Goal: Information Seeking & Learning: Learn about a topic

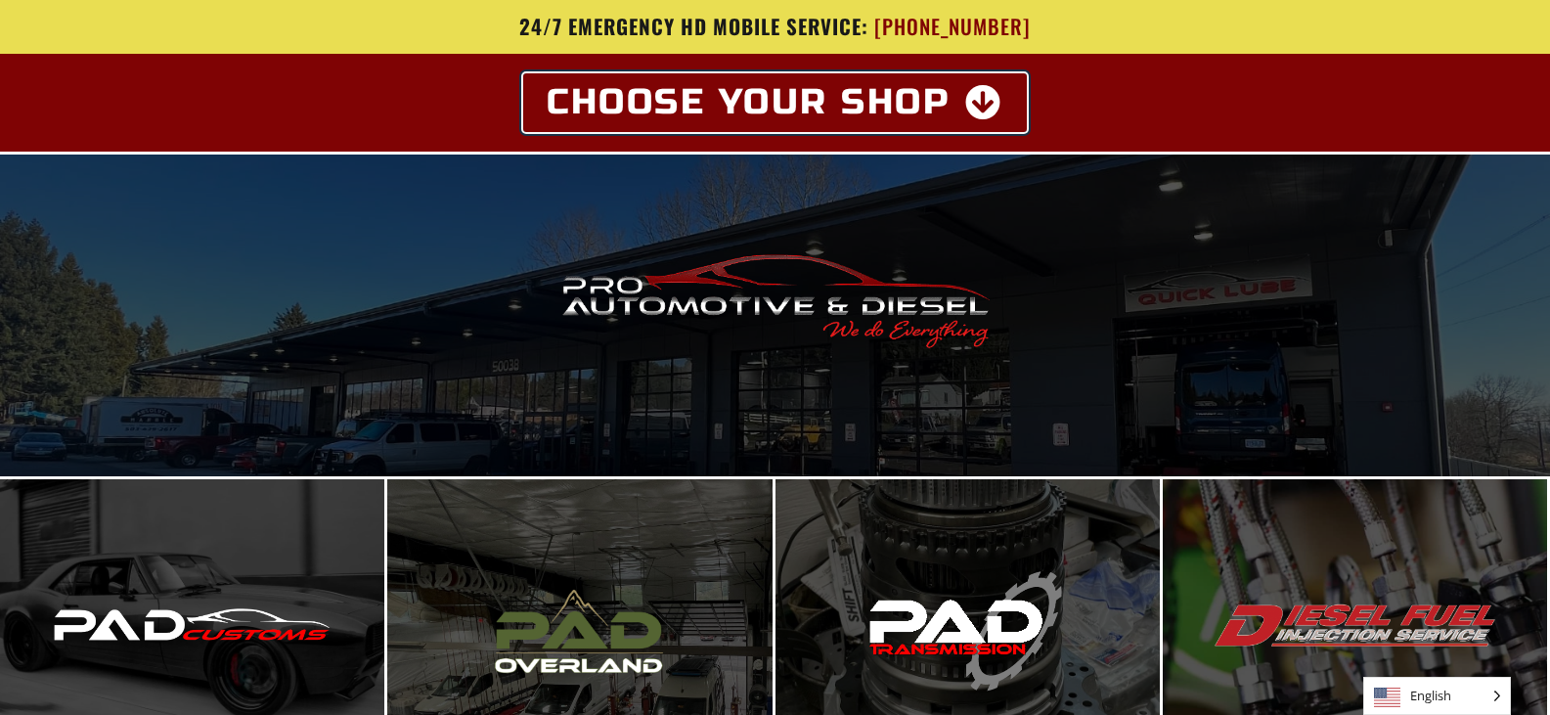
click at [986, 99] on icon at bounding box center [984, 102] width 38 height 35
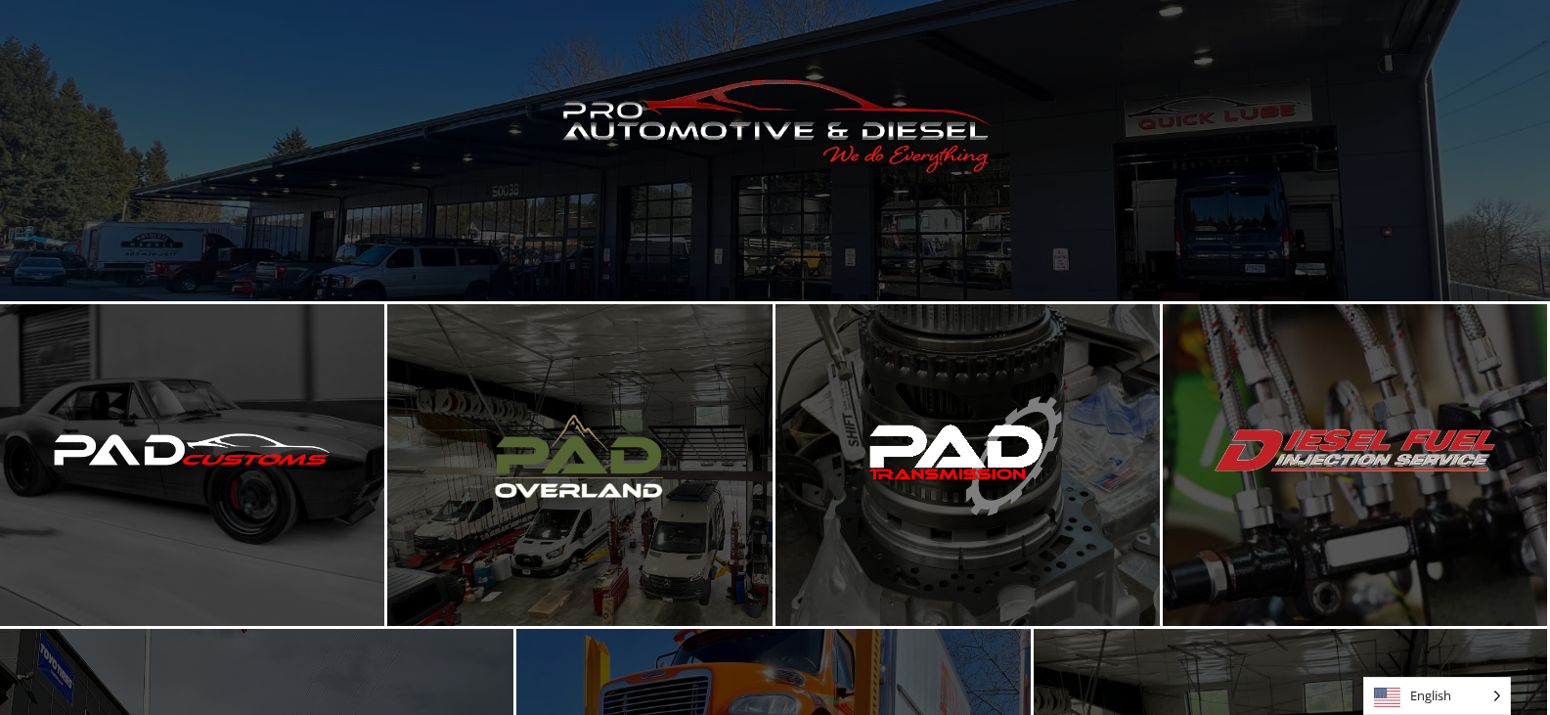
scroll to position [194, 0]
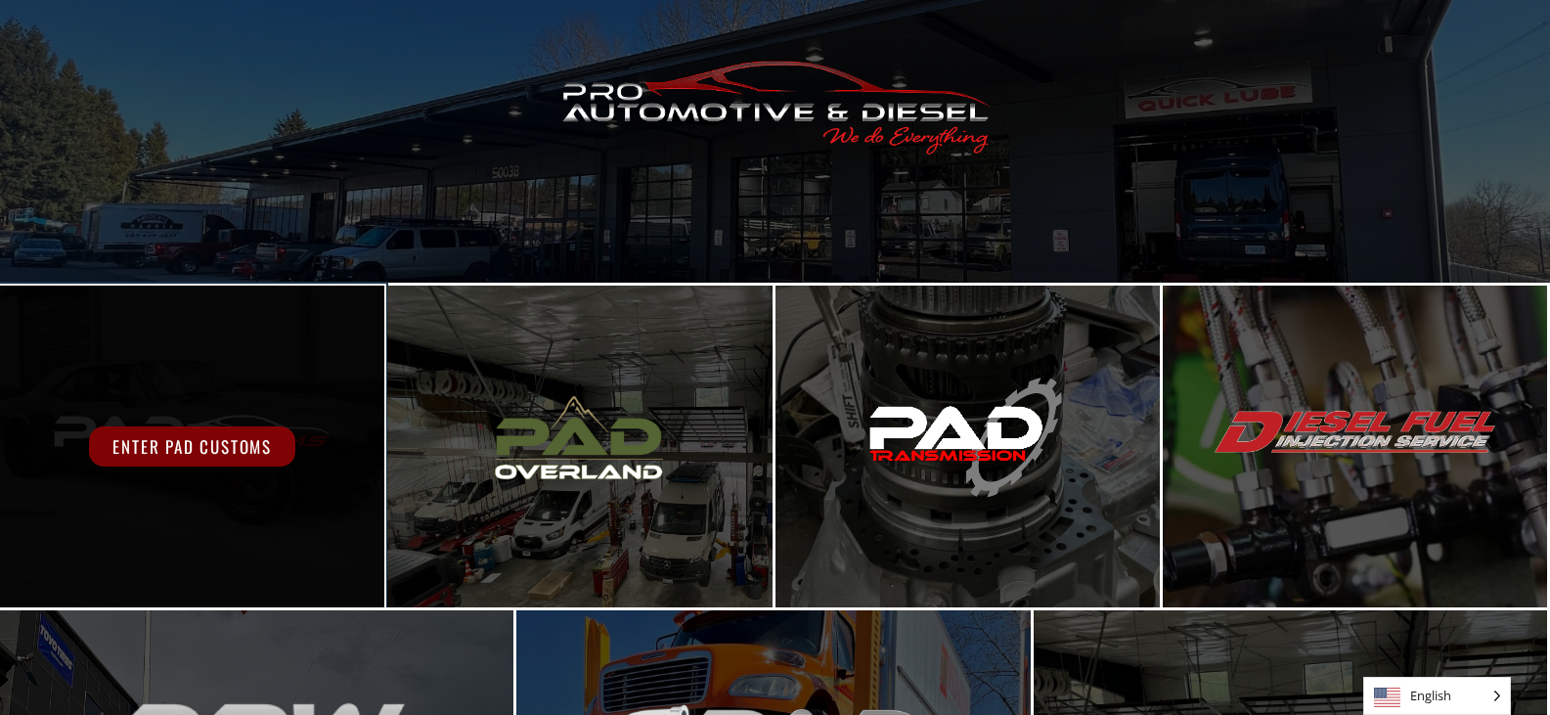
click at [287, 470] on div "Enter PAD Customs" at bounding box center [192, 447] width 384 height 322
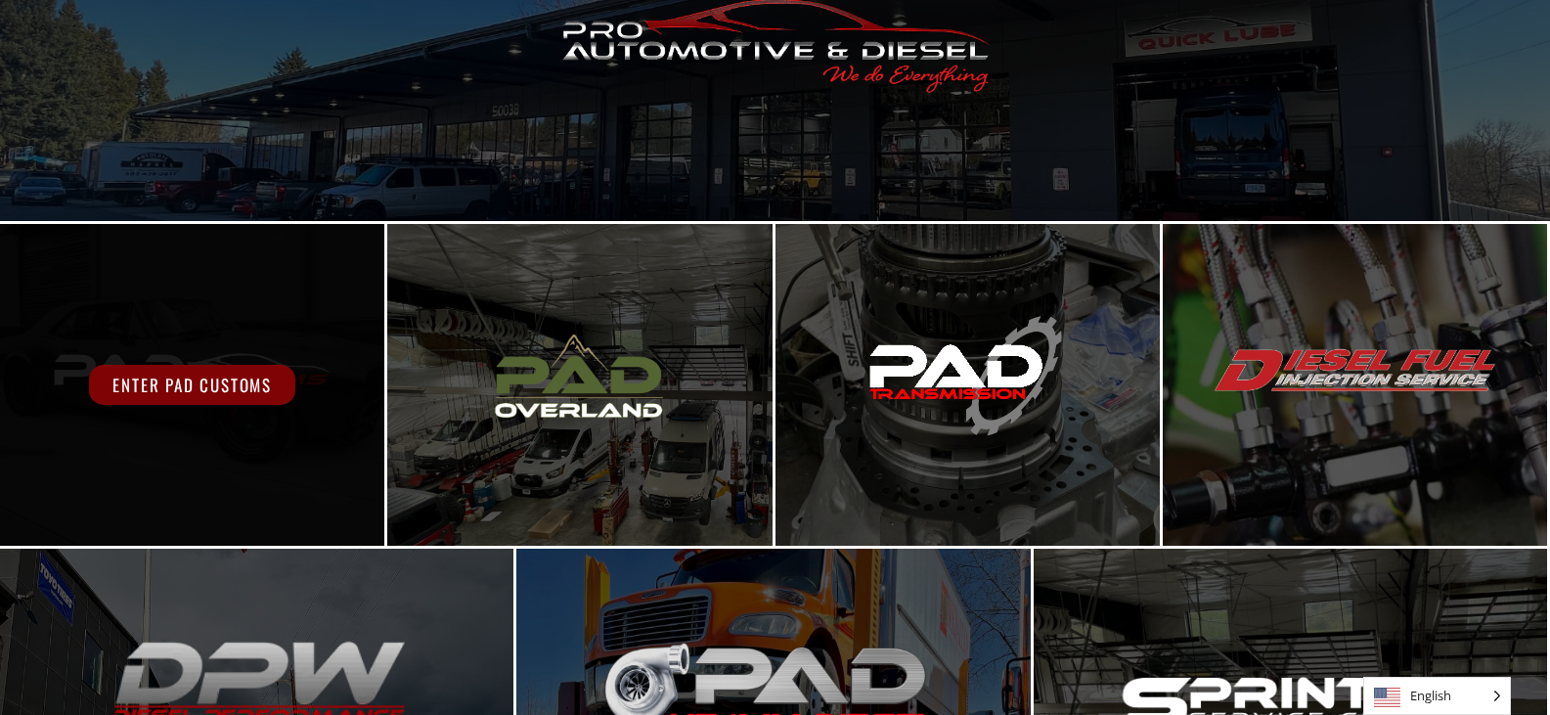
scroll to position [284, 0]
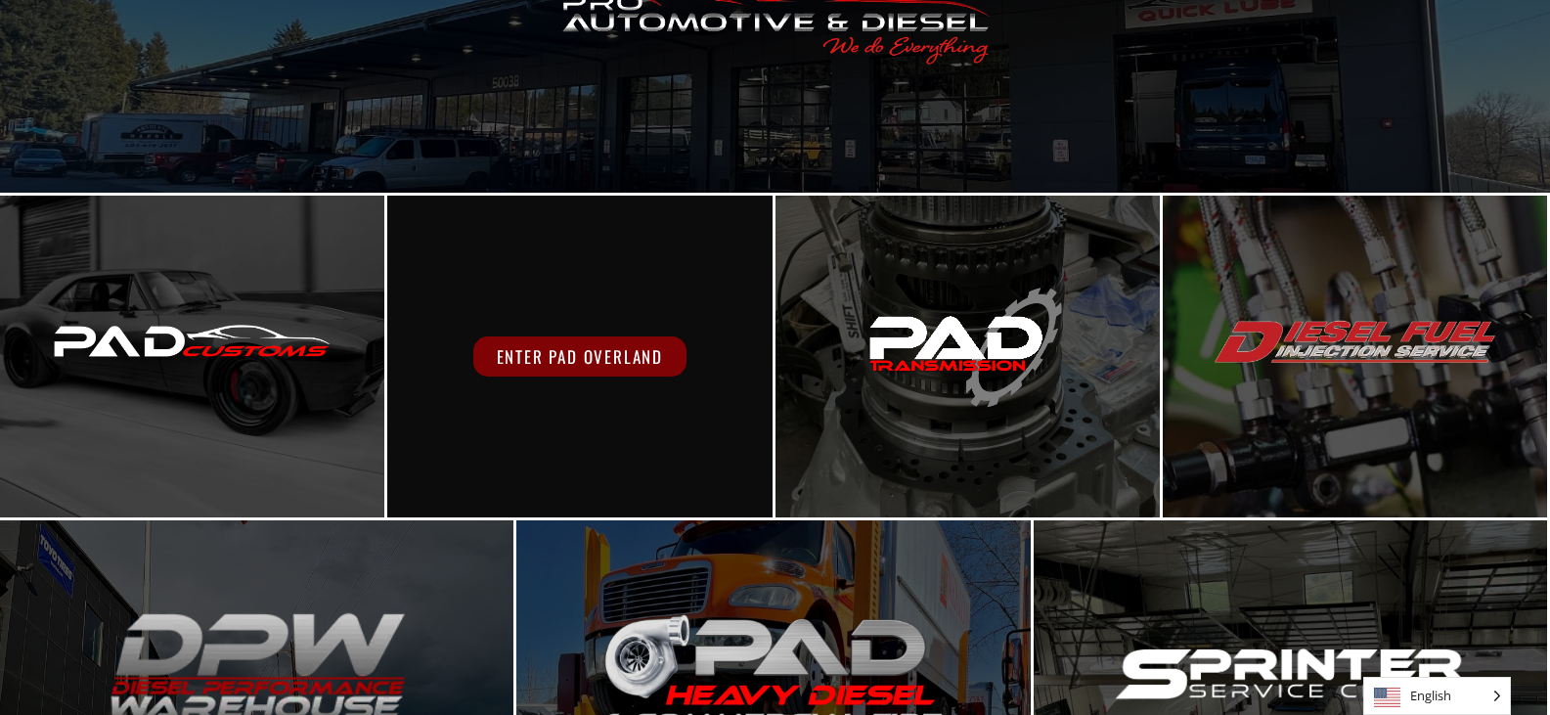
click at [652, 350] on span "Enter PAD Overland" at bounding box center [579, 356] width 213 height 40
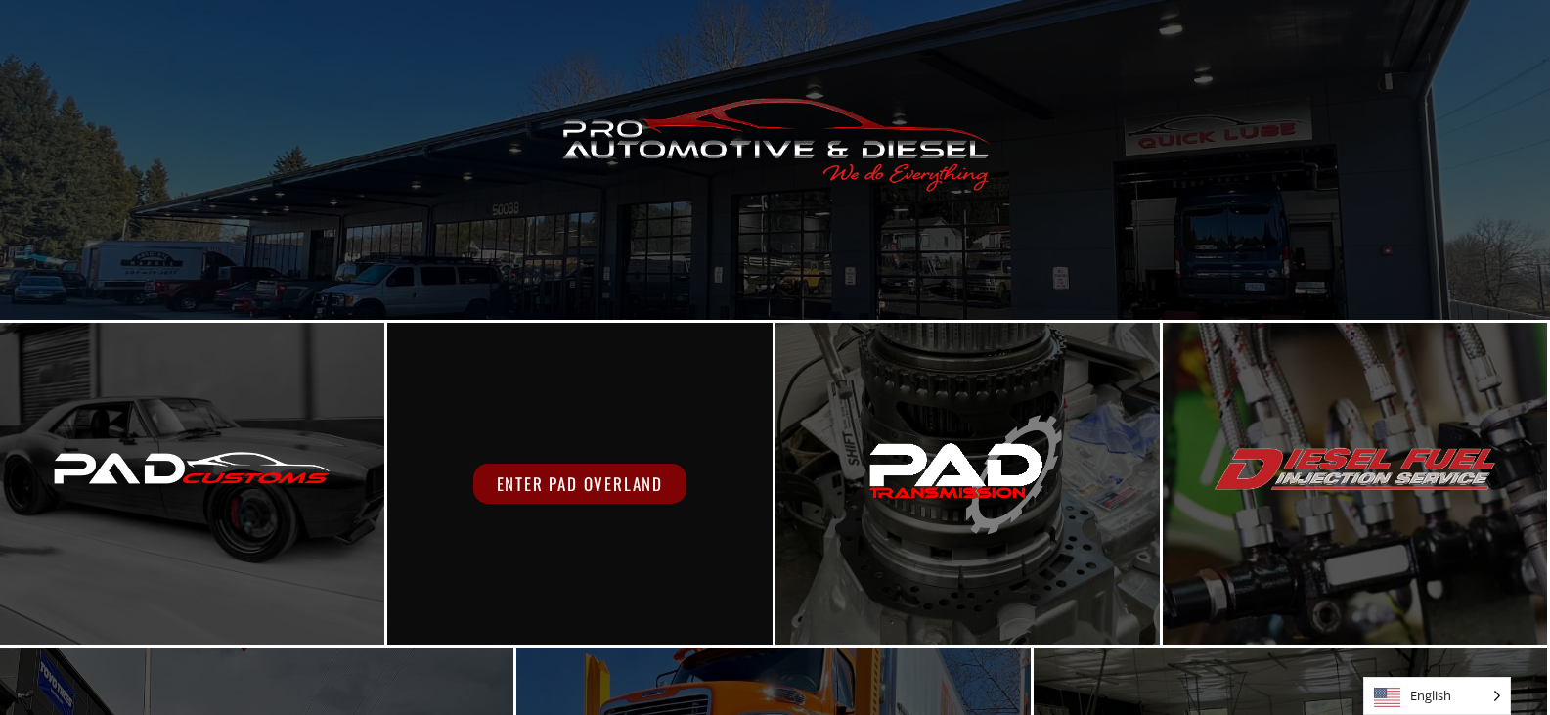
scroll to position [159, 0]
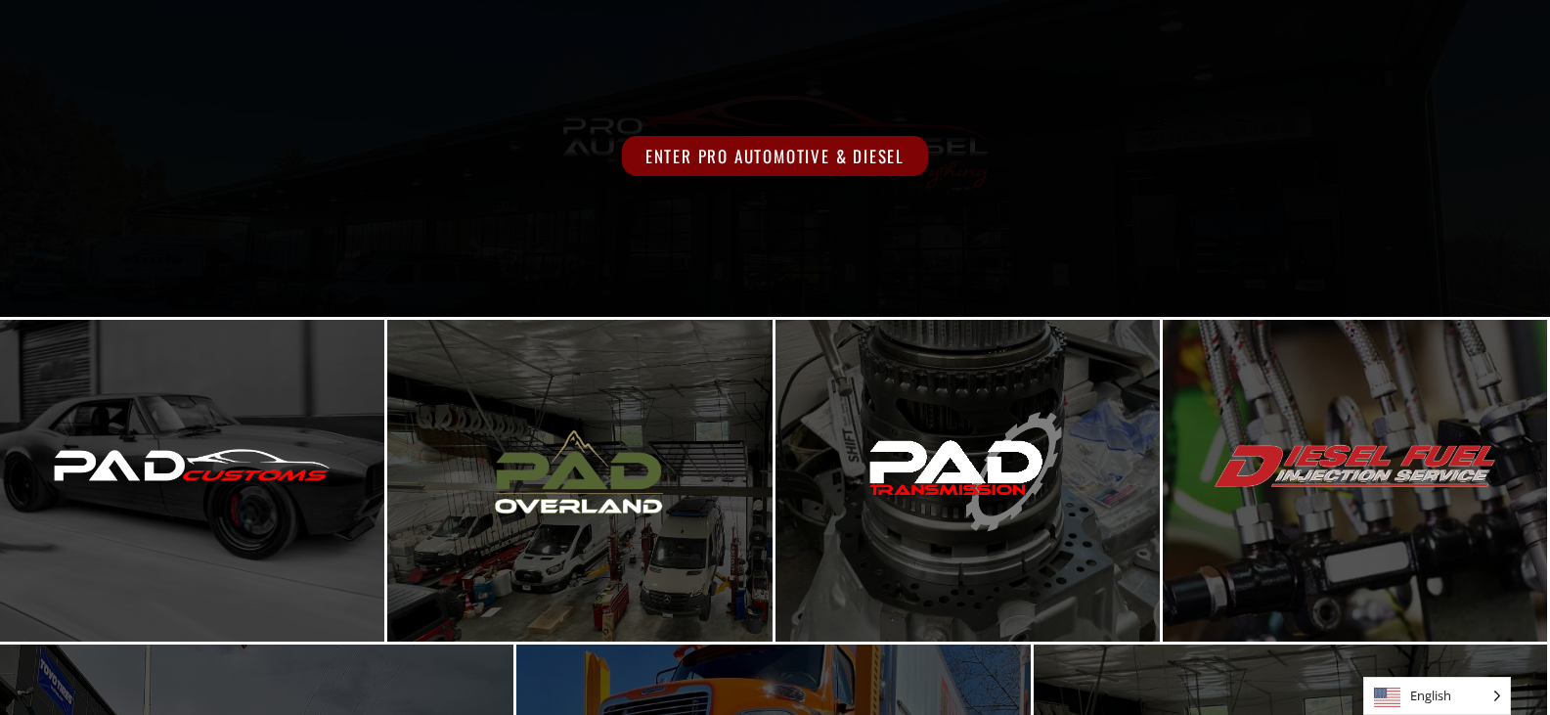
click at [708, 144] on span "Enter Pro Automotive & Diesel" at bounding box center [775, 156] width 306 height 40
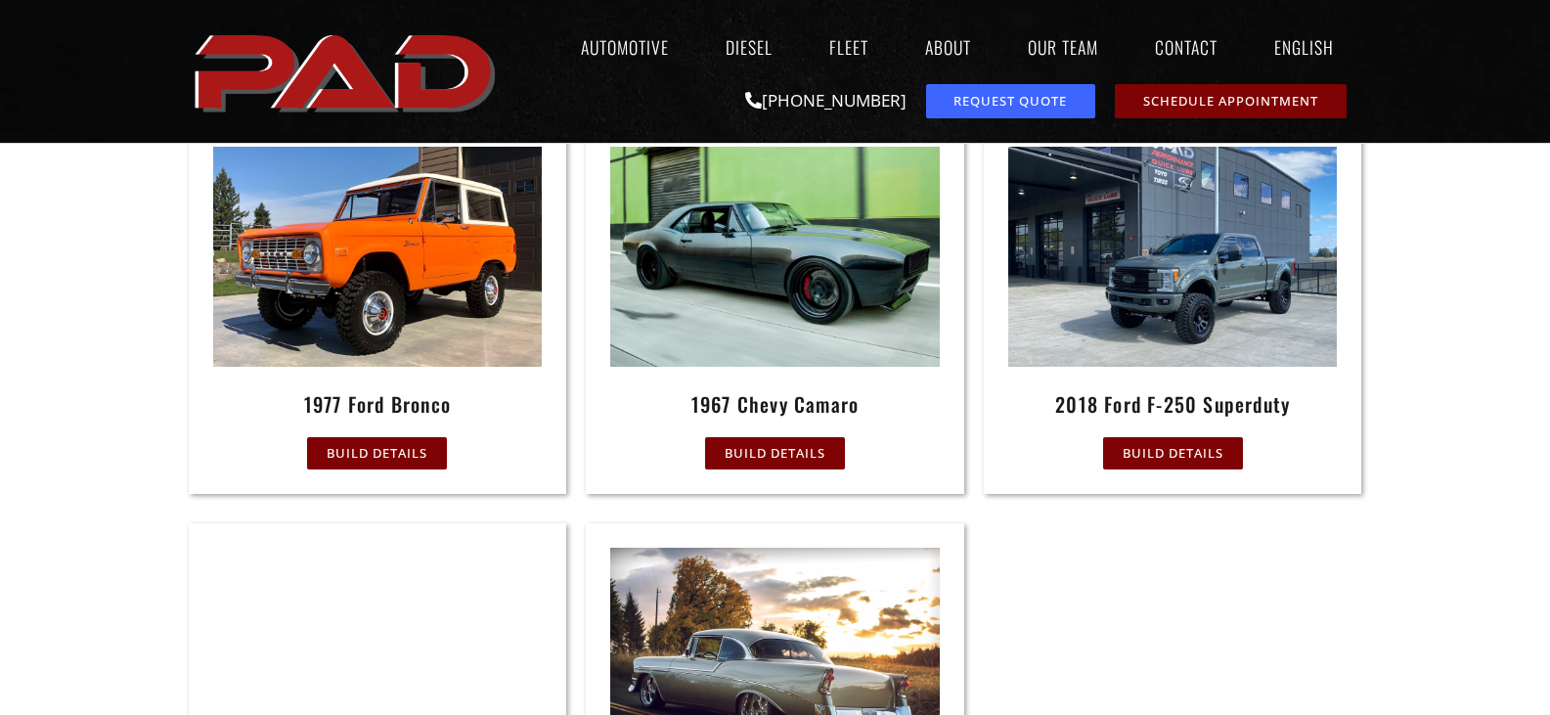
scroll to position [884, 0]
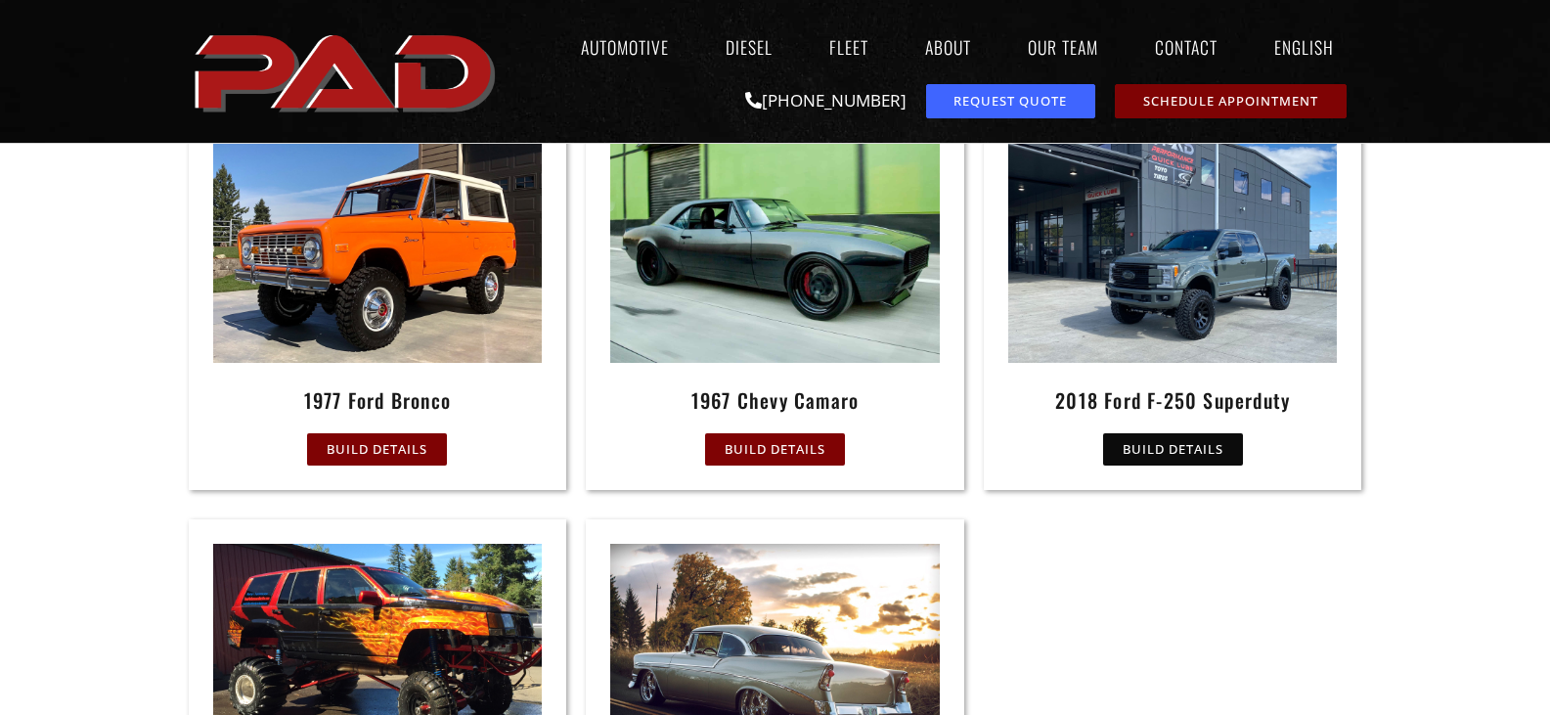
click at [1174, 459] on link "Build Details" at bounding box center [1173, 449] width 140 height 32
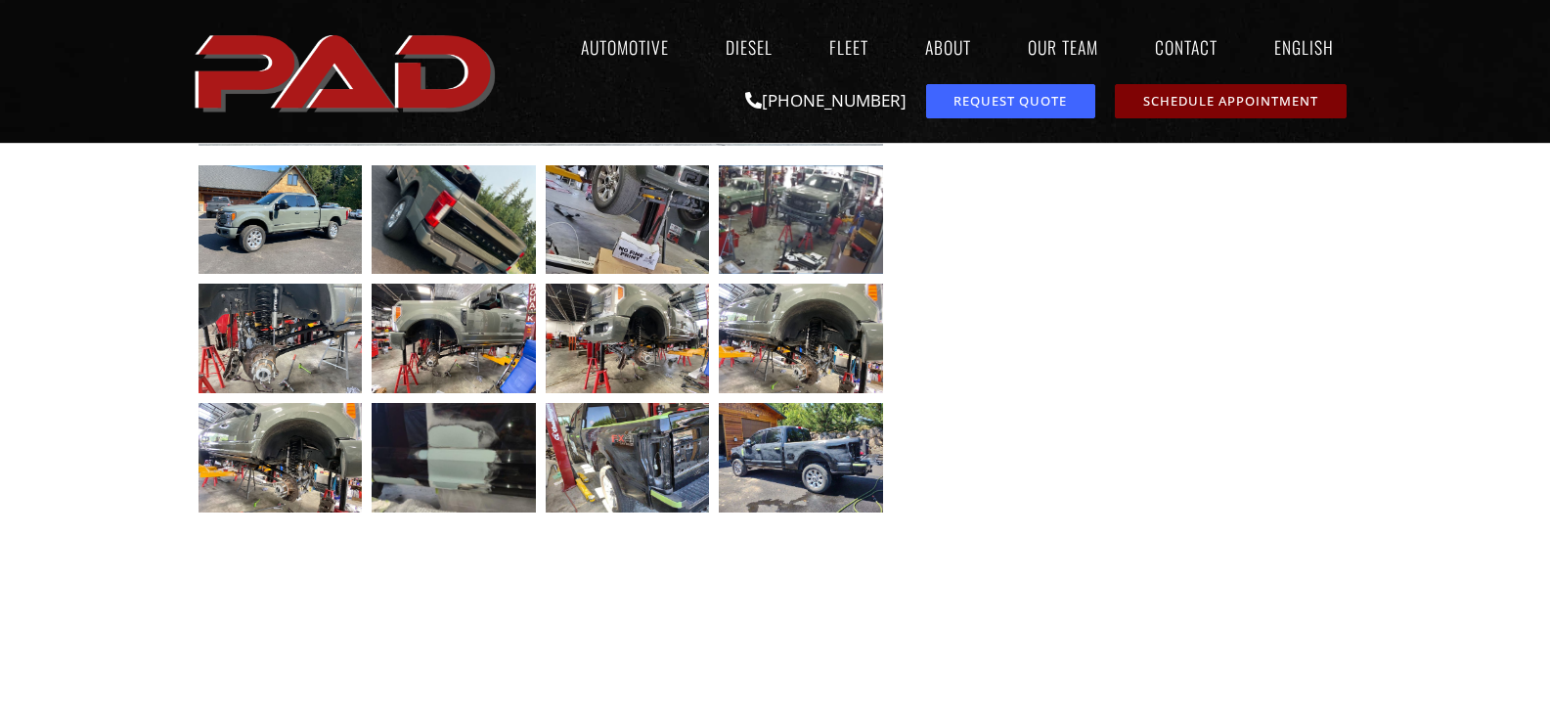
scroll to position [678, 0]
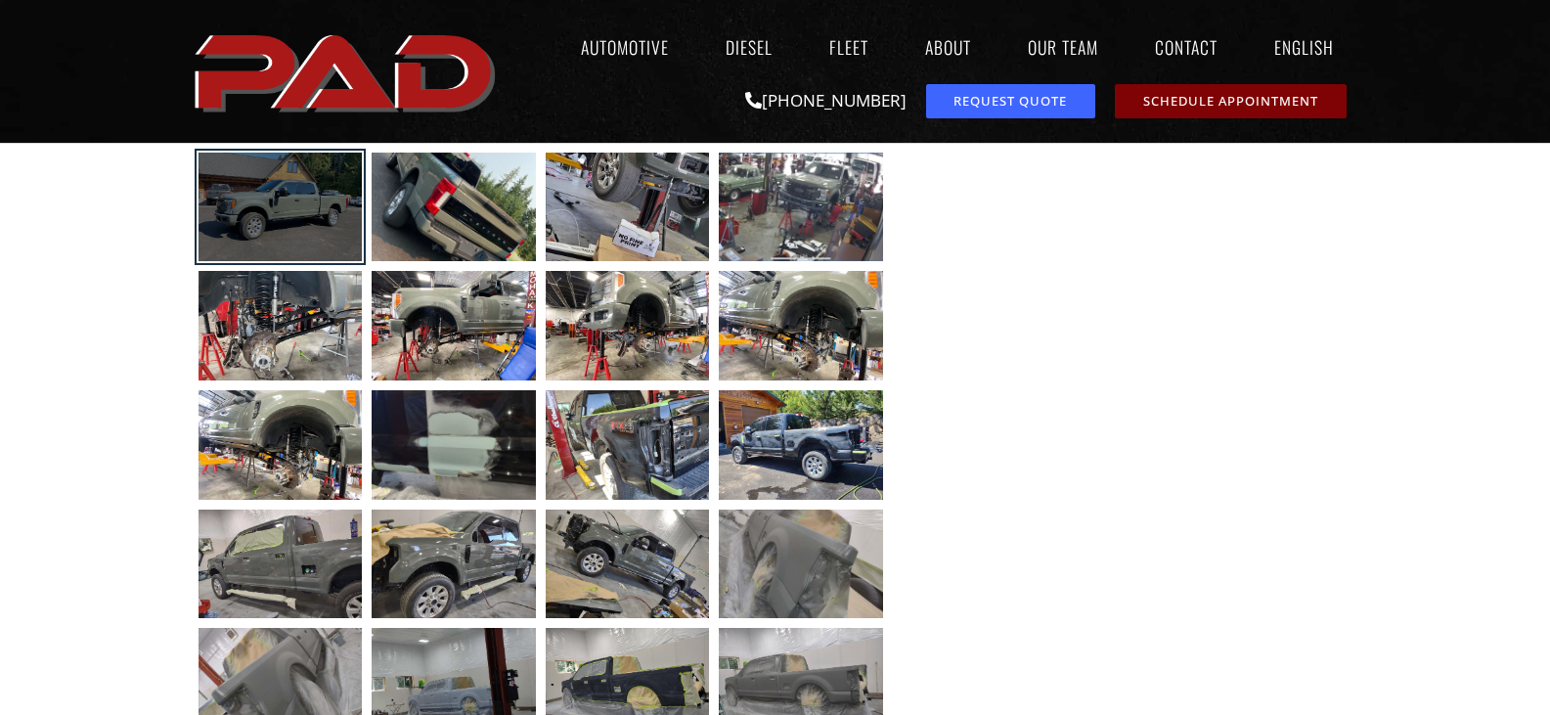
click at [302, 205] on div at bounding box center [281, 208] width 164 height 110
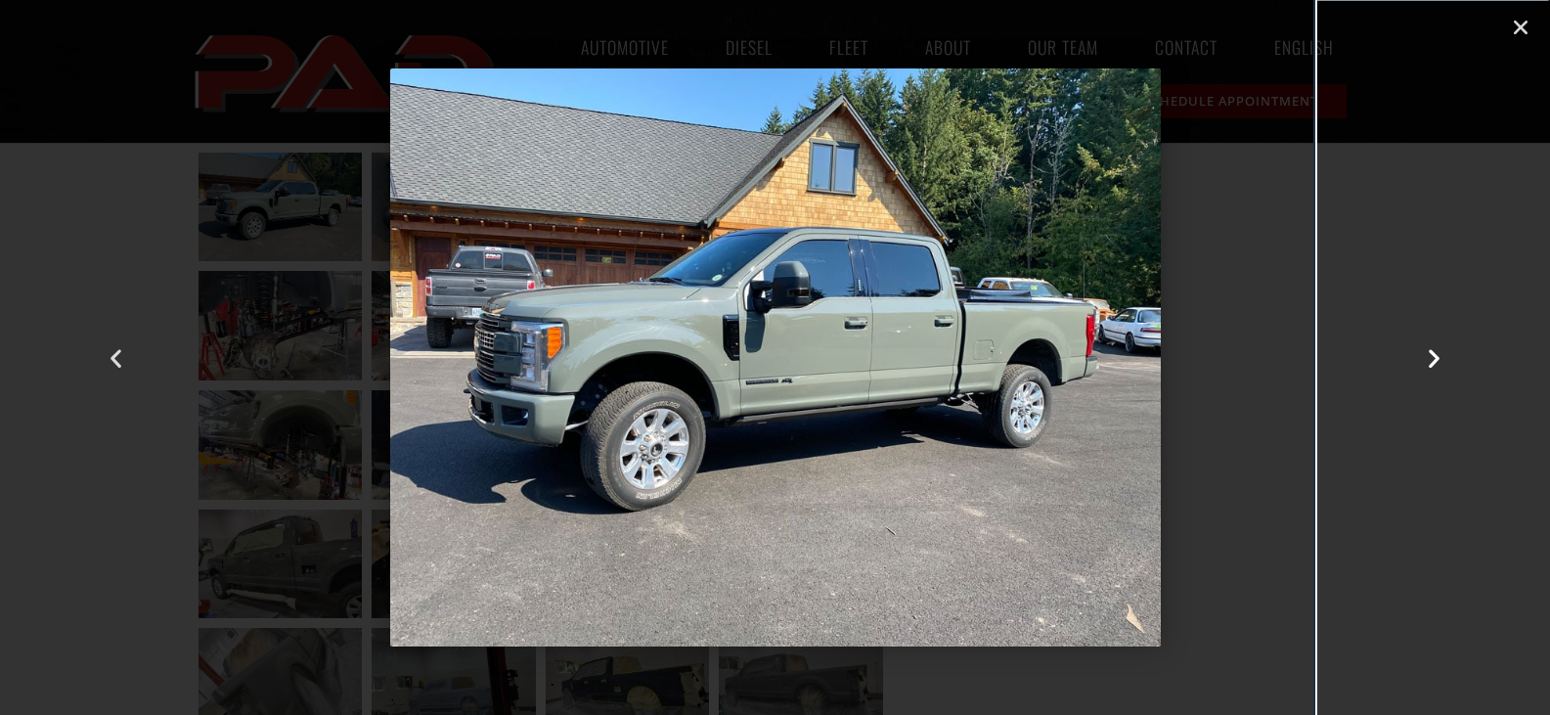
click at [1432, 352] on icon "Next slide" at bounding box center [1434, 357] width 24 height 24
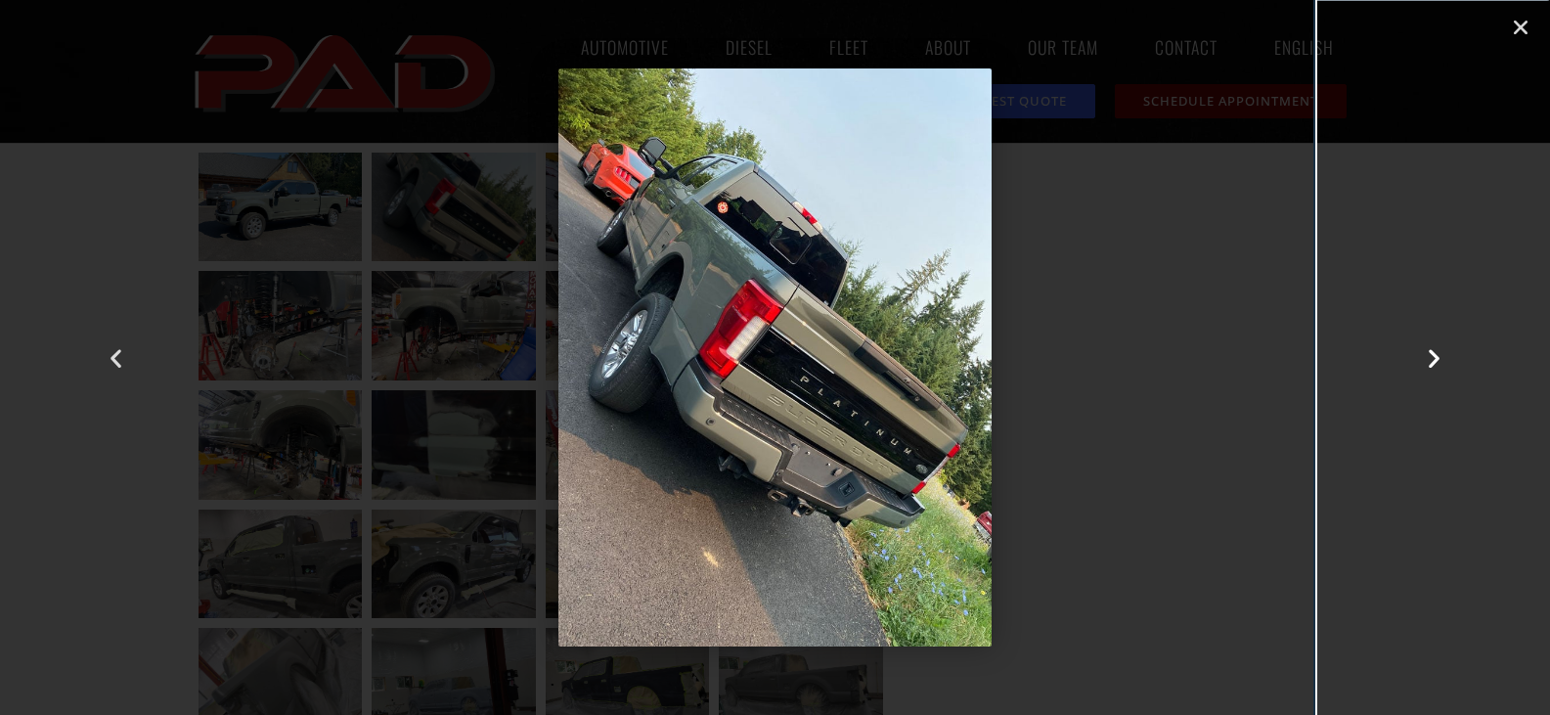
click at [1432, 352] on icon "Next slide" at bounding box center [1434, 357] width 24 height 24
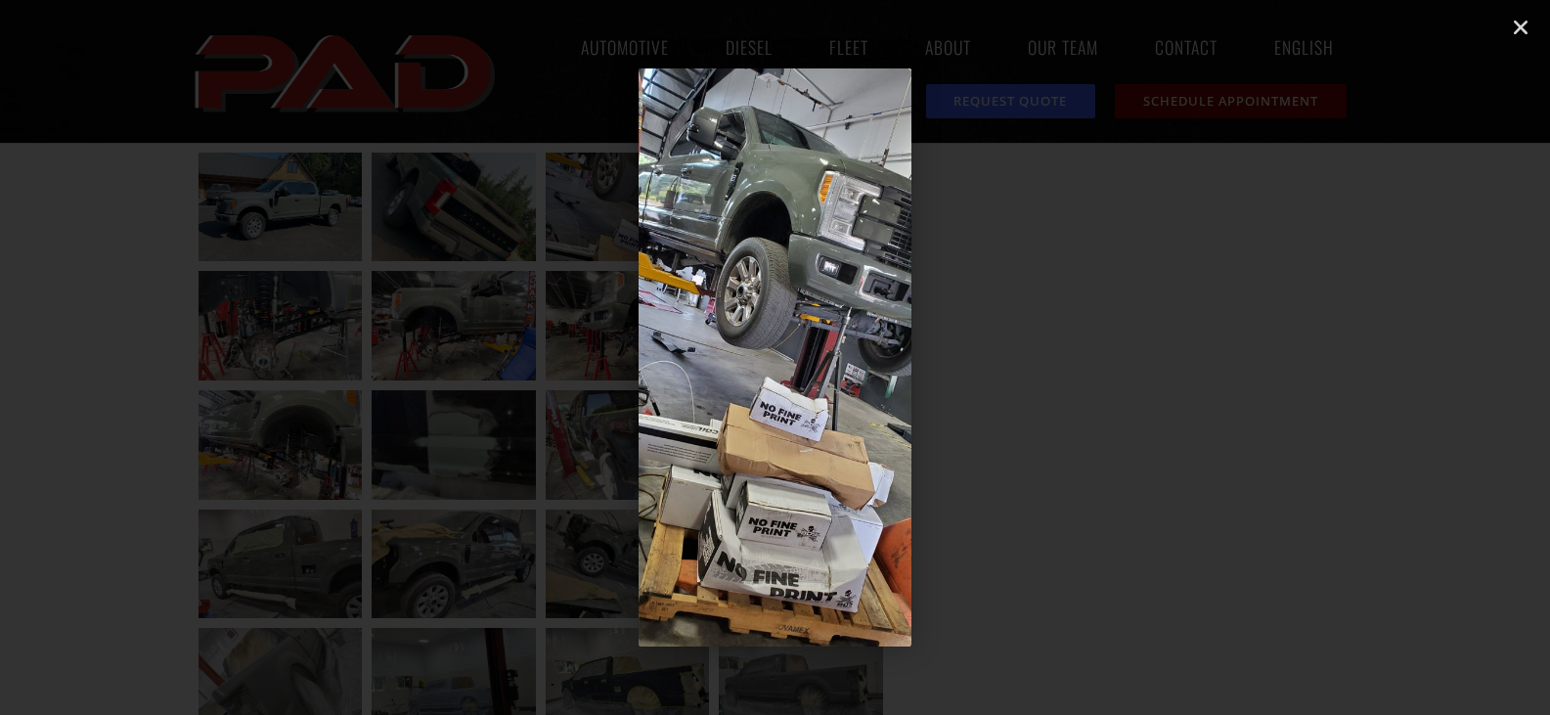
click at [1432, 352] on icon "Next slide" at bounding box center [1434, 357] width 24 height 24
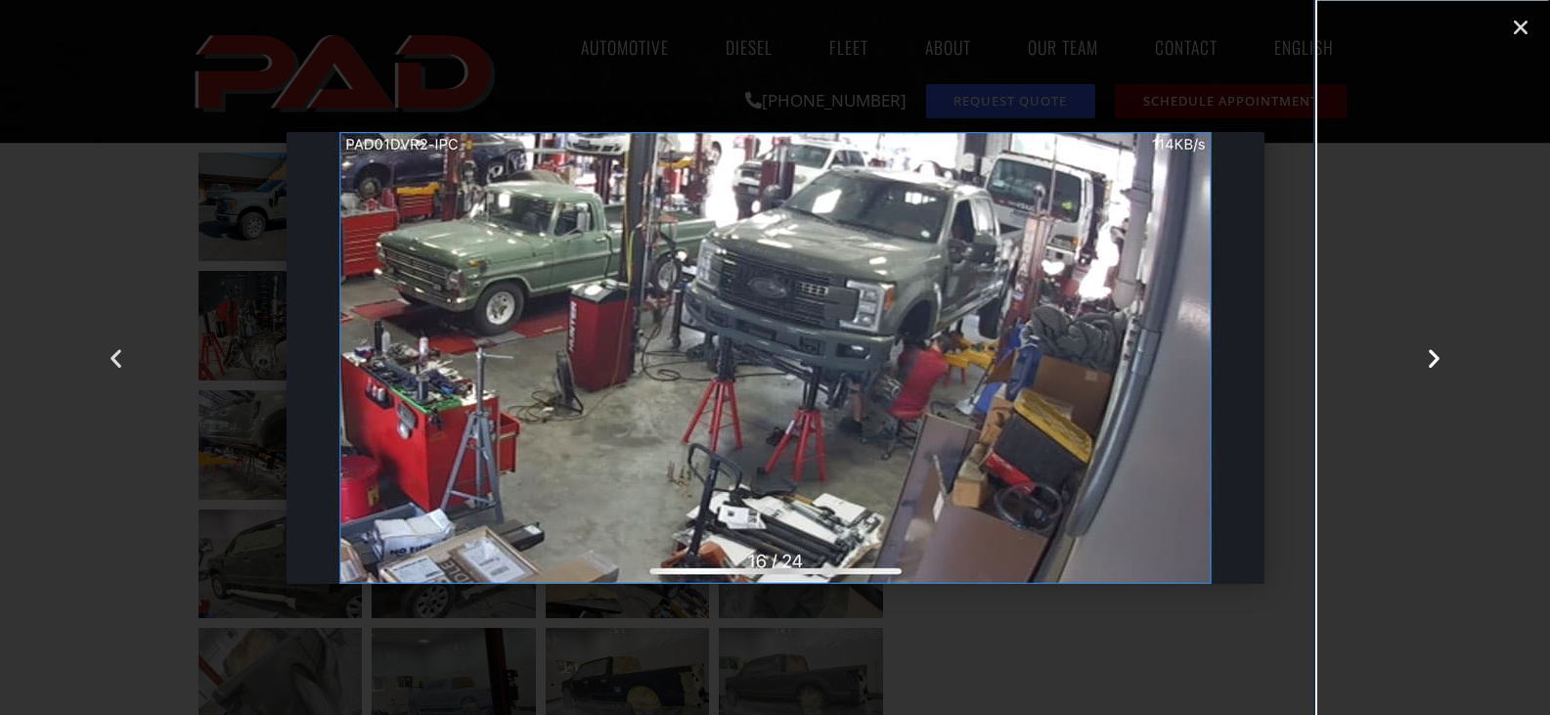
click at [1432, 352] on icon "Next slide" at bounding box center [1434, 357] width 24 height 24
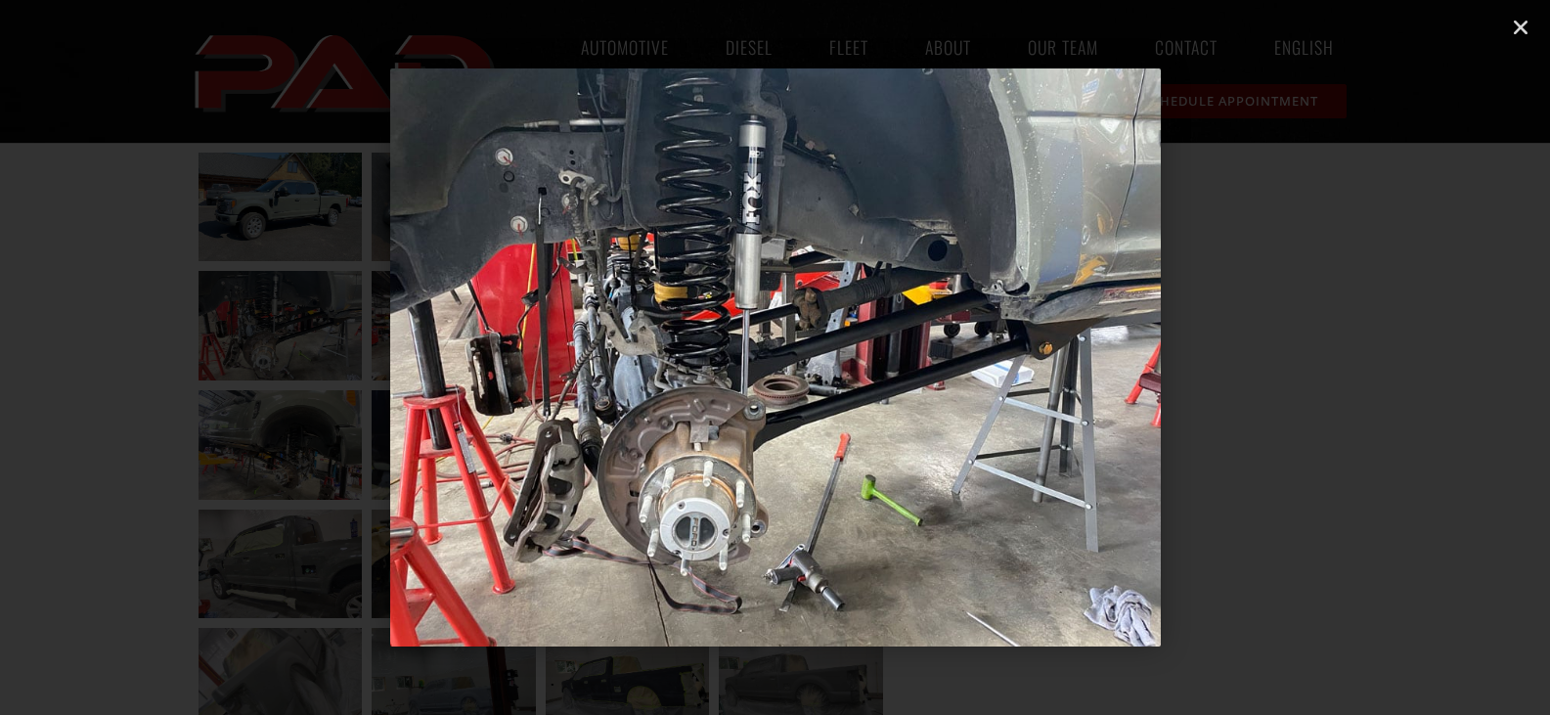
click at [1432, 352] on icon "Next slide" at bounding box center [1434, 357] width 24 height 24
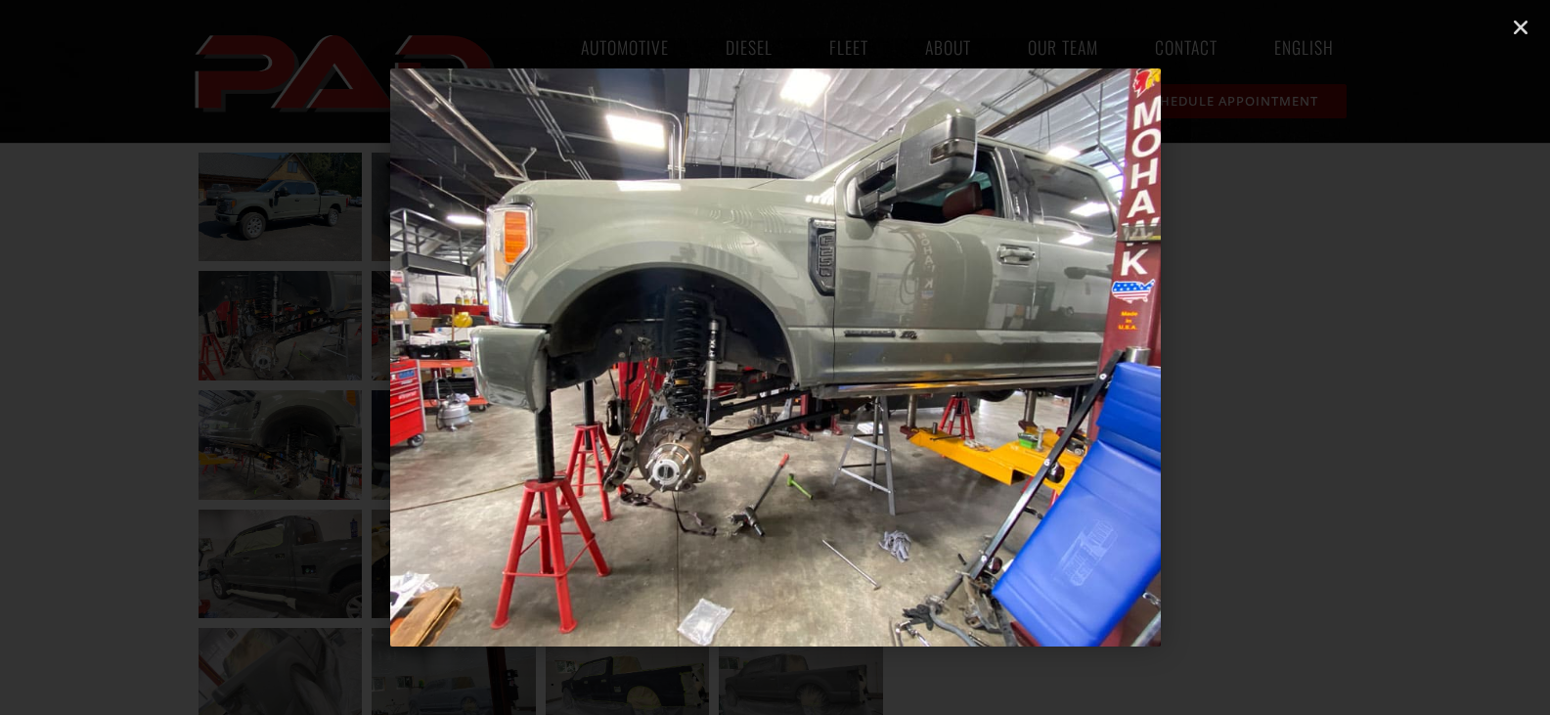
click at [1432, 352] on icon "Next slide" at bounding box center [1434, 357] width 24 height 24
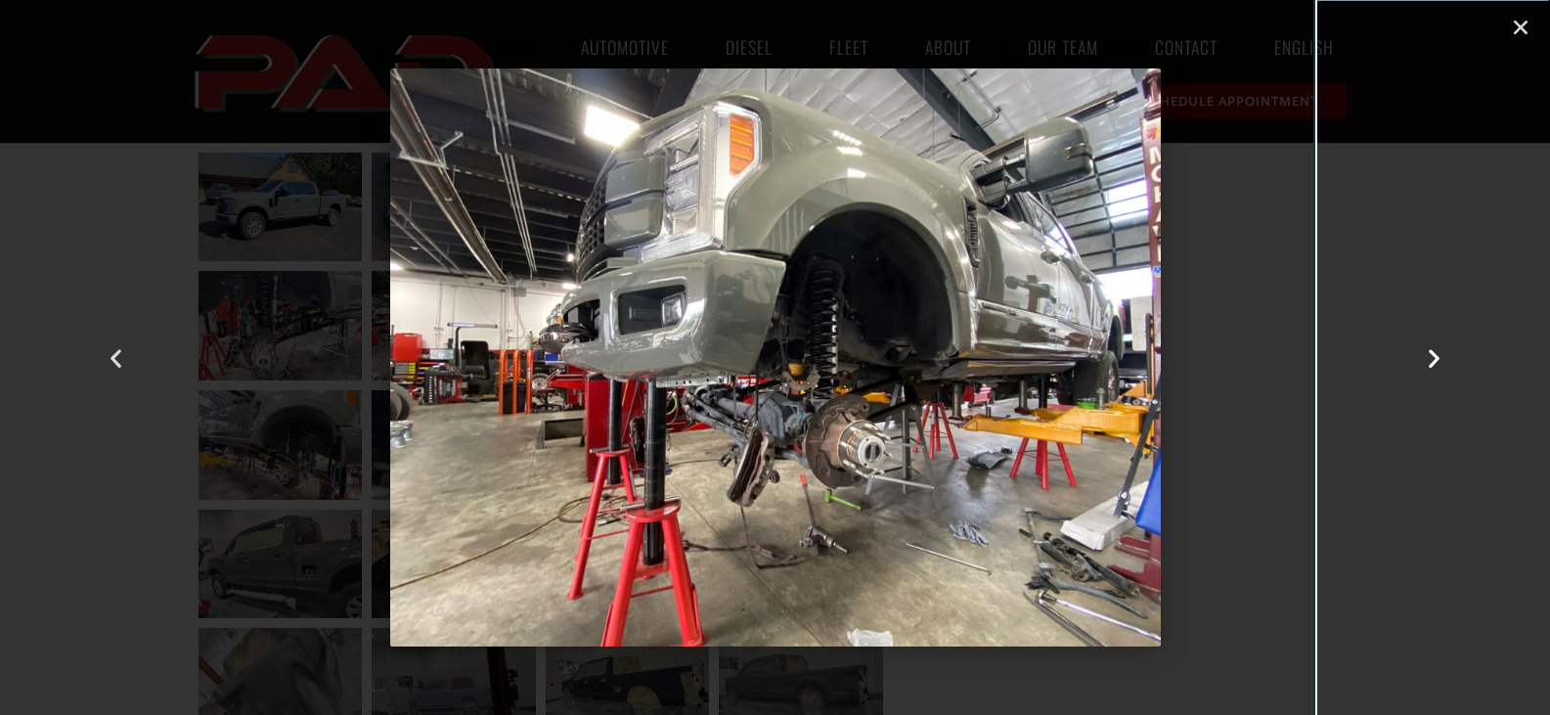
click at [1432, 352] on icon "Next slide" at bounding box center [1434, 357] width 24 height 24
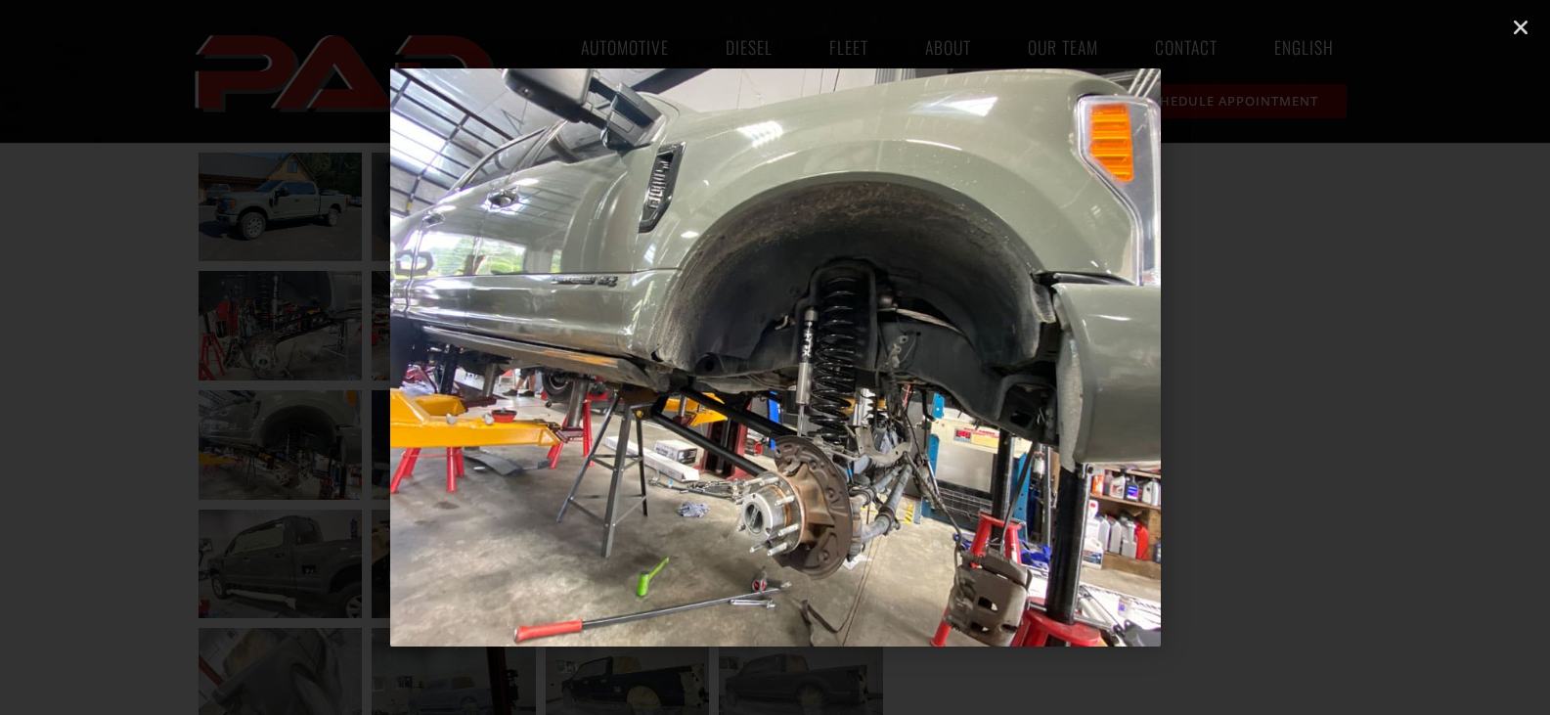
click at [1432, 352] on icon "Next slide" at bounding box center [1434, 357] width 24 height 24
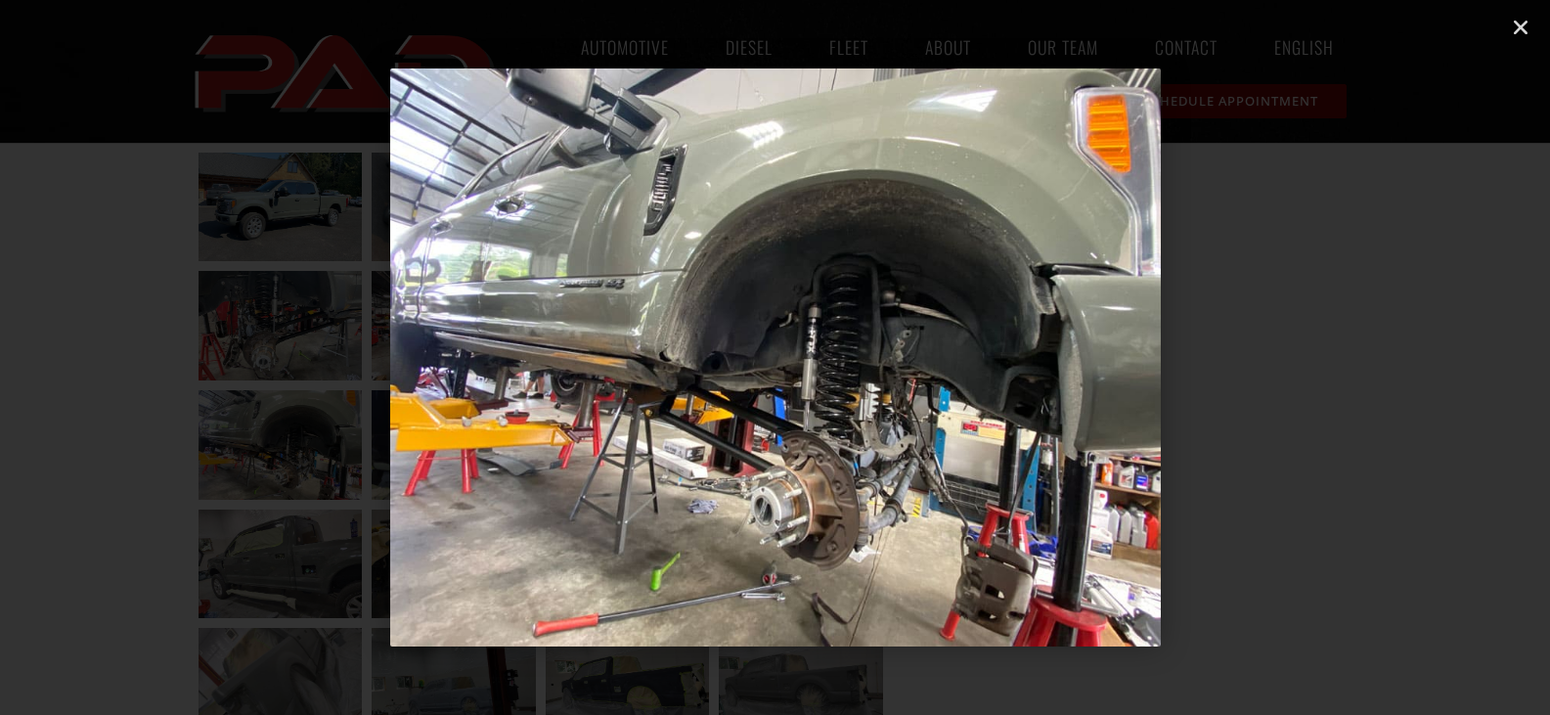
click at [1432, 352] on icon "Next slide" at bounding box center [1434, 357] width 24 height 24
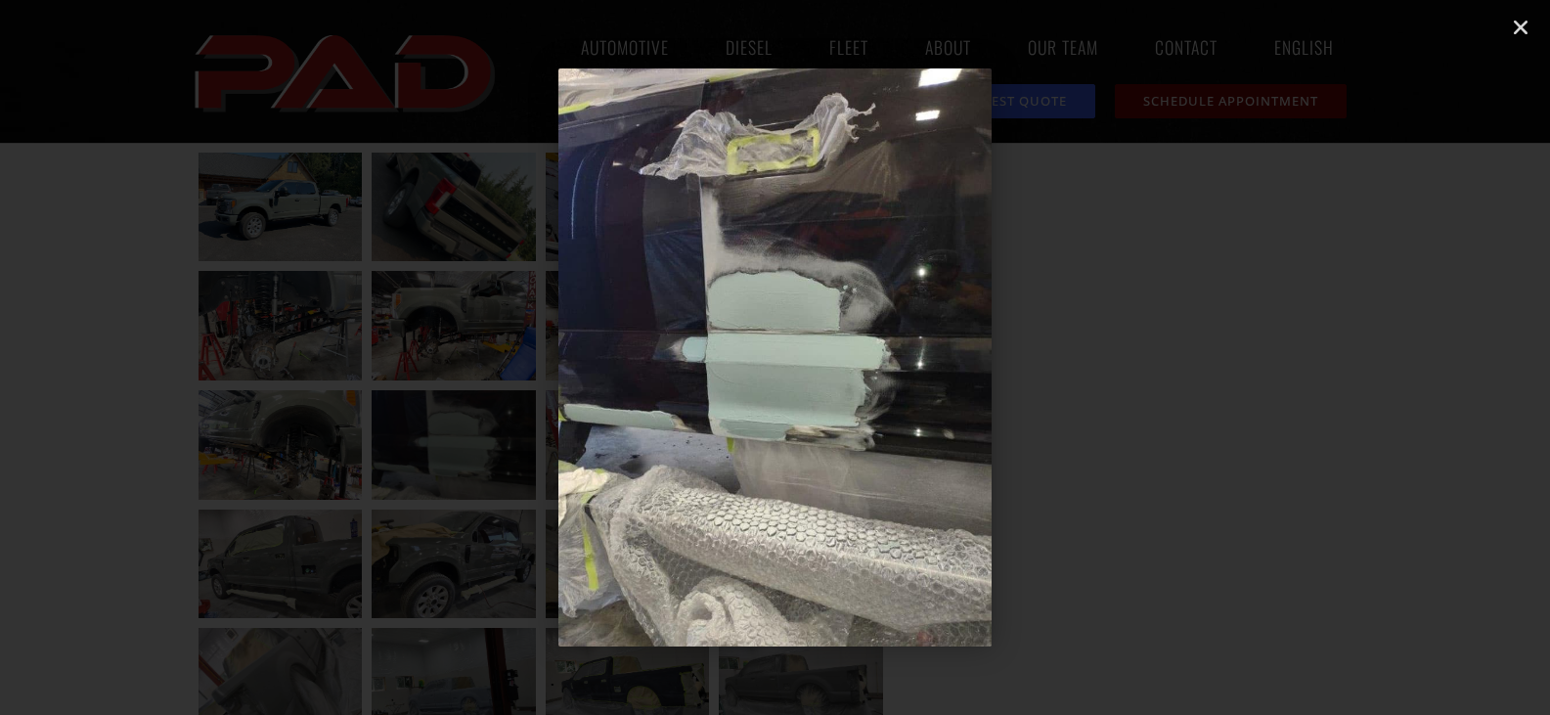
click at [1432, 352] on icon "Next slide" at bounding box center [1434, 357] width 24 height 24
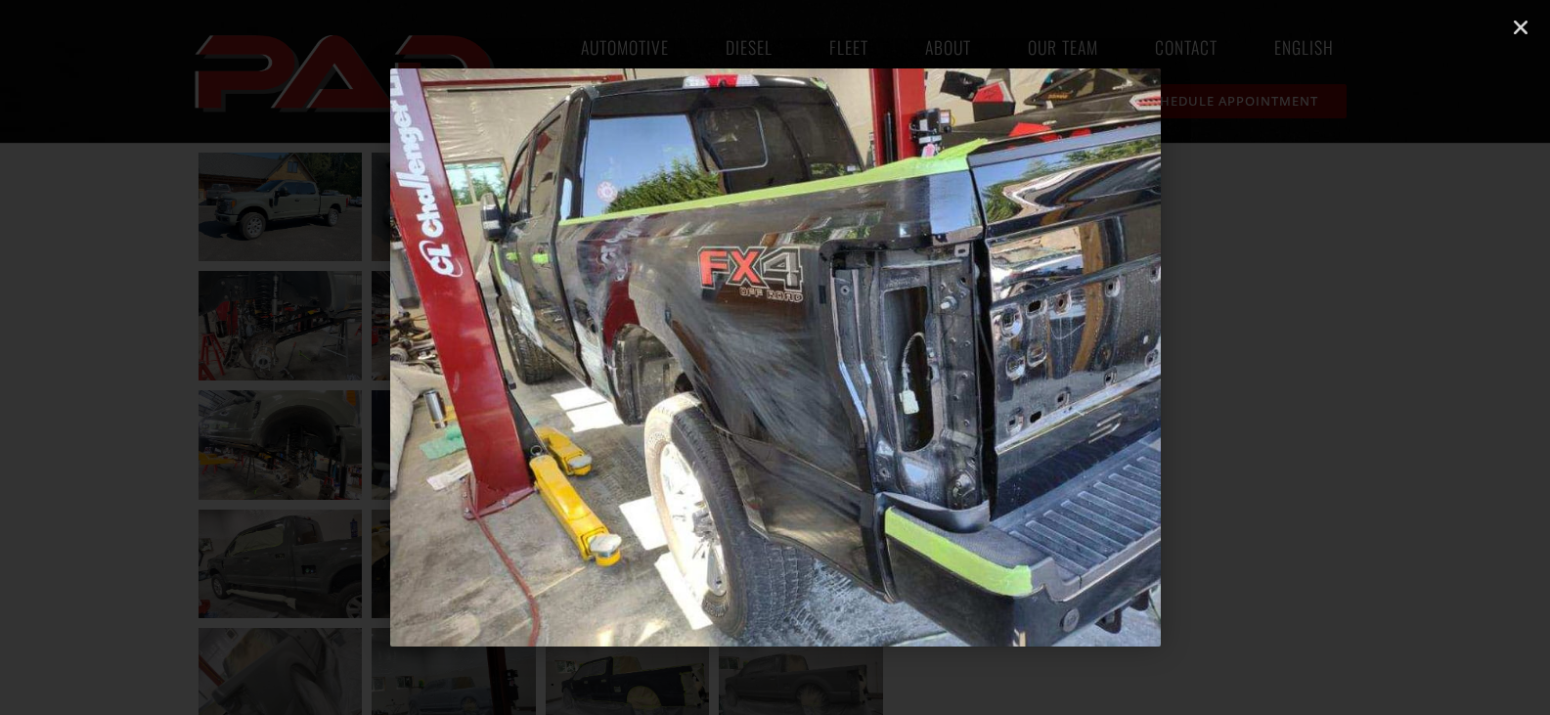
click at [1432, 352] on icon "Next slide" at bounding box center [1434, 357] width 24 height 24
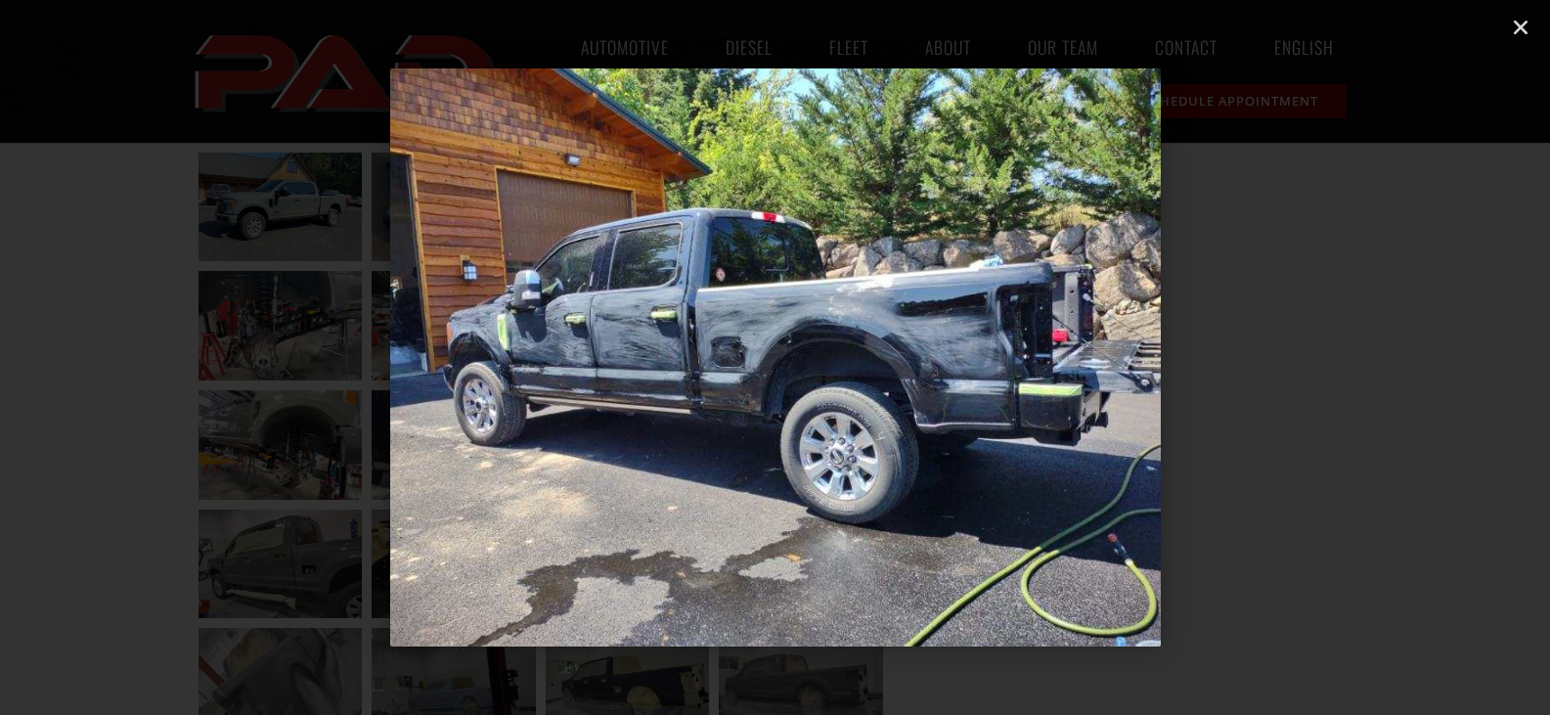
click at [1432, 352] on icon "Next slide" at bounding box center [1434, 357] width 24 height 24
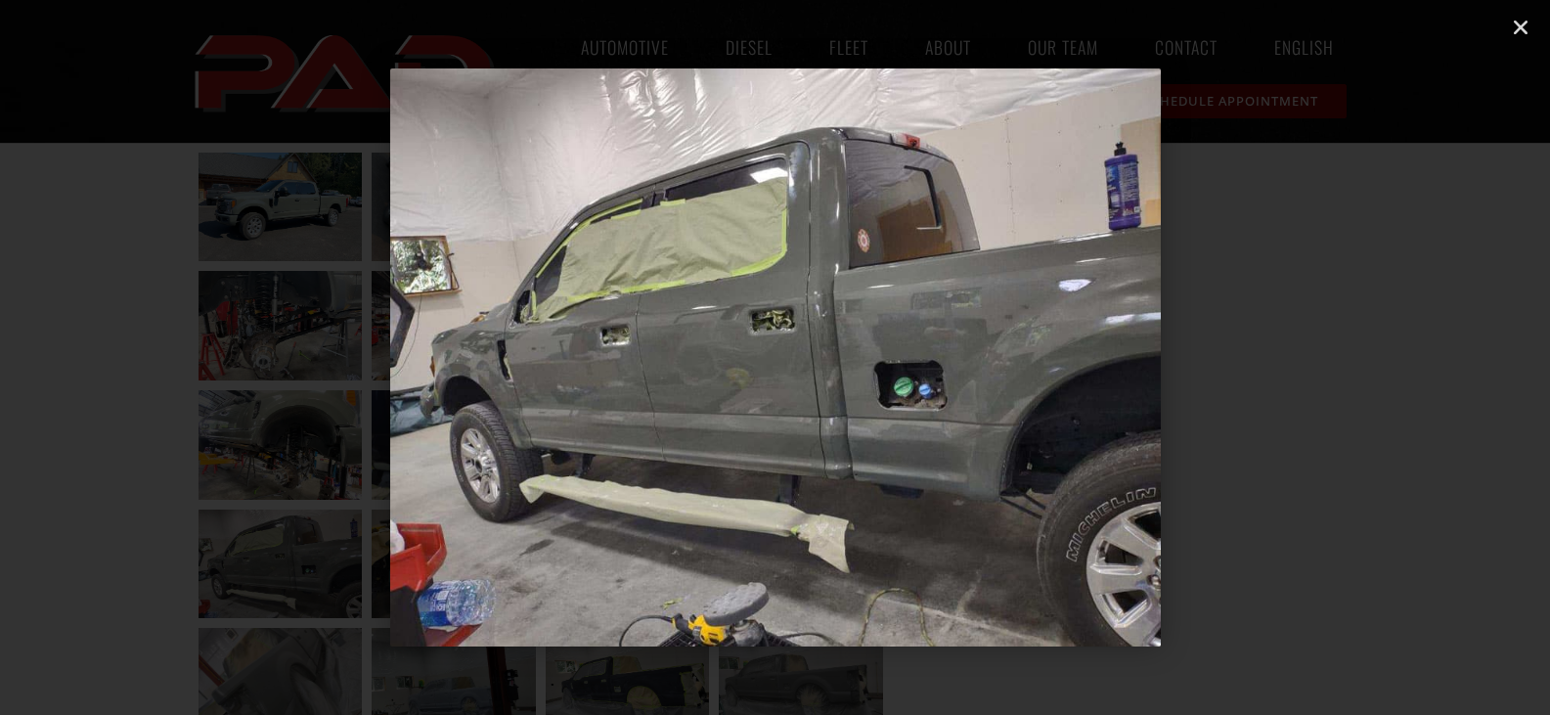
click at [1432, 352] on icon "Next slide" at bounding box center [1434, 357] width 24 height 24
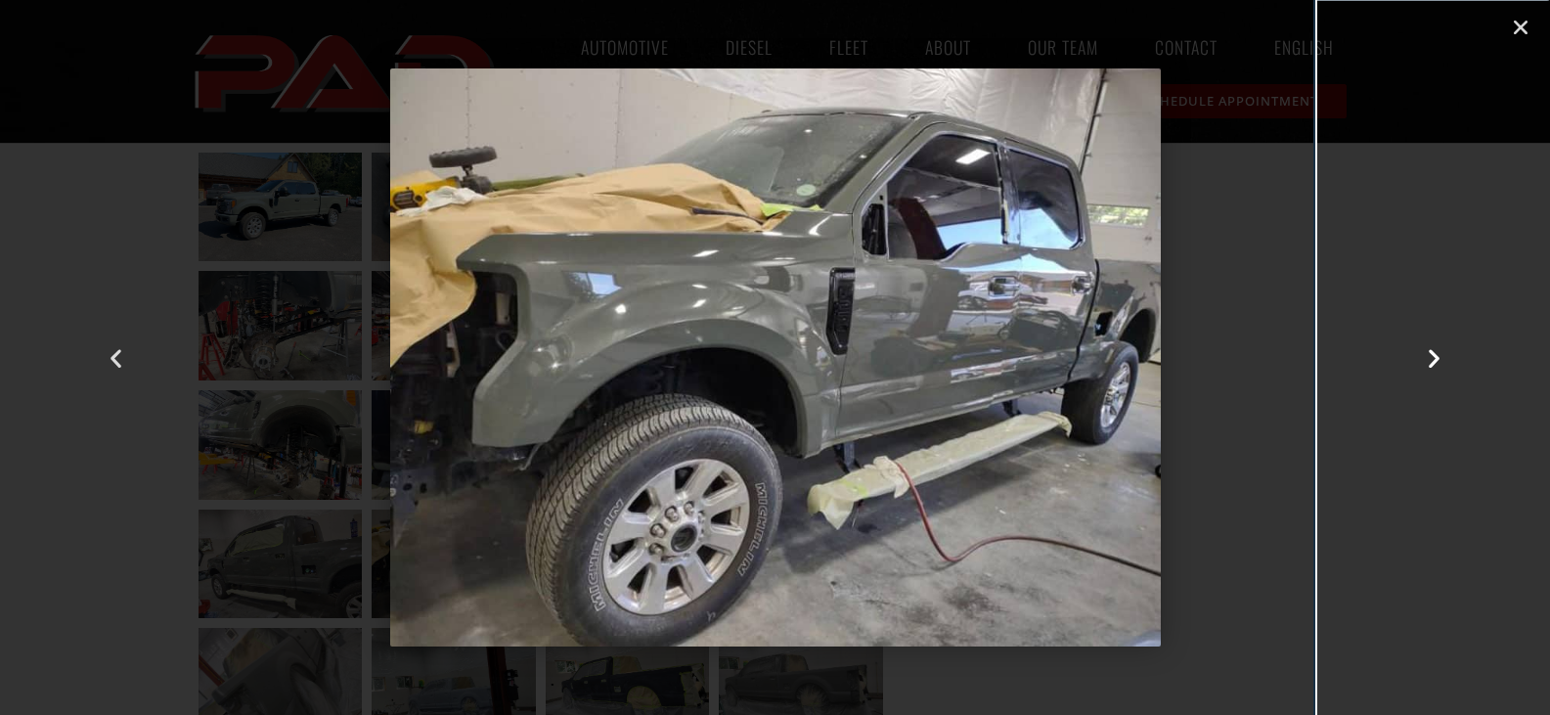
click at [1432, 352] on icon "Next slide" at bounding box center [1434, 357] width 24 height 24
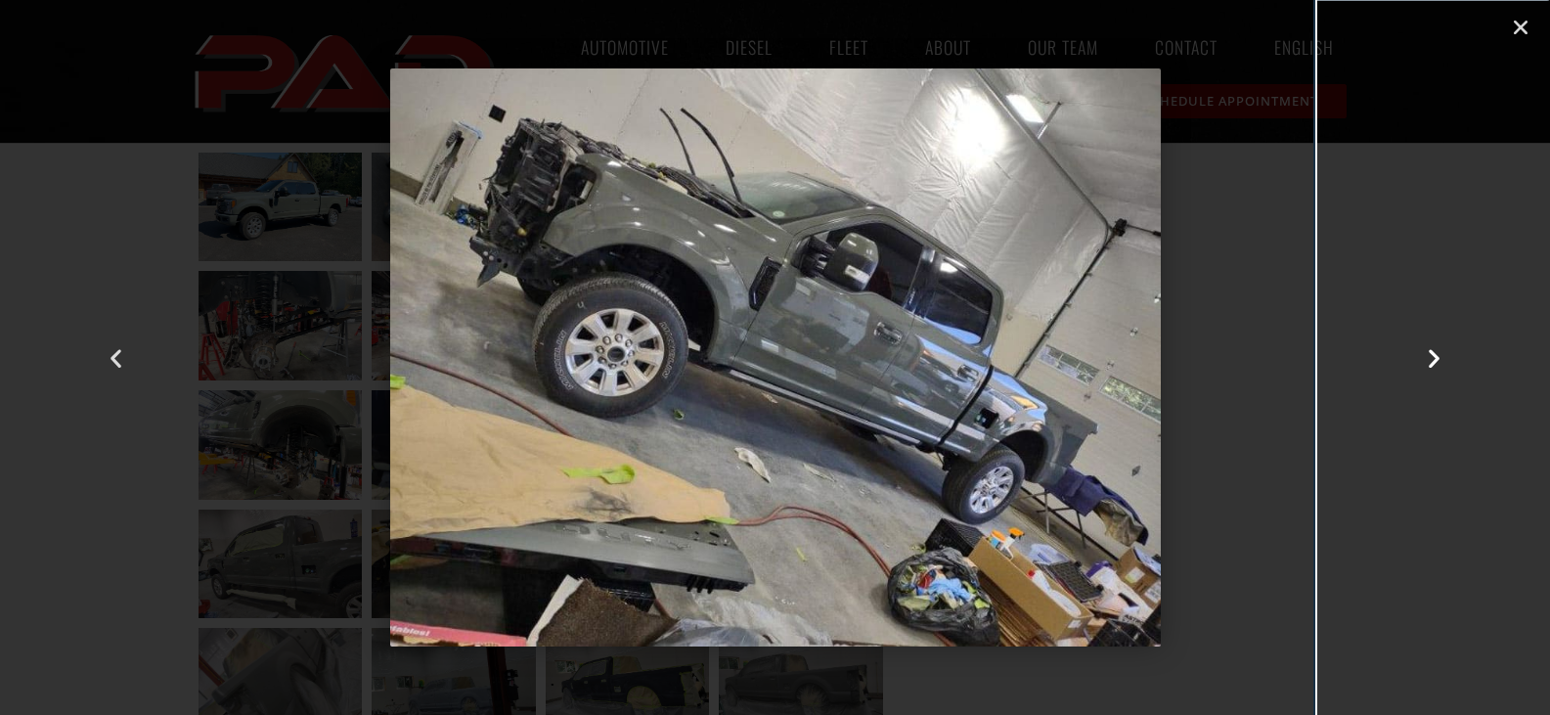
click at [1432, 352] on icon "Next slide" at bounding box center [1434, 357] width 24 height 24
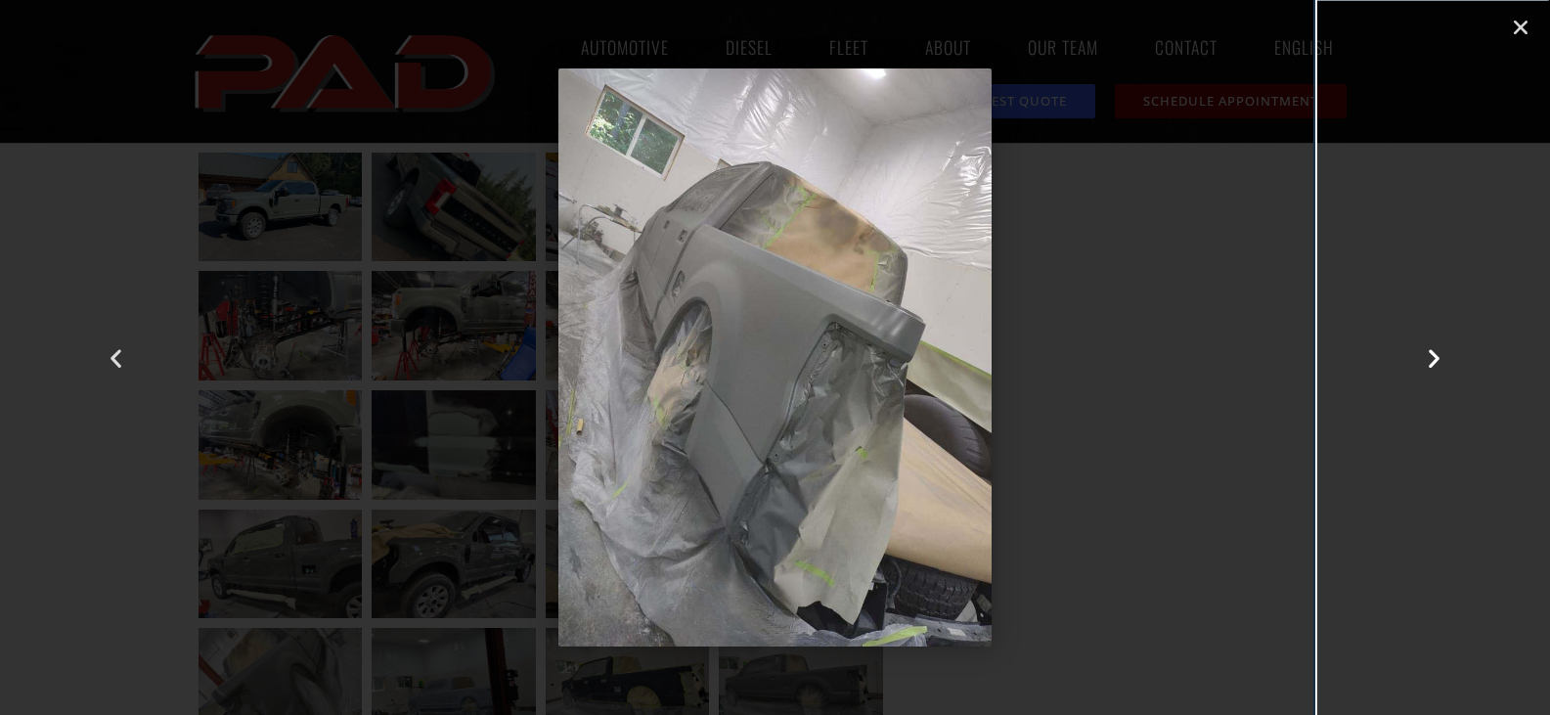
click at [1432, 352] on icon "Next slide" at bounding box center [1434, 357] width 24 height 24
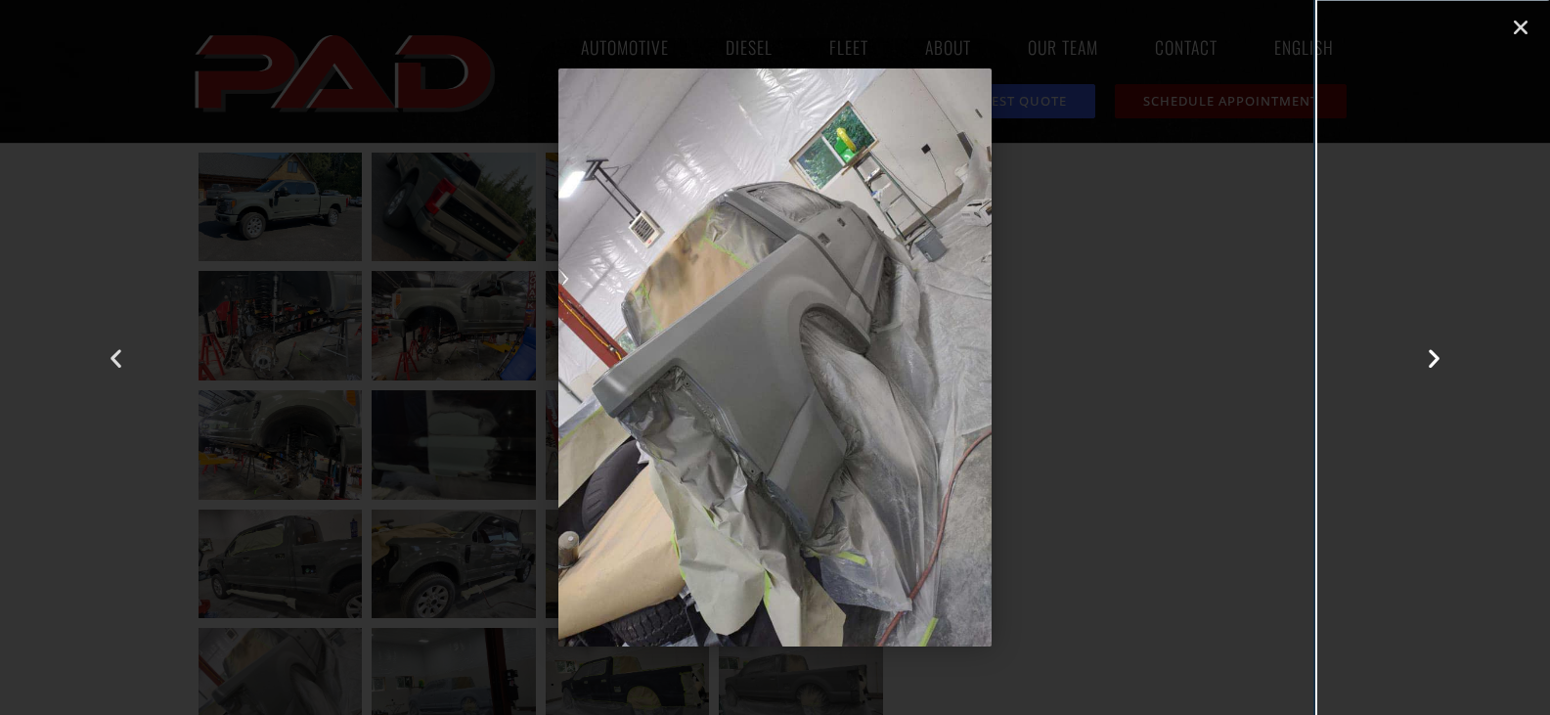
click at [1432, 352] on icon "Next slide" at bounding box center [1434, 357] width 24 height 24
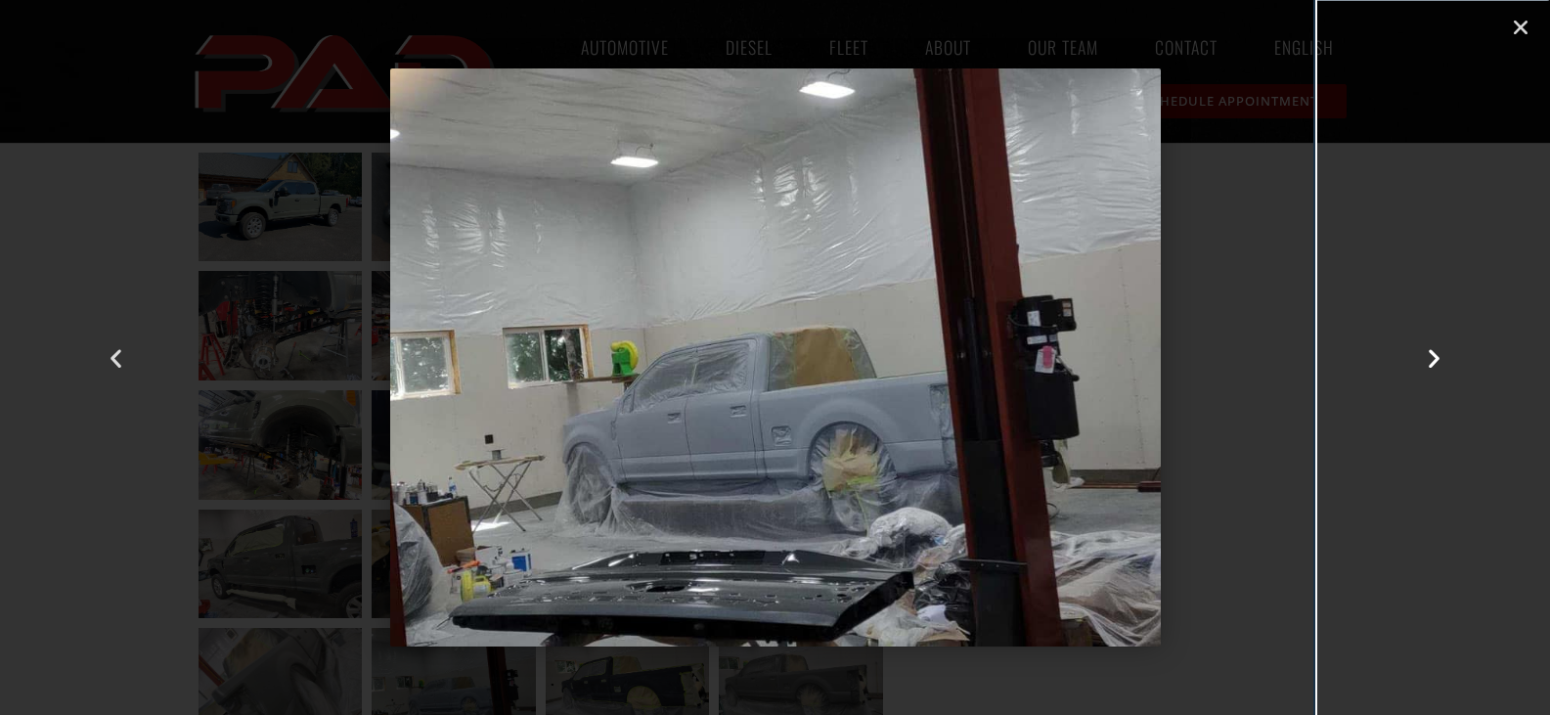
click at [1432, 352] on icon "Next slide" at bounding box center [1434, 357] width 24 height 24
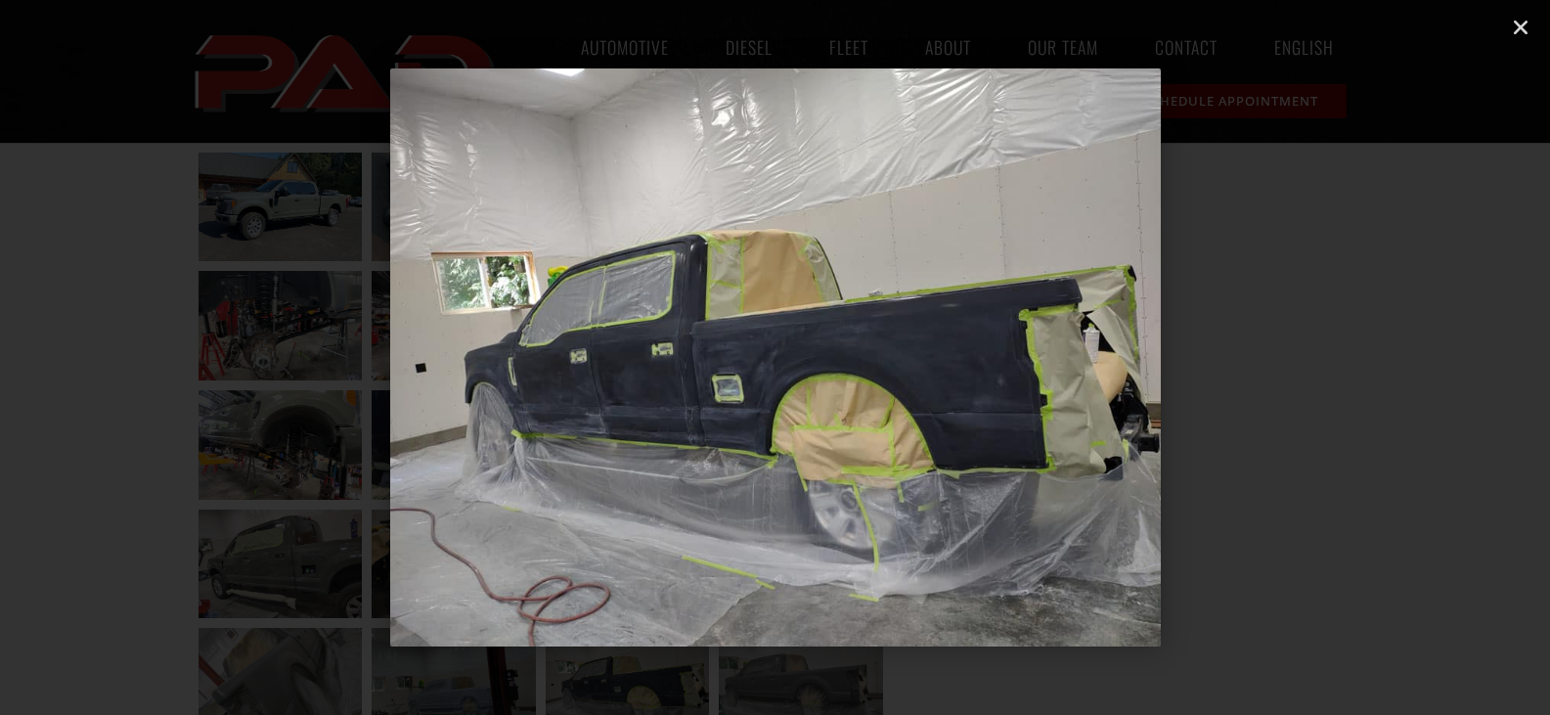
click at [1432, 352] on icon "Next slide" at bounding box center [1434, 357] width 24 height 24
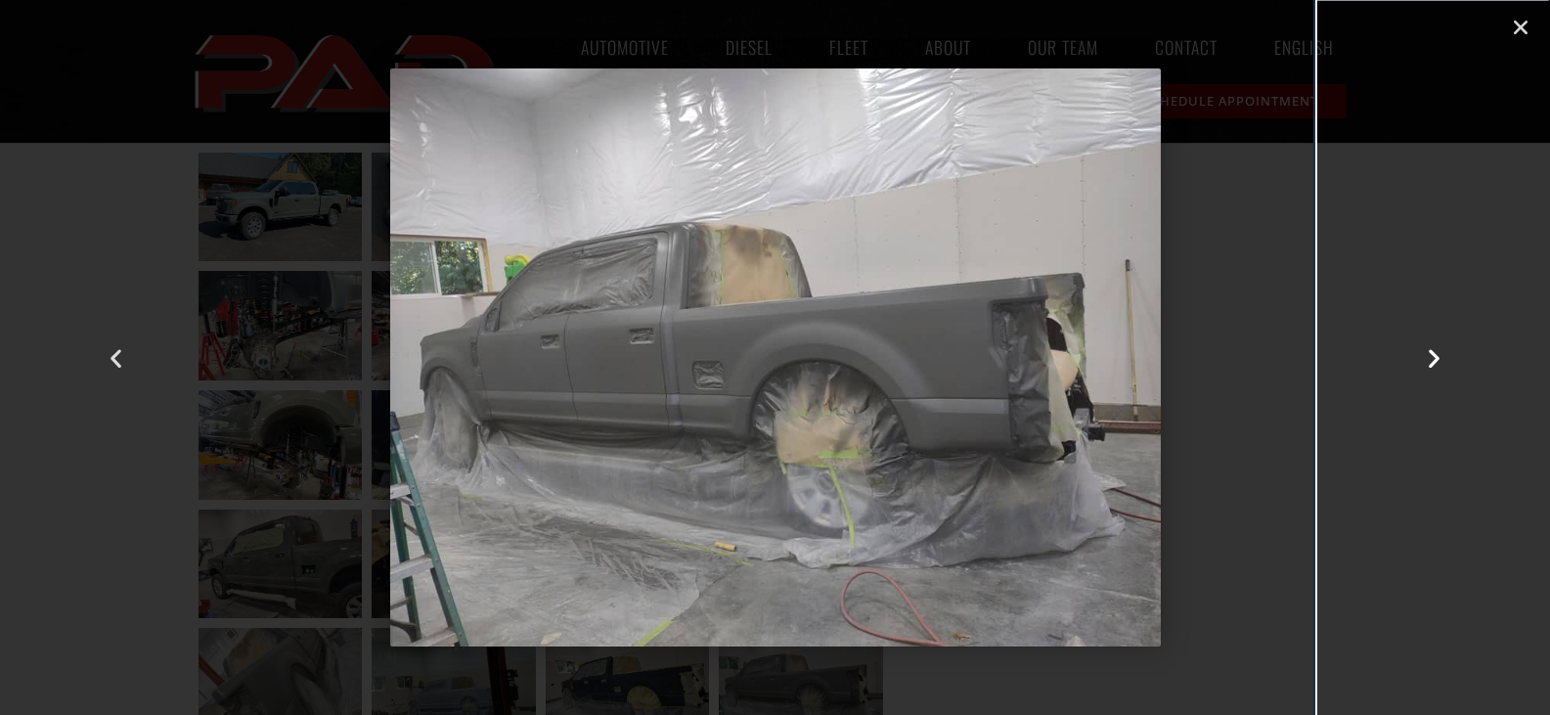
click at [1432, 352] on icon "Next slide" at bounding box center [1434, 357] width 24 height 24
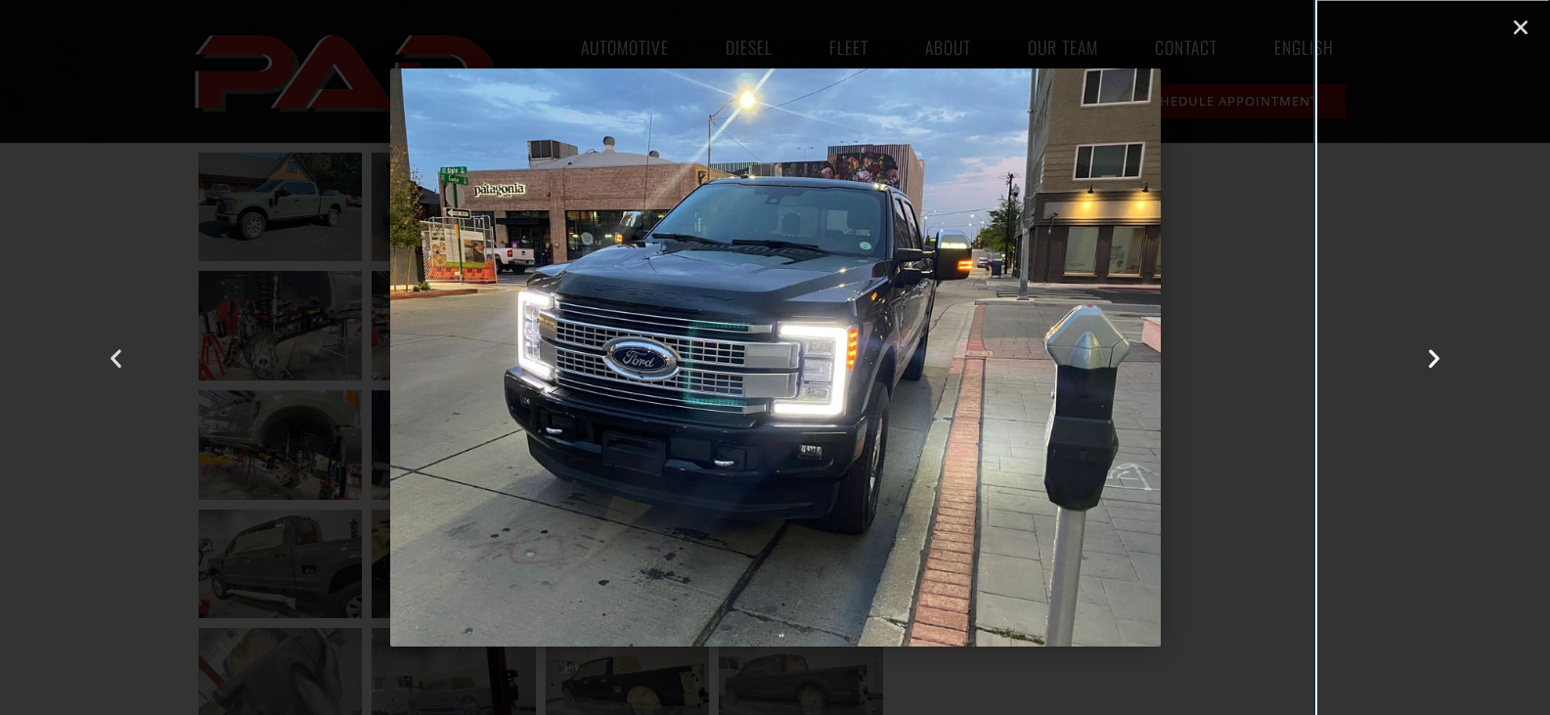
click at [1432, 352] on icon "Next slide" at bounding box center [1434, 357] width 24 height 24
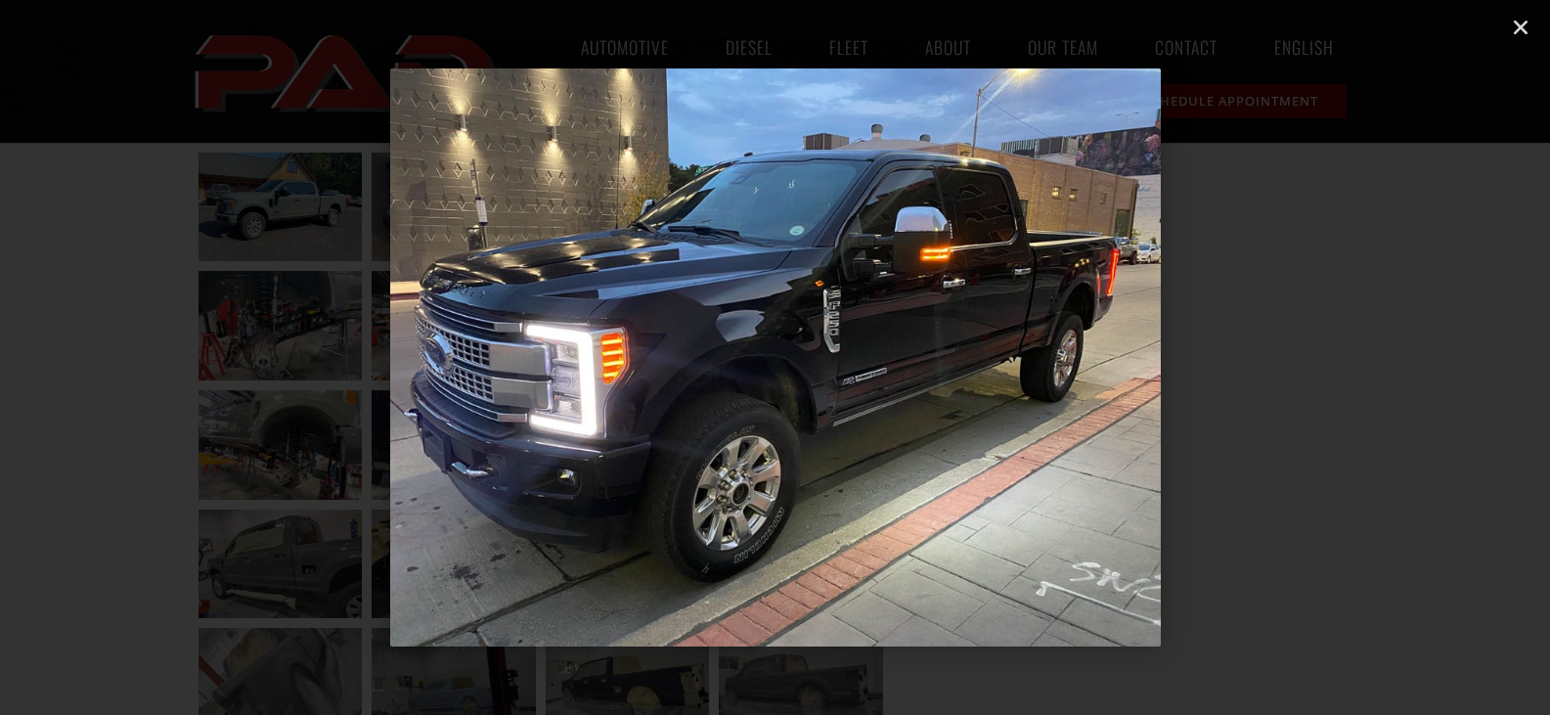
click at [1432, 352] on icon "Next slide" at bounding box center [1434, 357] width 24 height 24
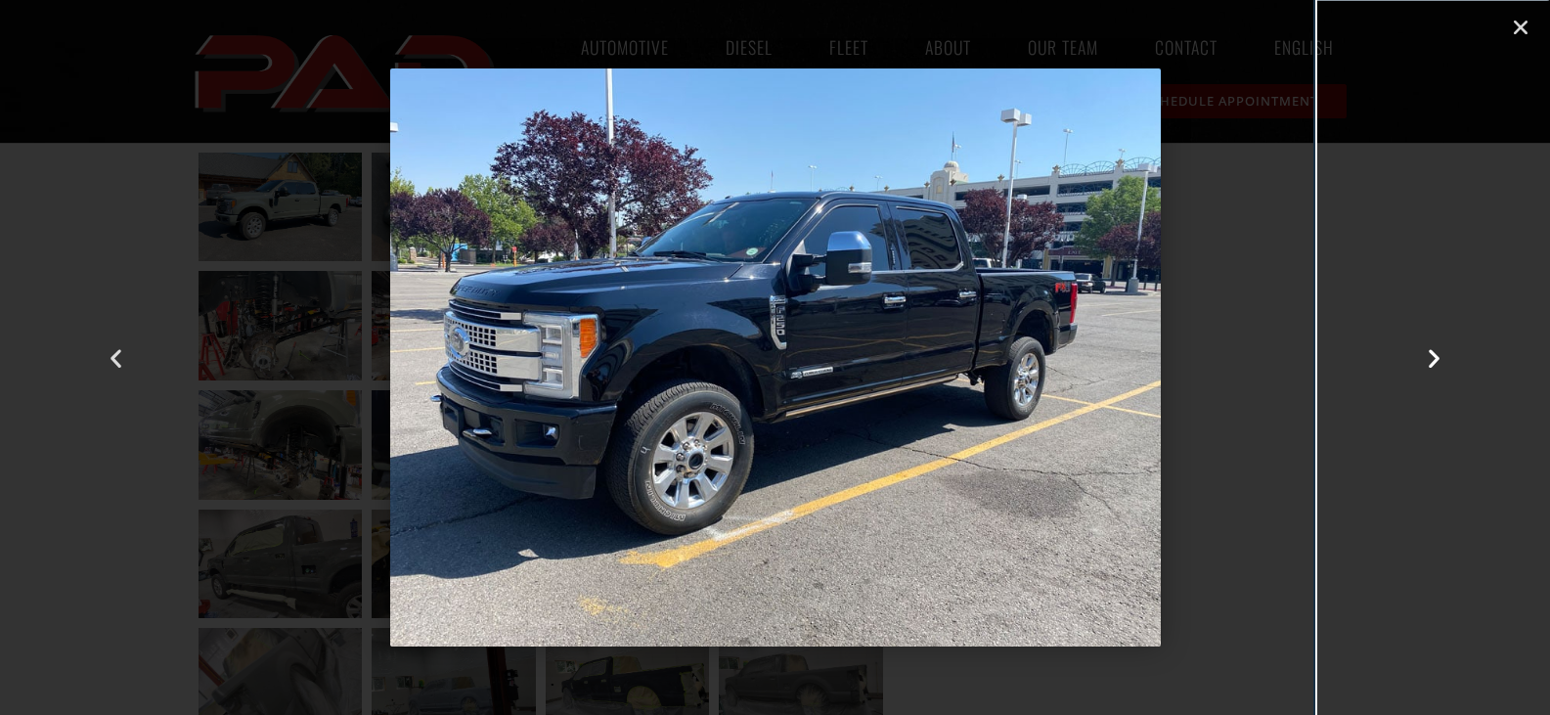
click at [1432, 352] on icon "Next slide" at bounding box center [1434, 357] width 24 height 24
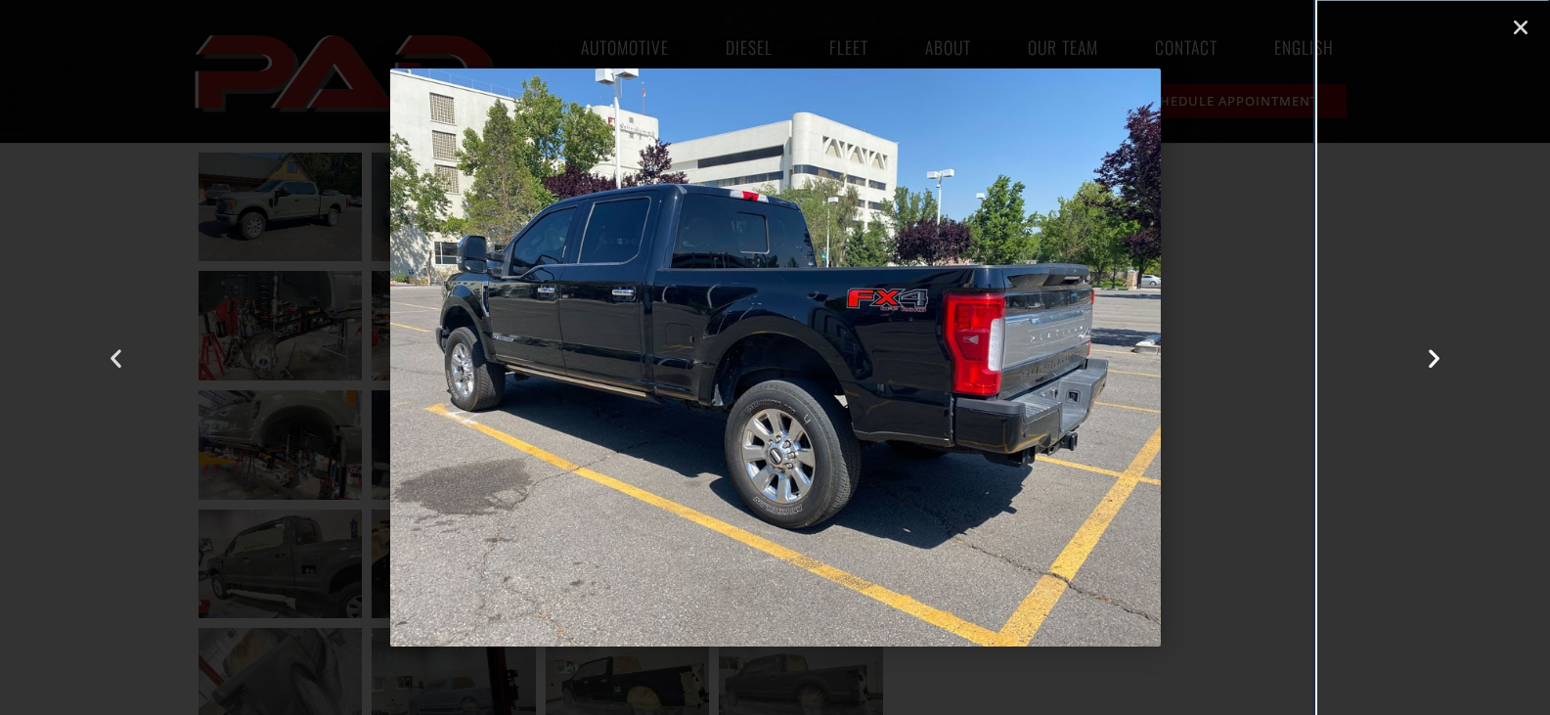
click at [1432, 352] on icon "Next slide" at bounding box center [1434, 357] width 24 height 24
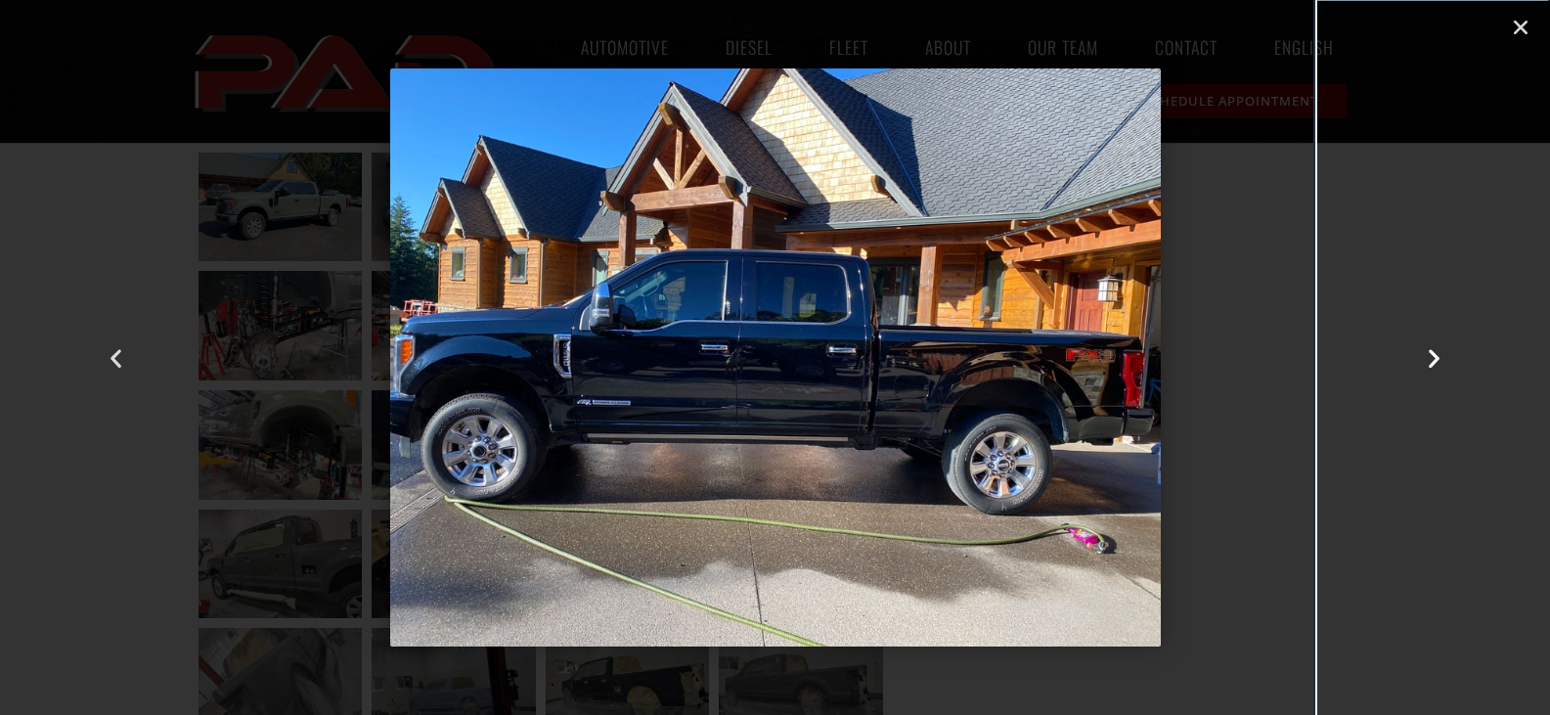
click at [1432, 352] on icon "Next slide" at bounding box center [1434, 357] width 24 height 24
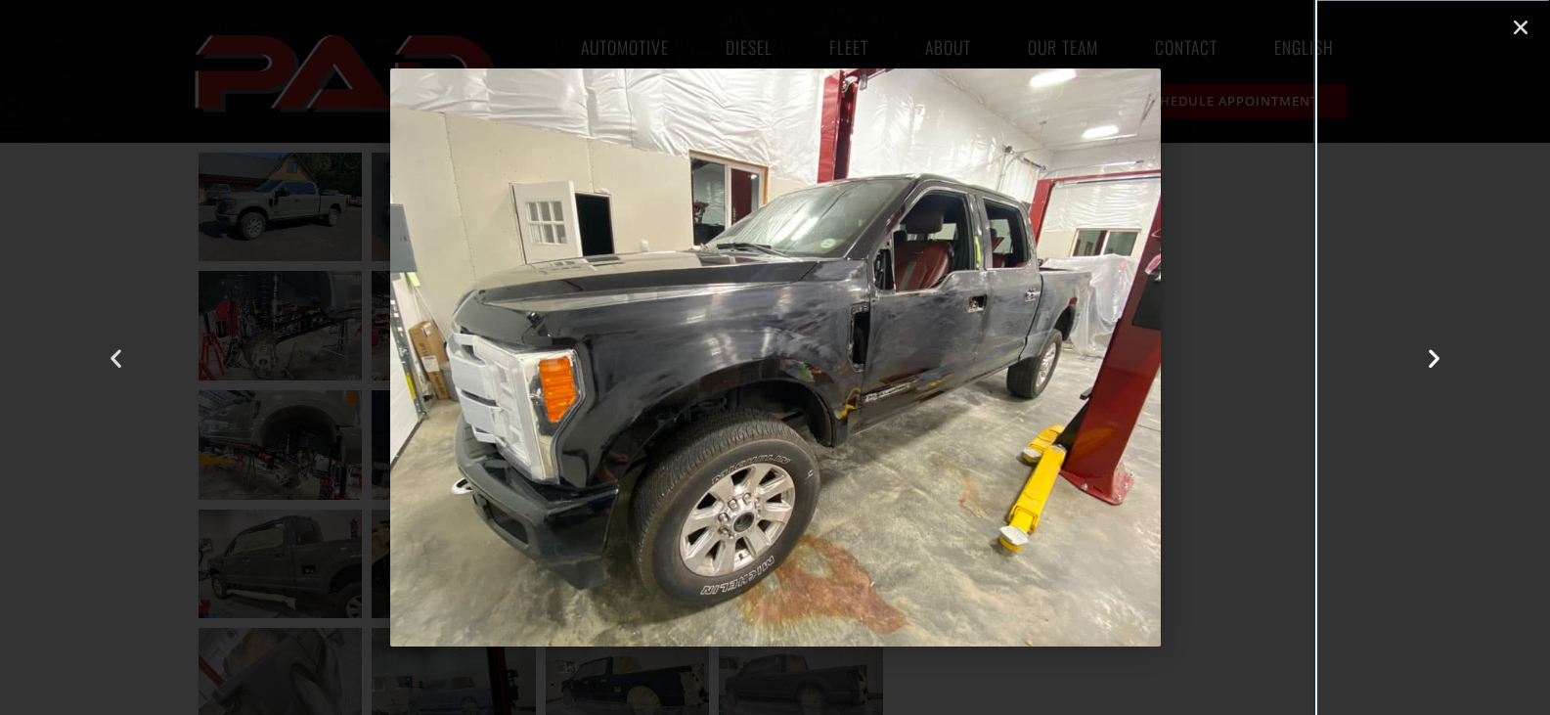
click at [1432, 352] on icon "Next slide" at bounding box center [1434, 357] width 24 height 24
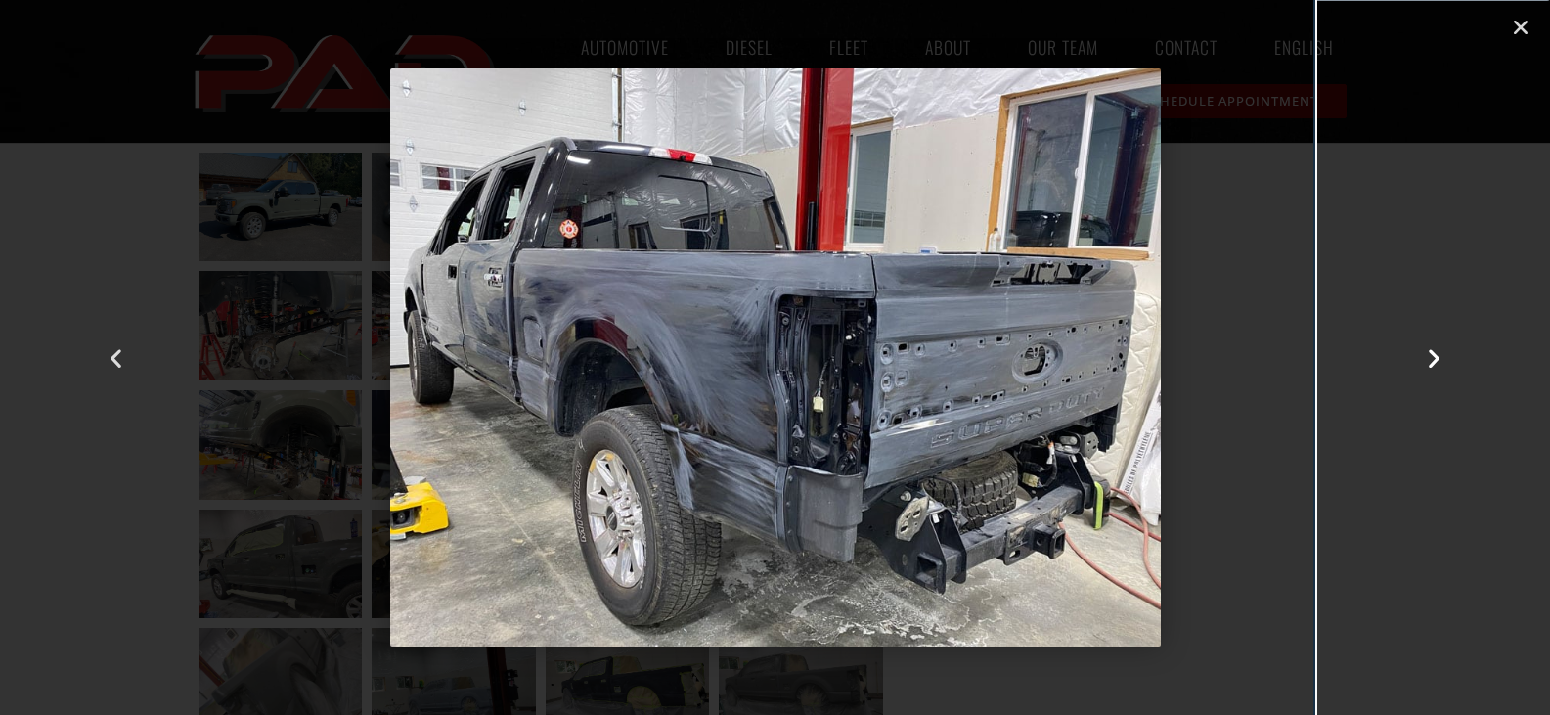
click at [1432, 352] on icon "Next slide" at bounding box center [1434, 357] width 24 height 24
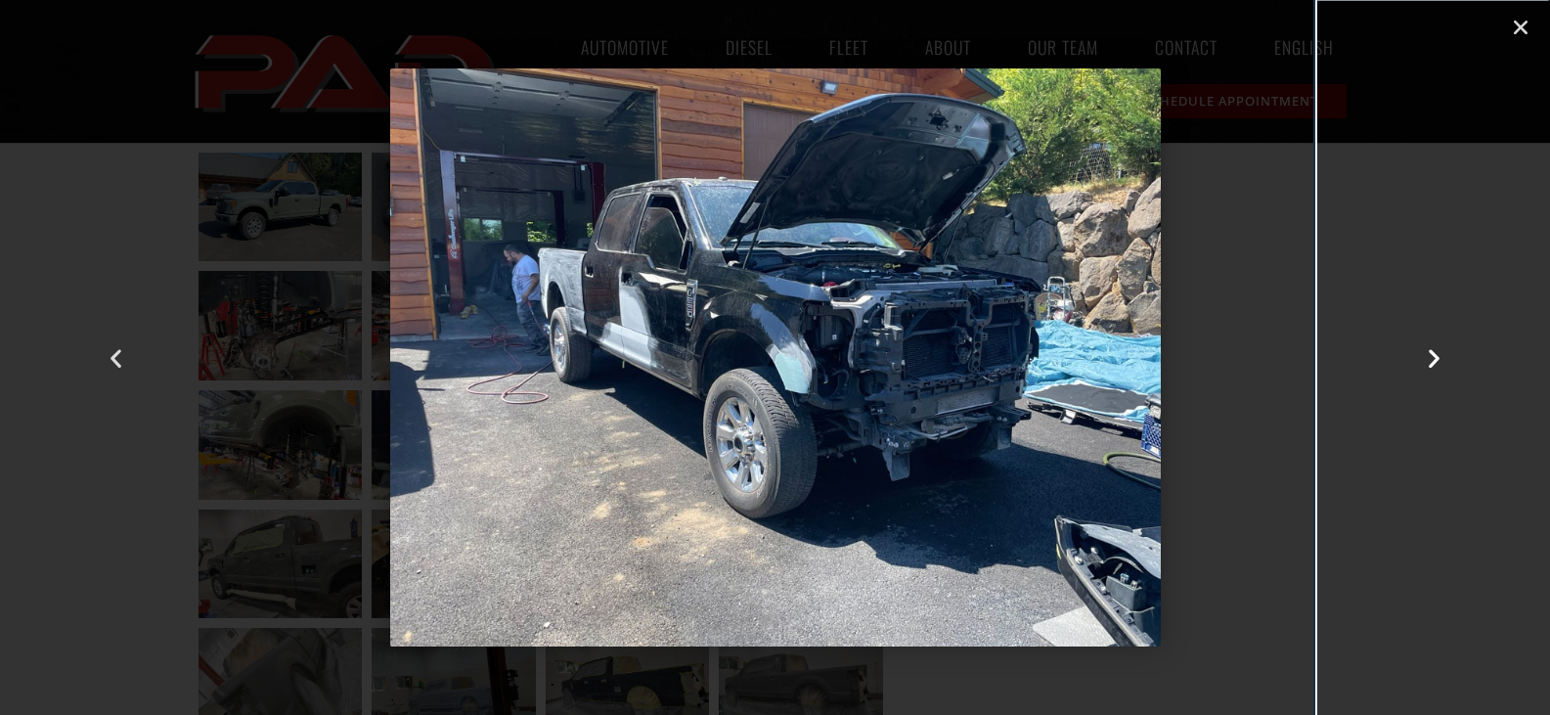
click at [1432, 352] on icon "Next slide" at bounding box center [1434, 357] width 24 height 24
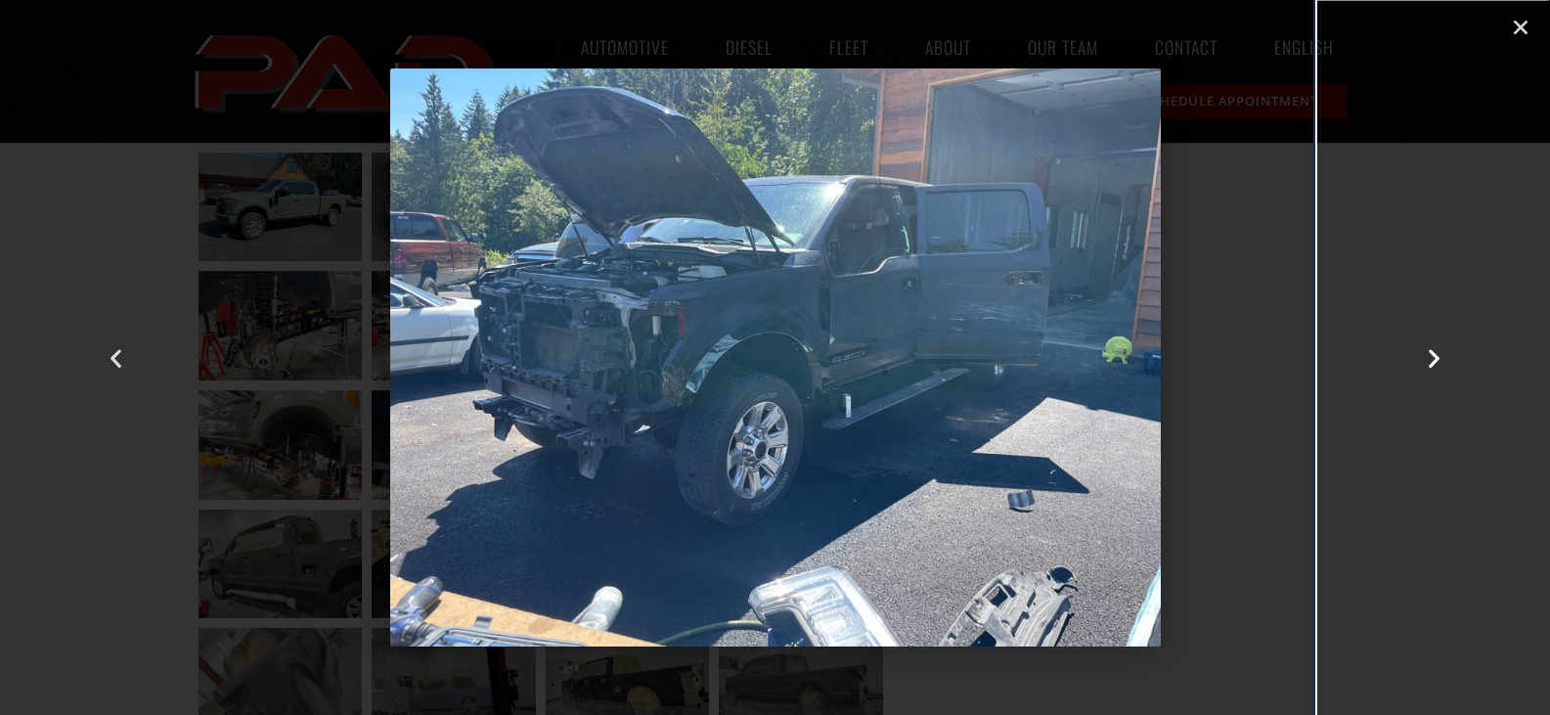
click at [1432, 352] on icon "Next slide" at bounding box center [1434, 357] width 24 height 24
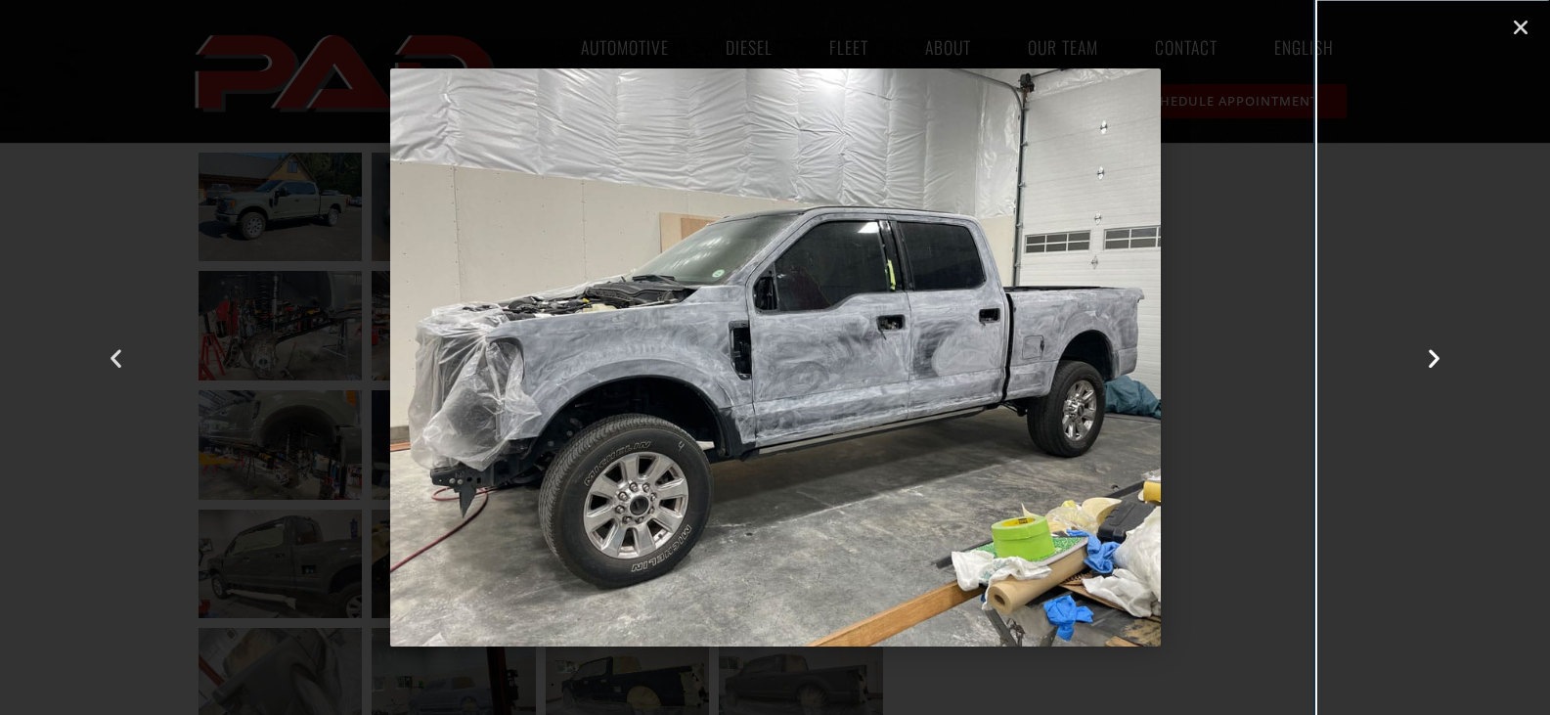
click at [1432, 352] on icon "Next slide" at bounding box center [1434, 357] width 24 height 24
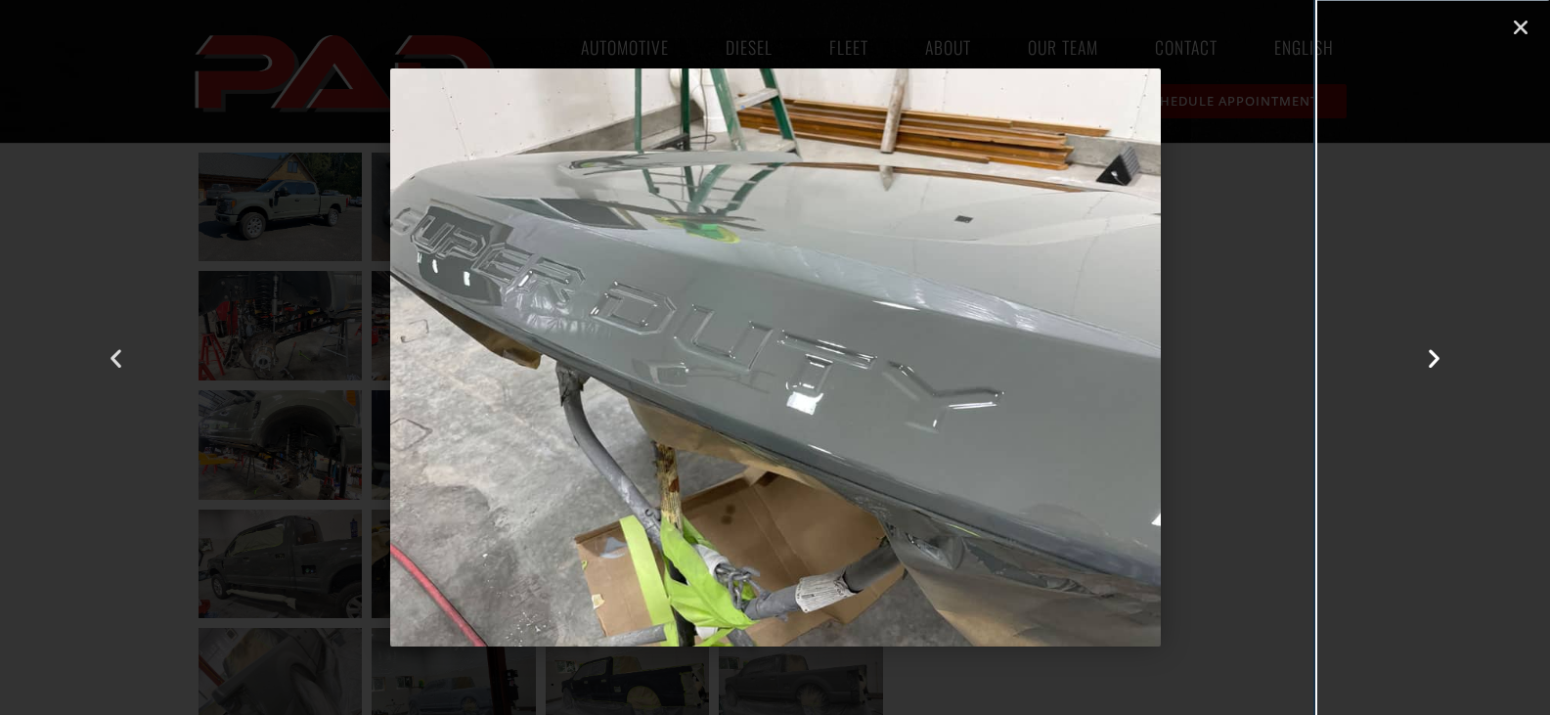
click at [1432, 352] on icon "Next slide" at bounding box center [1434, 357] width 24 height 24
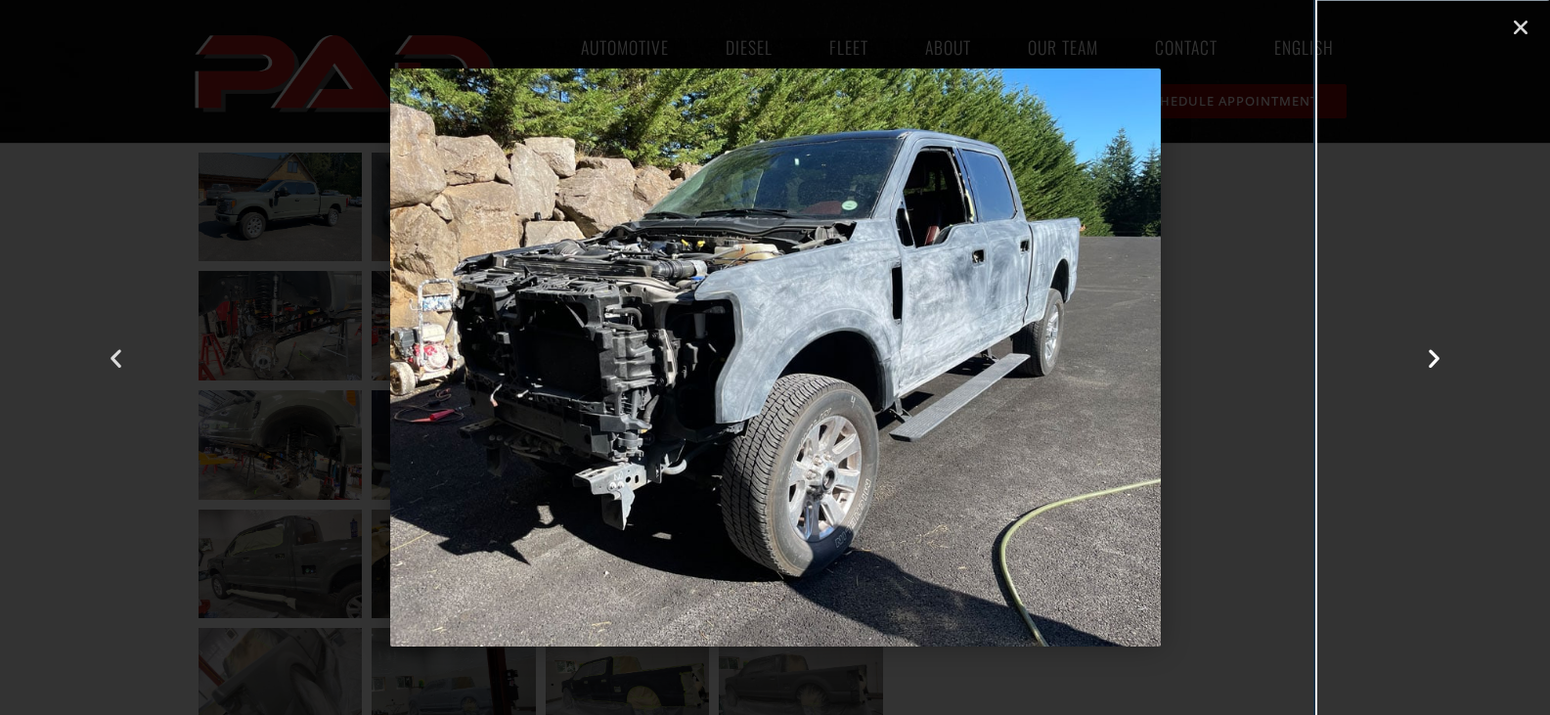
click at [1432, 352] on icon "Next slide" at bounding box center [1434, 357] width 24 height 24
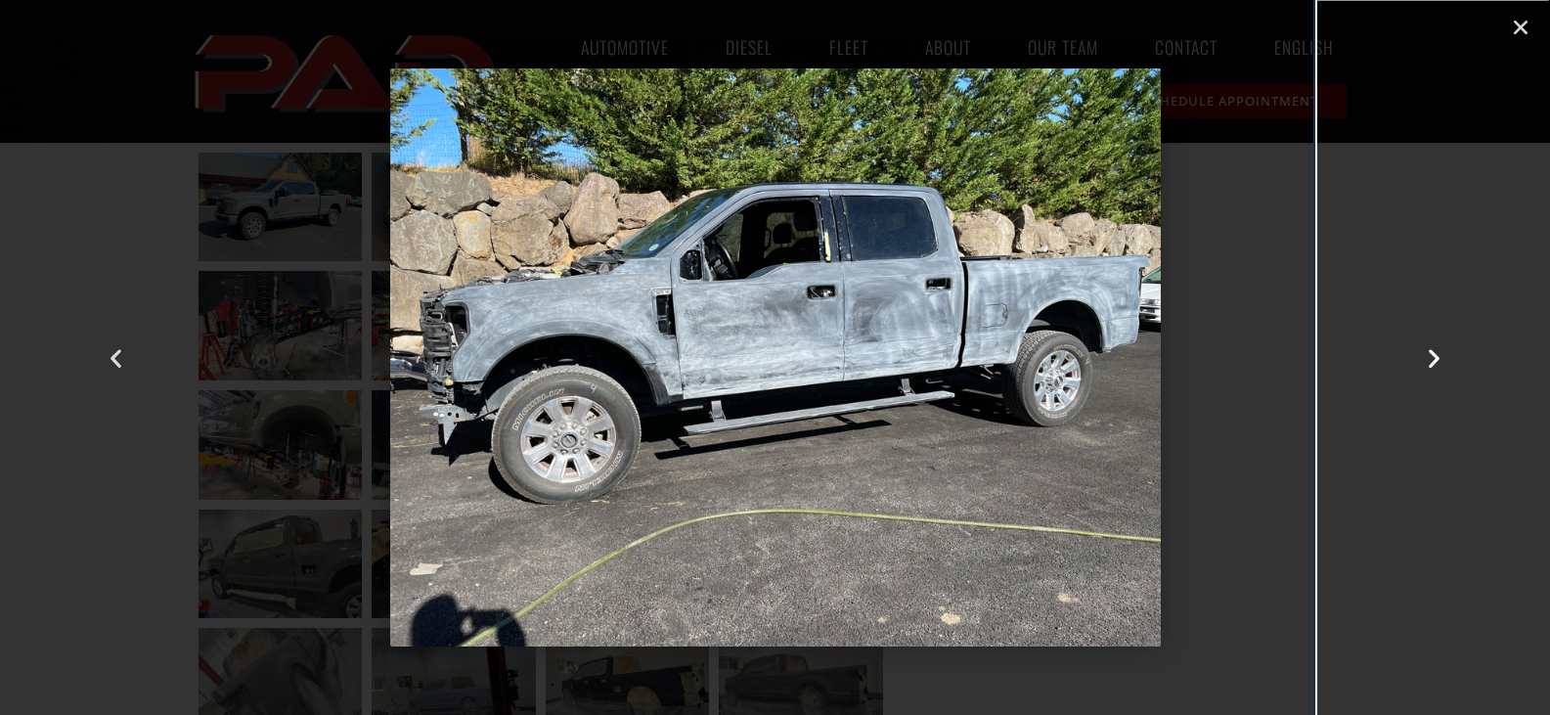
click at [1432, 352] on icon "Next slide" at bounding box center [1434, 357] width 24 height 24
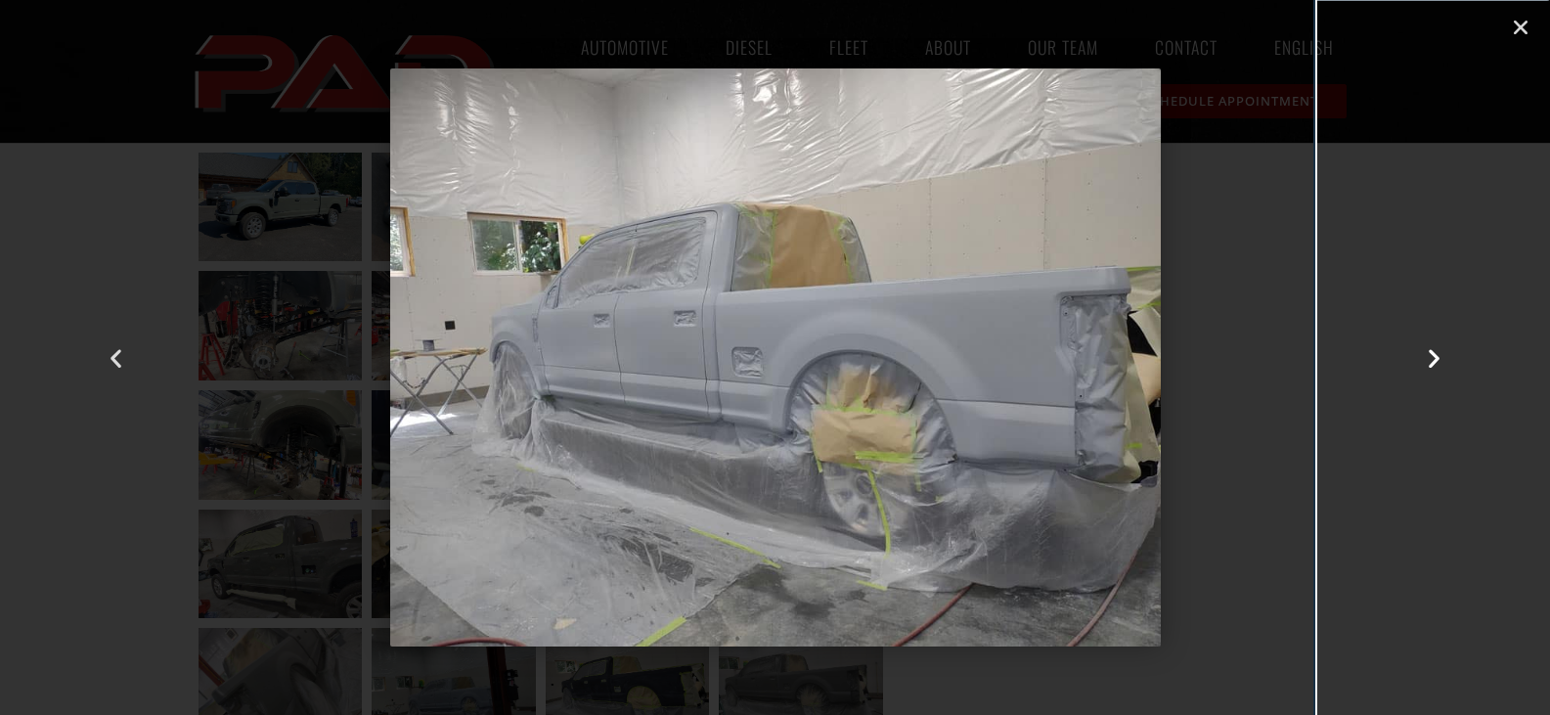
click at [1432, 352] on icon "Next slide" at bounding box center [1434, 357] width 24 height 24
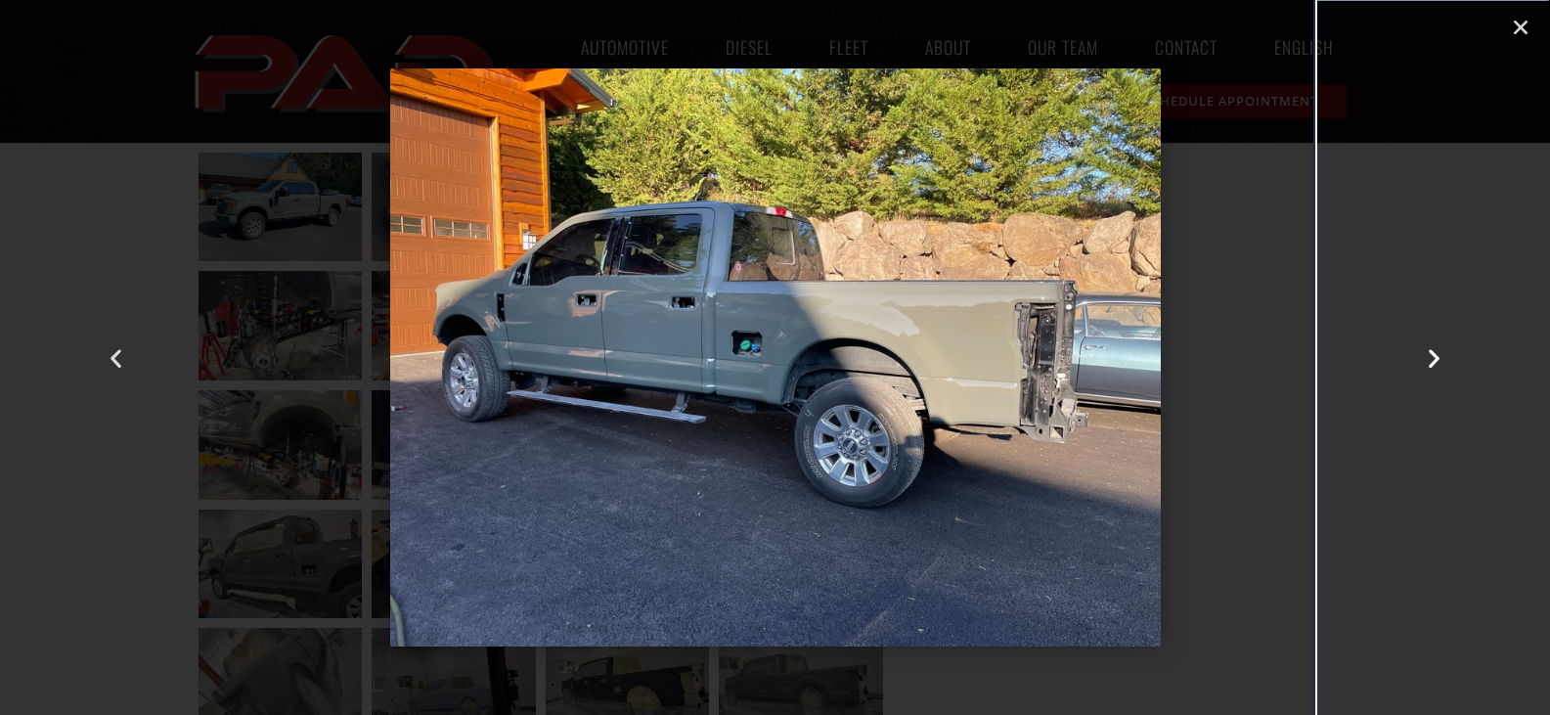
click at [1432, 352] on icon "Next slide" at bounding box center [1434, 357] width 24 height 24
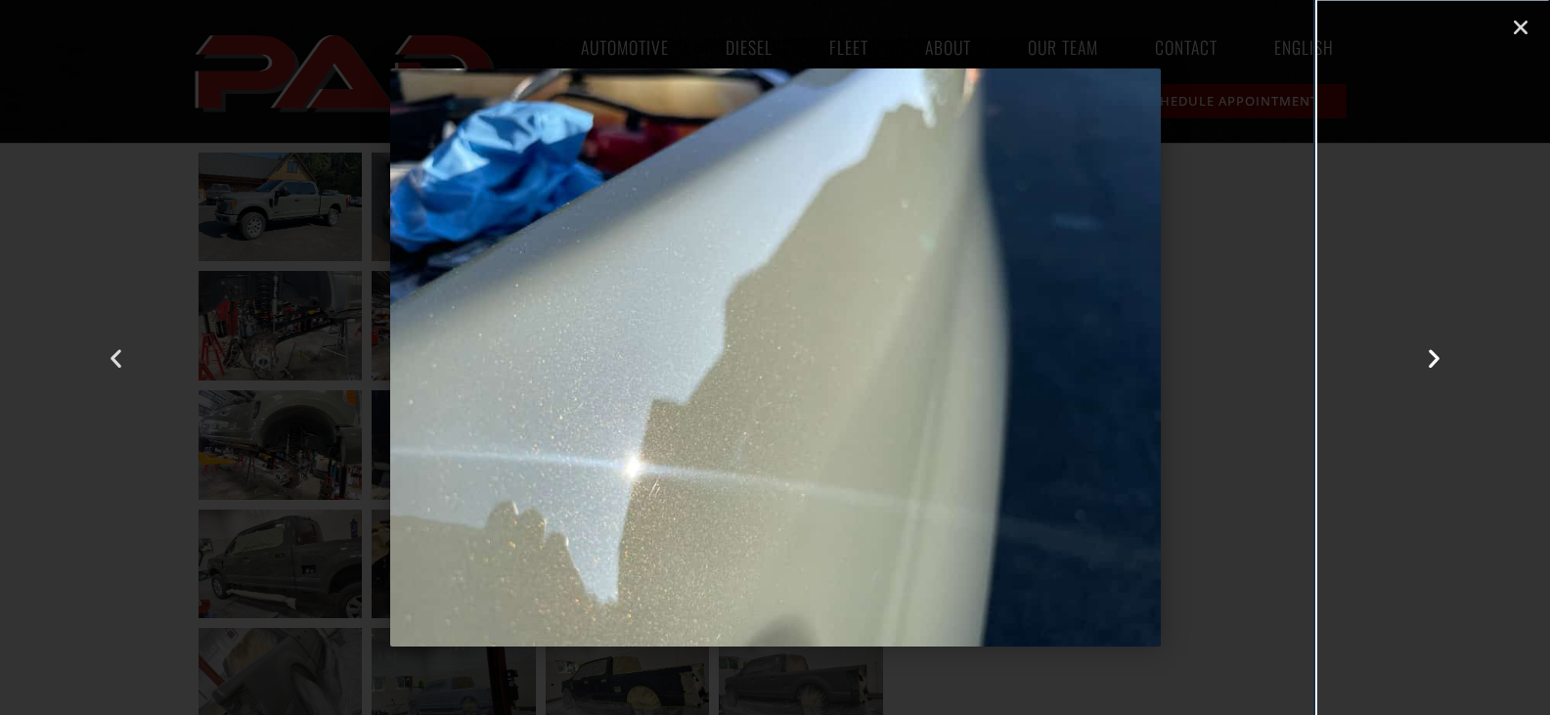
click at [1432, 352] on icon "Next slide" at bounding box center [1434, 357] width 24 height 24
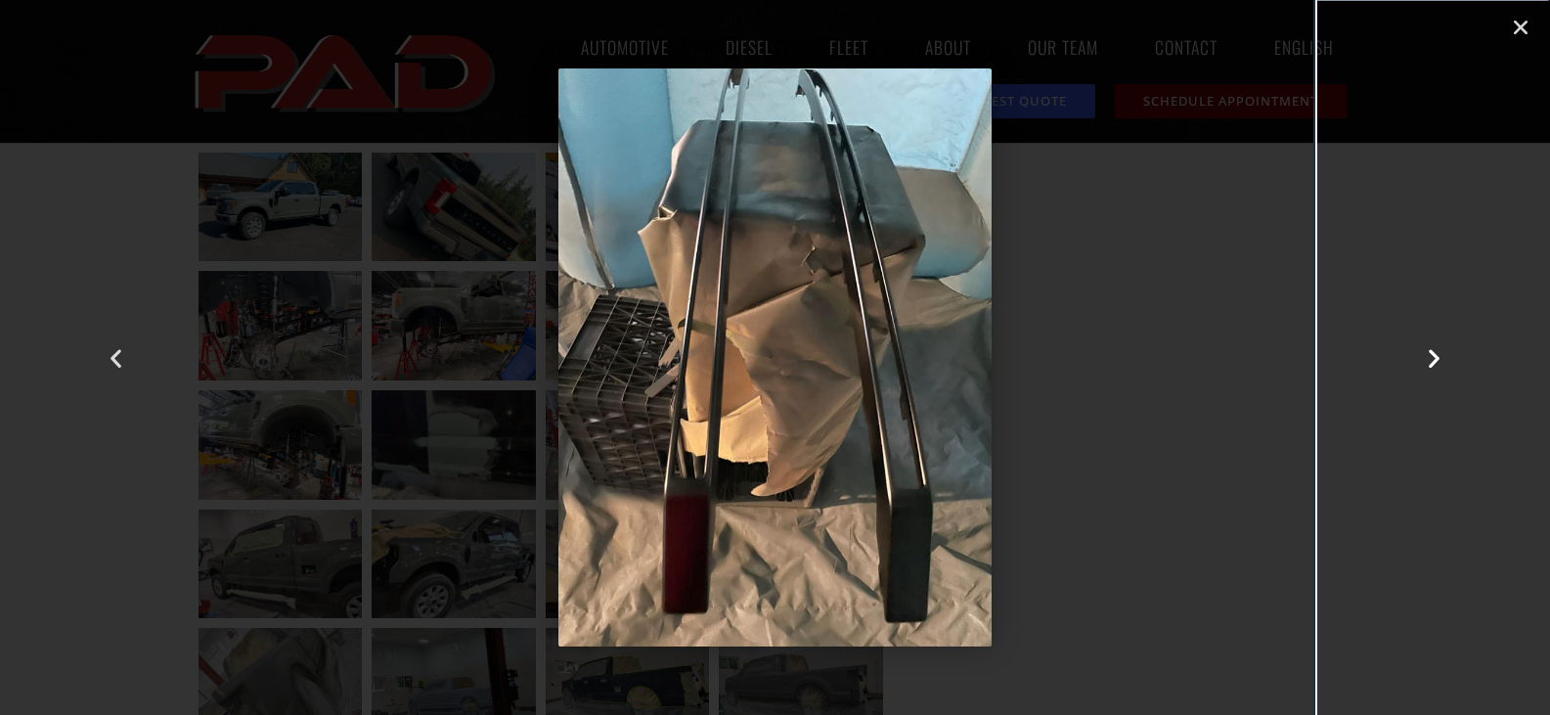
click at [1432, 352] on icon "Next slide" at bounding box center [1434, 357] width 24 height 24
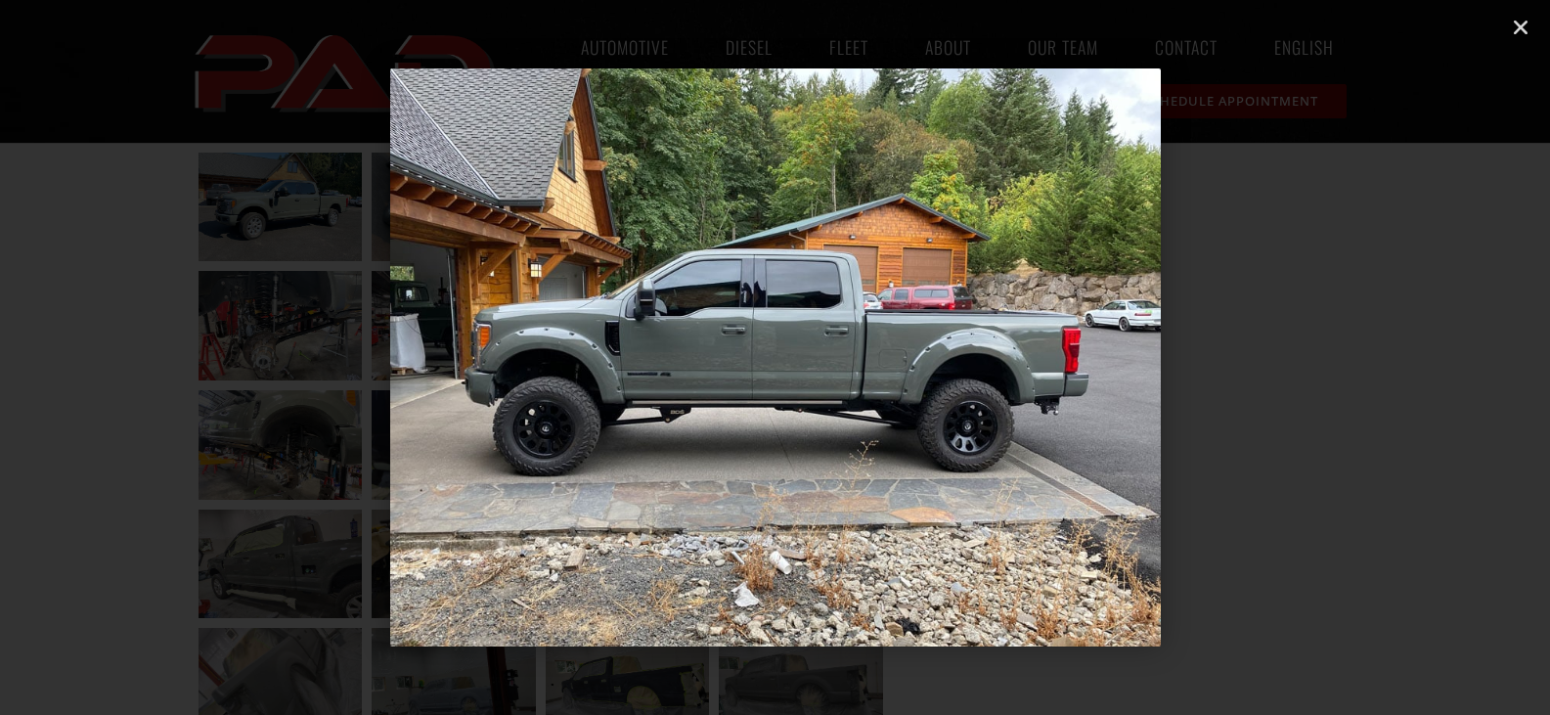
click at [1432, 352] on icon "Next slide" at bounding box center [1434, 357] width 24 height 24
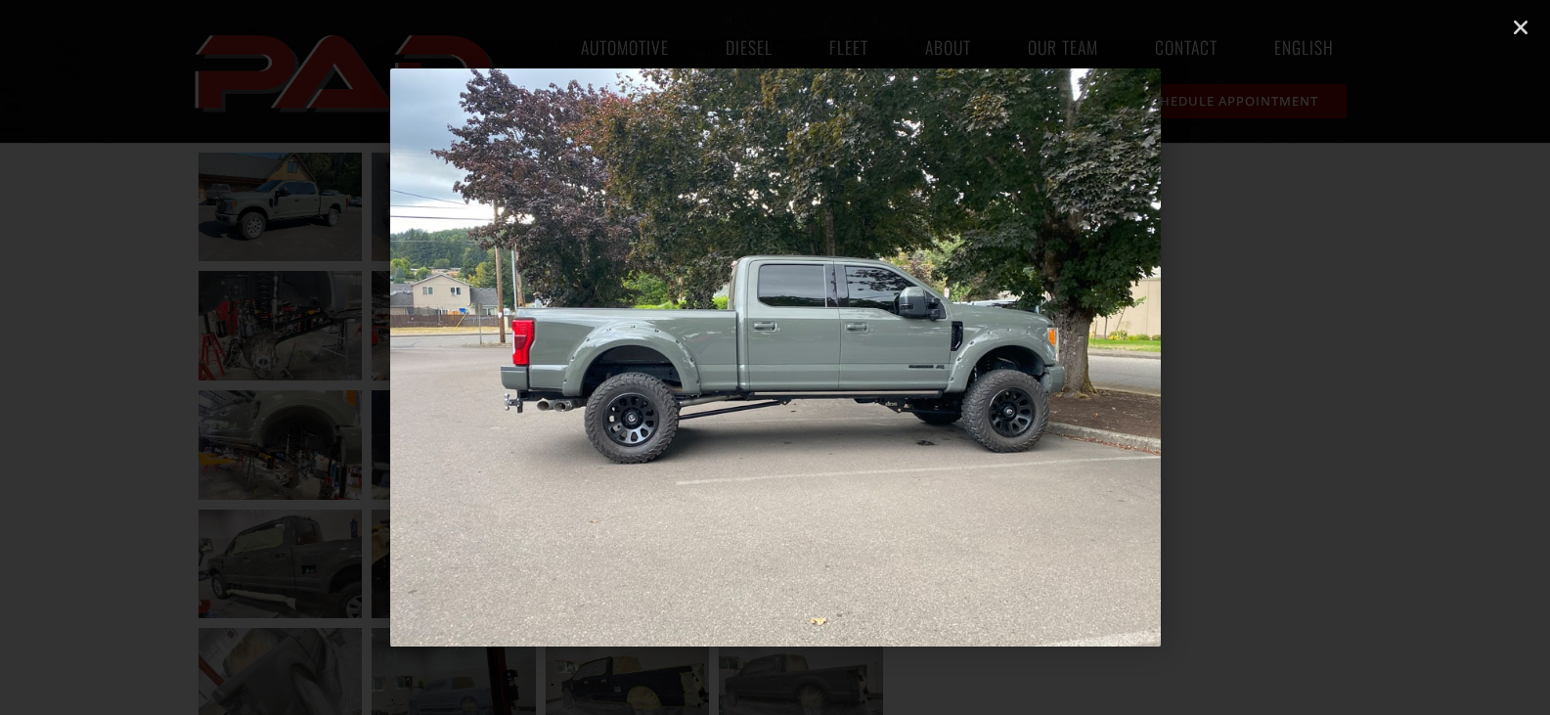
click at [1432, 352] on icon "Next slide" at bounding box center [1434, 357] width 24 height 24
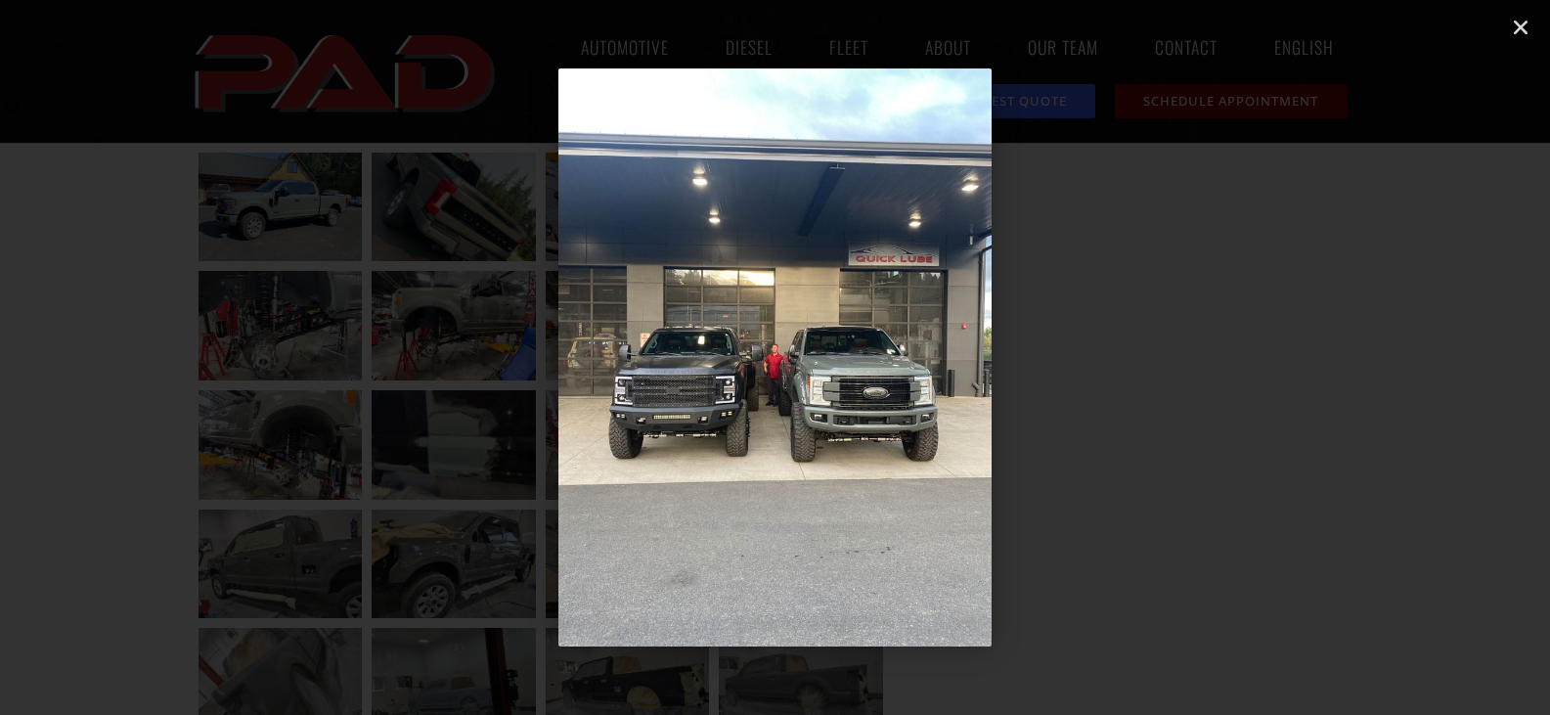
click at [1432, 352] on icon "Next slide" at bounding box center [1434, 357] width 24 height 24
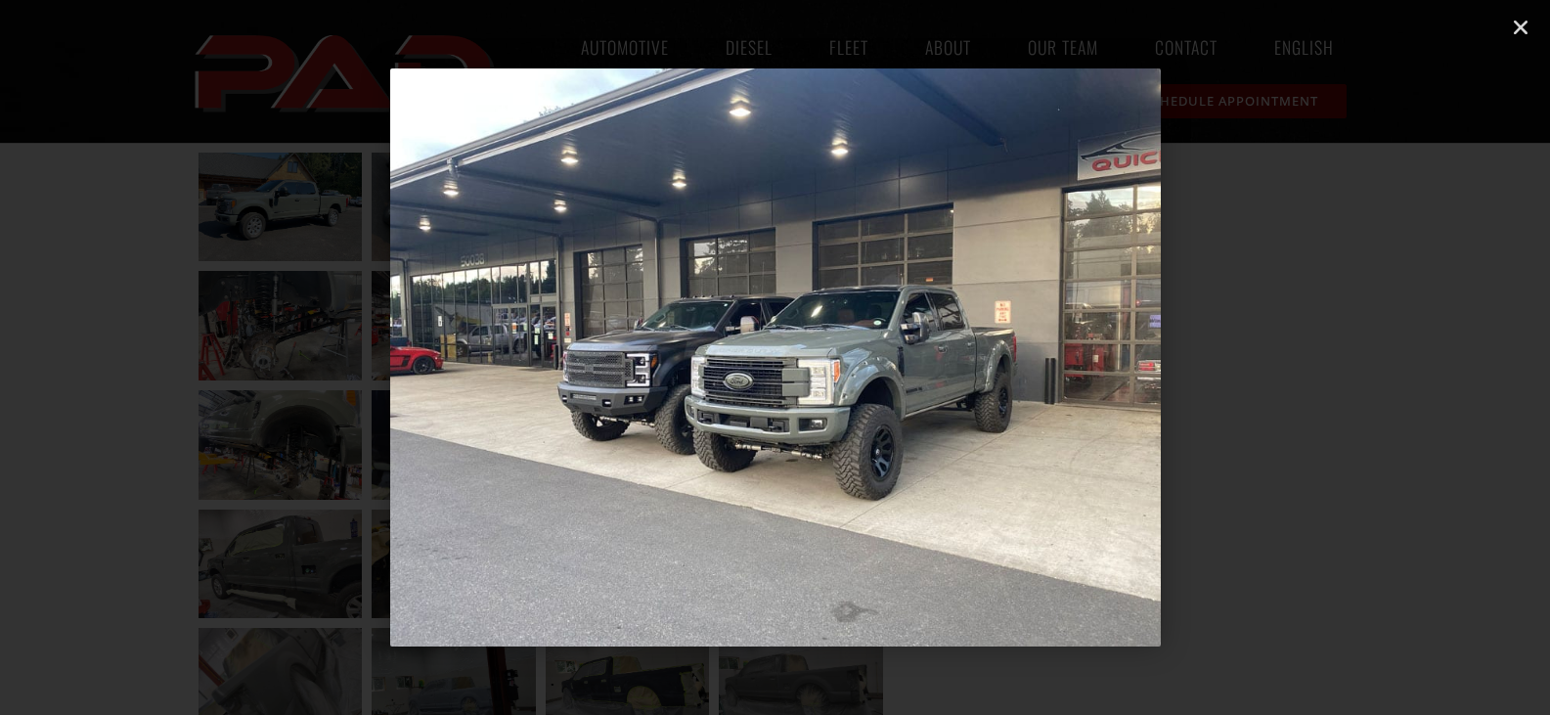
click at [1432, 352] on icon "Next slide" at bounding box center [1434, 357] width 24 height 24
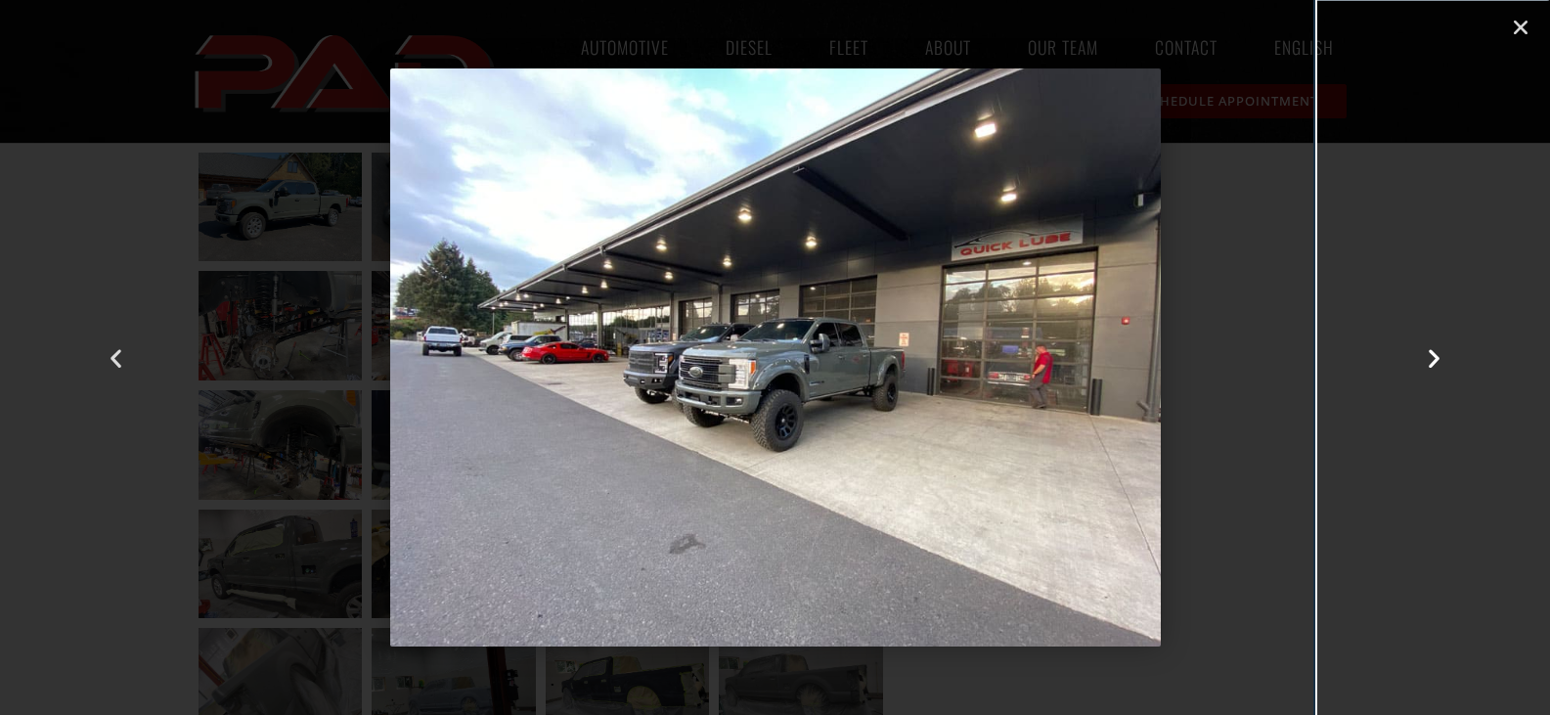
click at [1432, 352] on icon "Next slide" at bounding box center [1434, 357] width 24 height 24
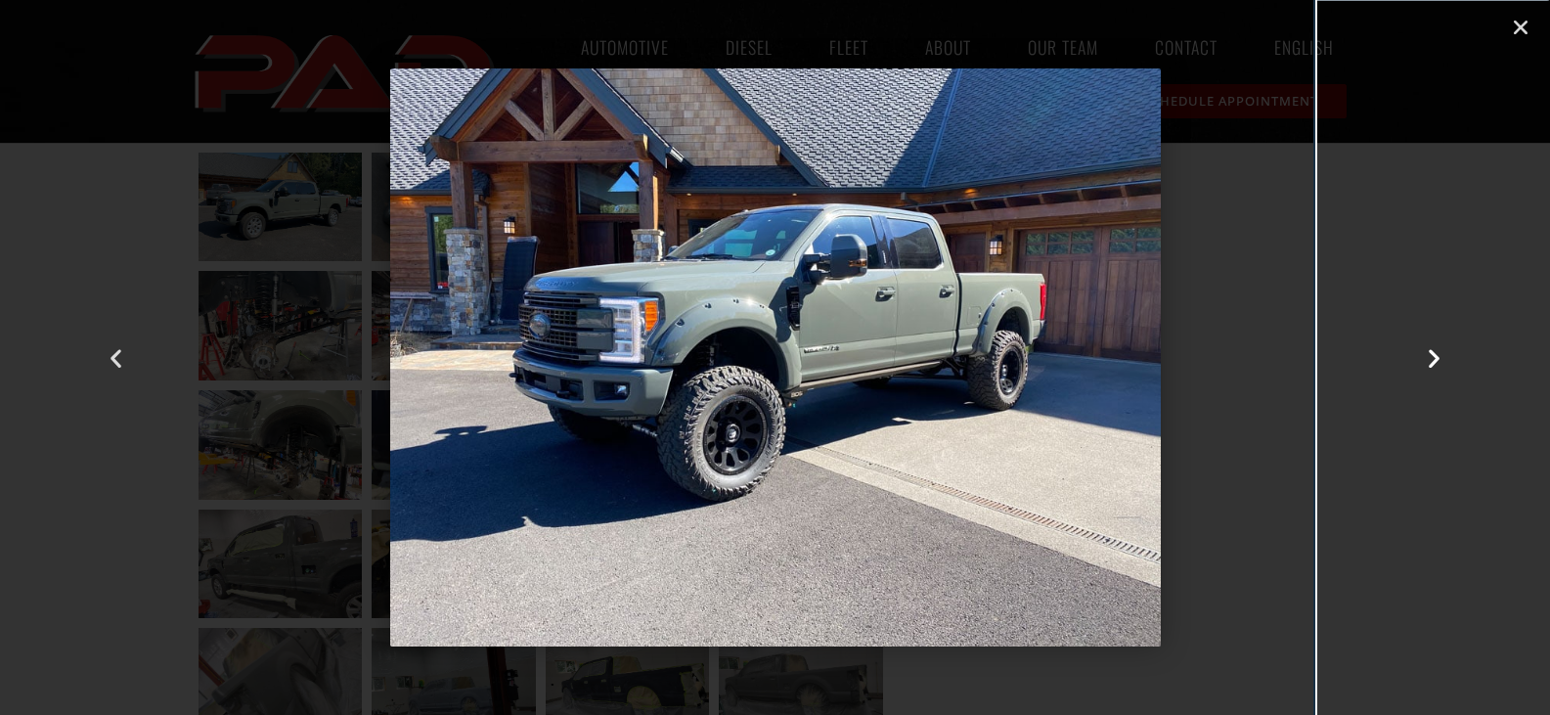
click at [1432, 352] on icon "Next slide" at bounding box center [1434, 357] width 24 height 24
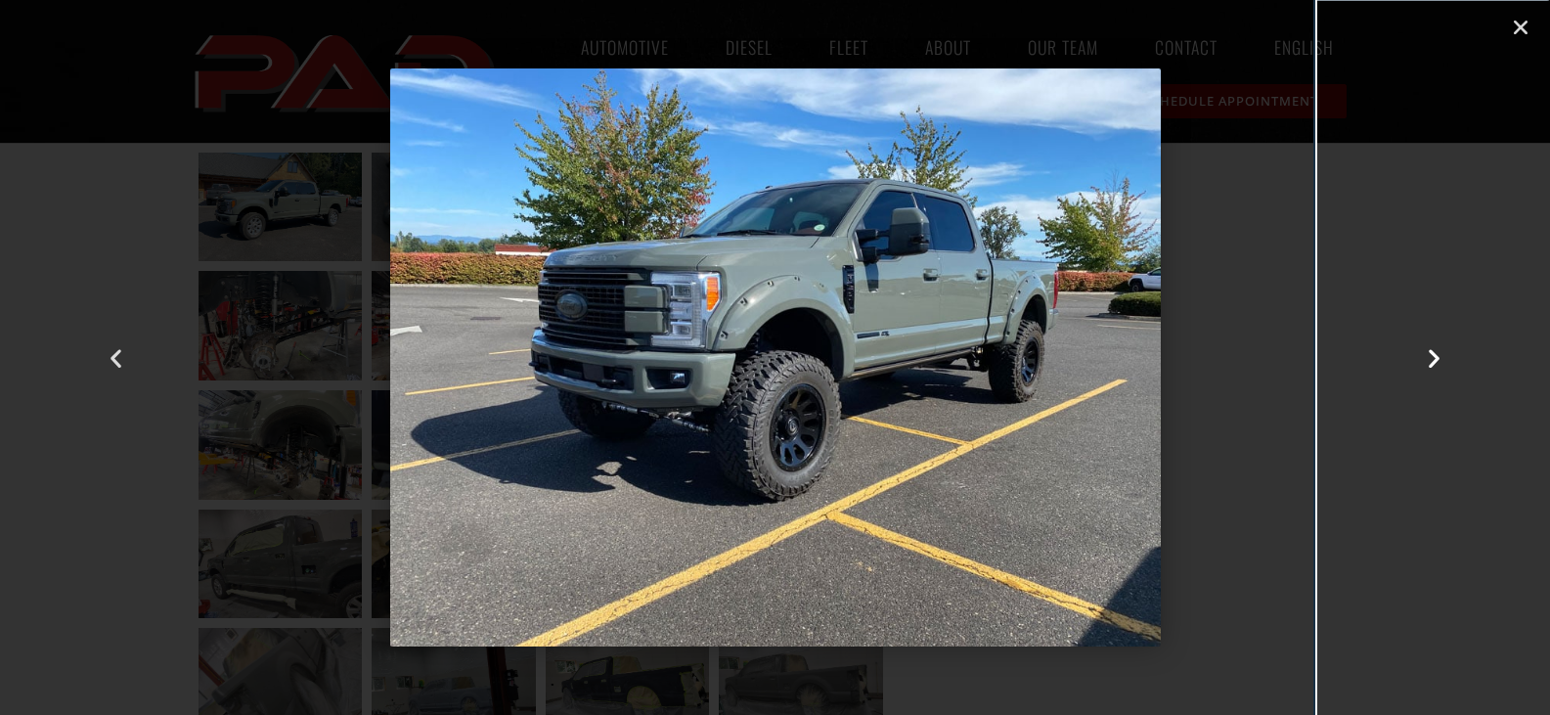
click at [1432, 352] on icon "Next slide" at bounding box center [1434, 357] width 24 height 24
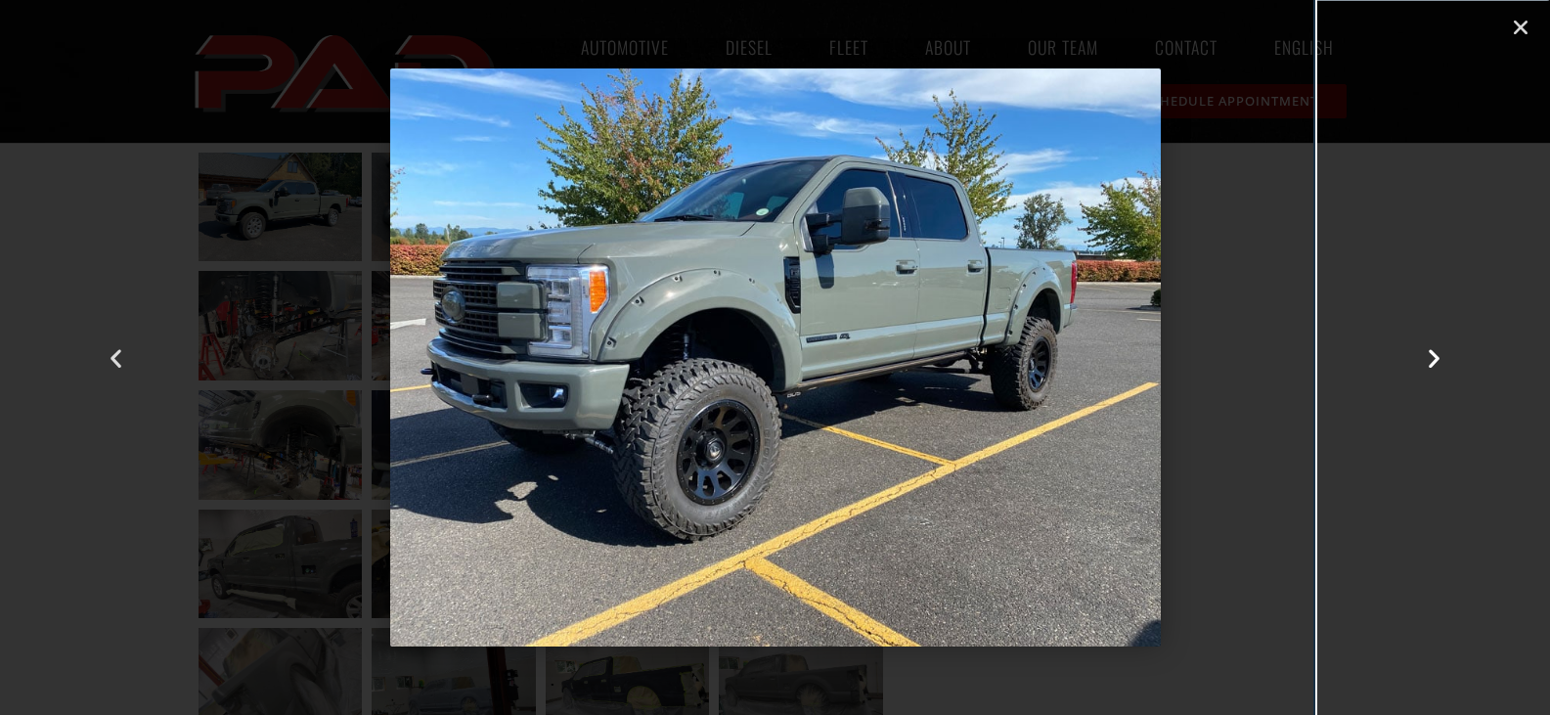
click at [1432, 352] on icon "Next slide" at bounding box center [1434, 357] width 24 height 24
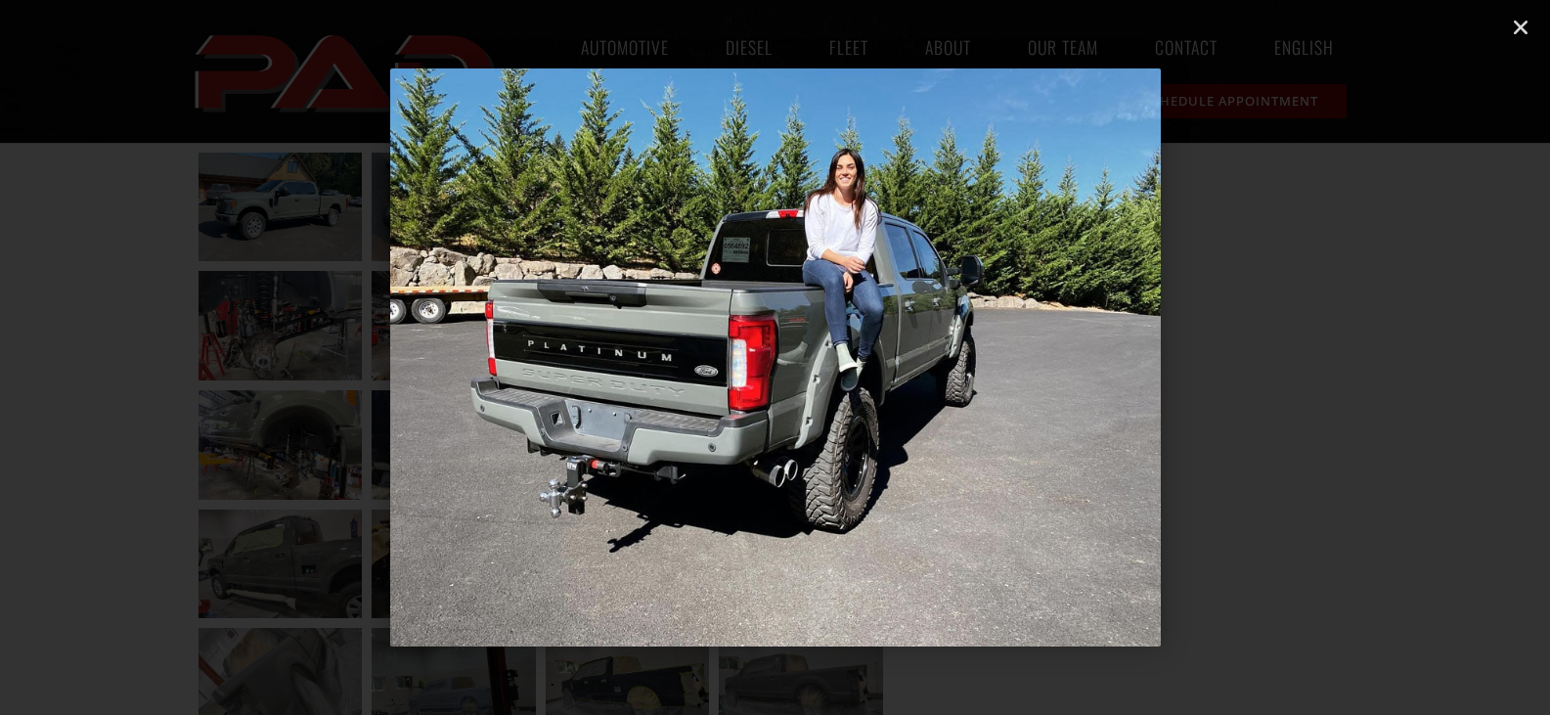
click at [1432, 352] on icon "Next slide" at bounding box center [1434, 357] width 24 height 24
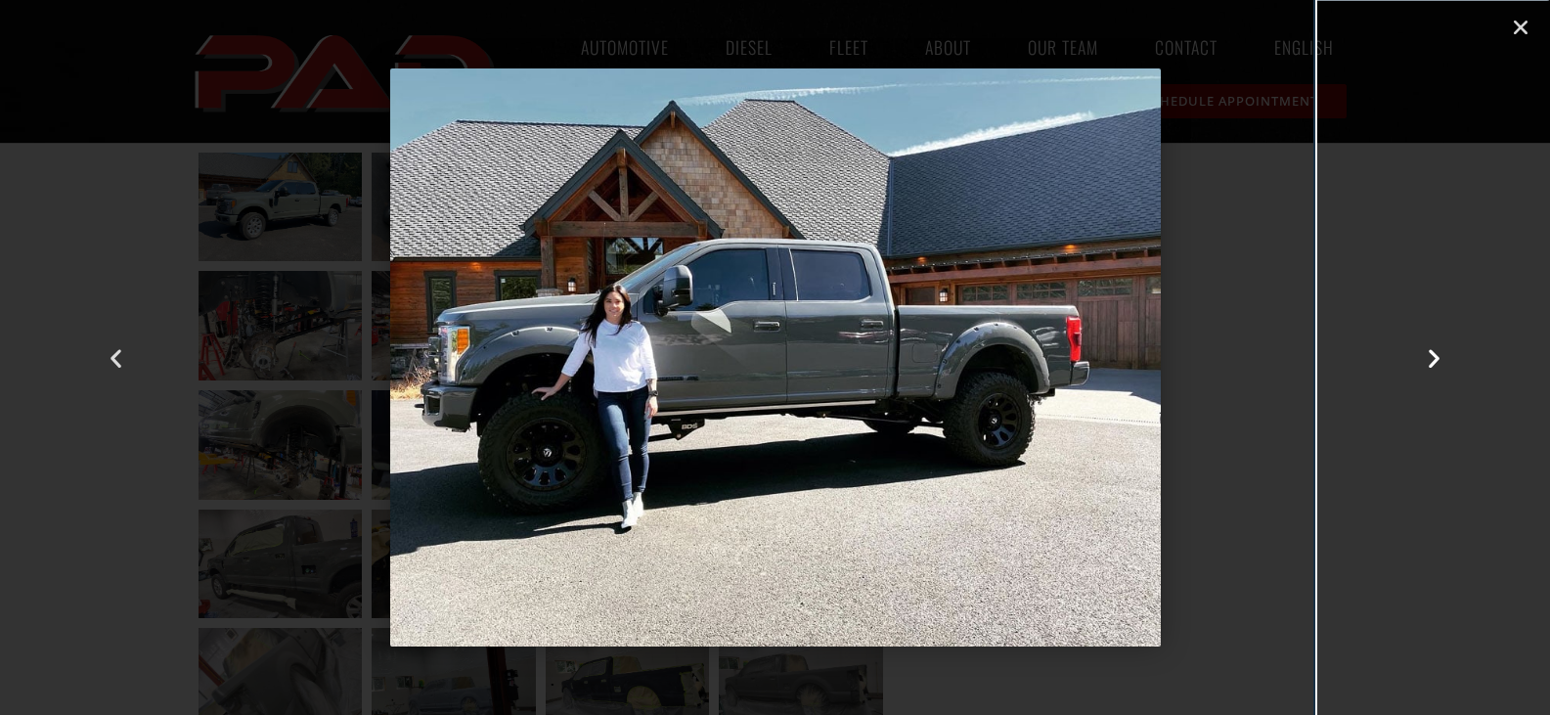
click at [1432, 352] on icon "Next slide" at bounding box center [1434, 357] width 24 height 24
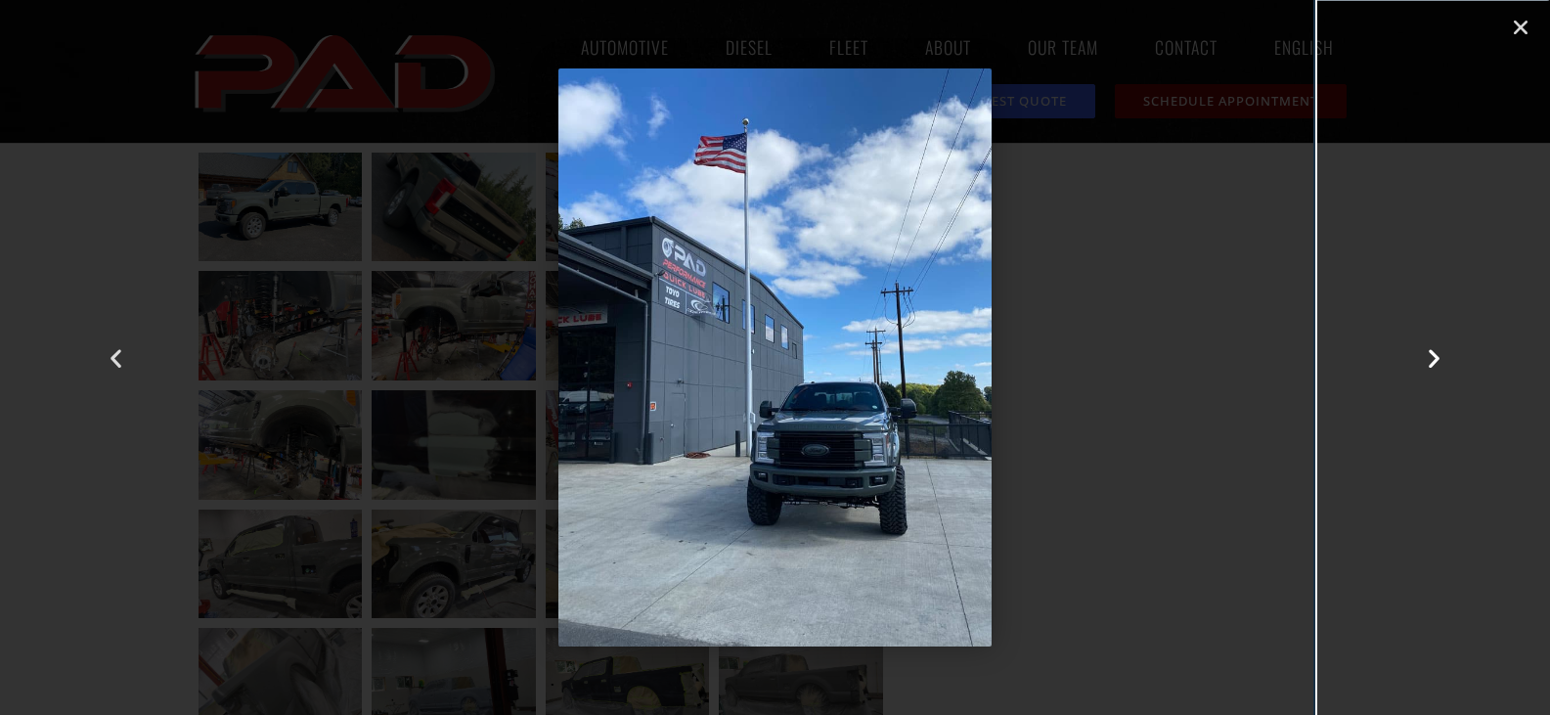
click at [1432, 352] on icon "Next slide" at bounding box center [1434, 357] width 24 height 24
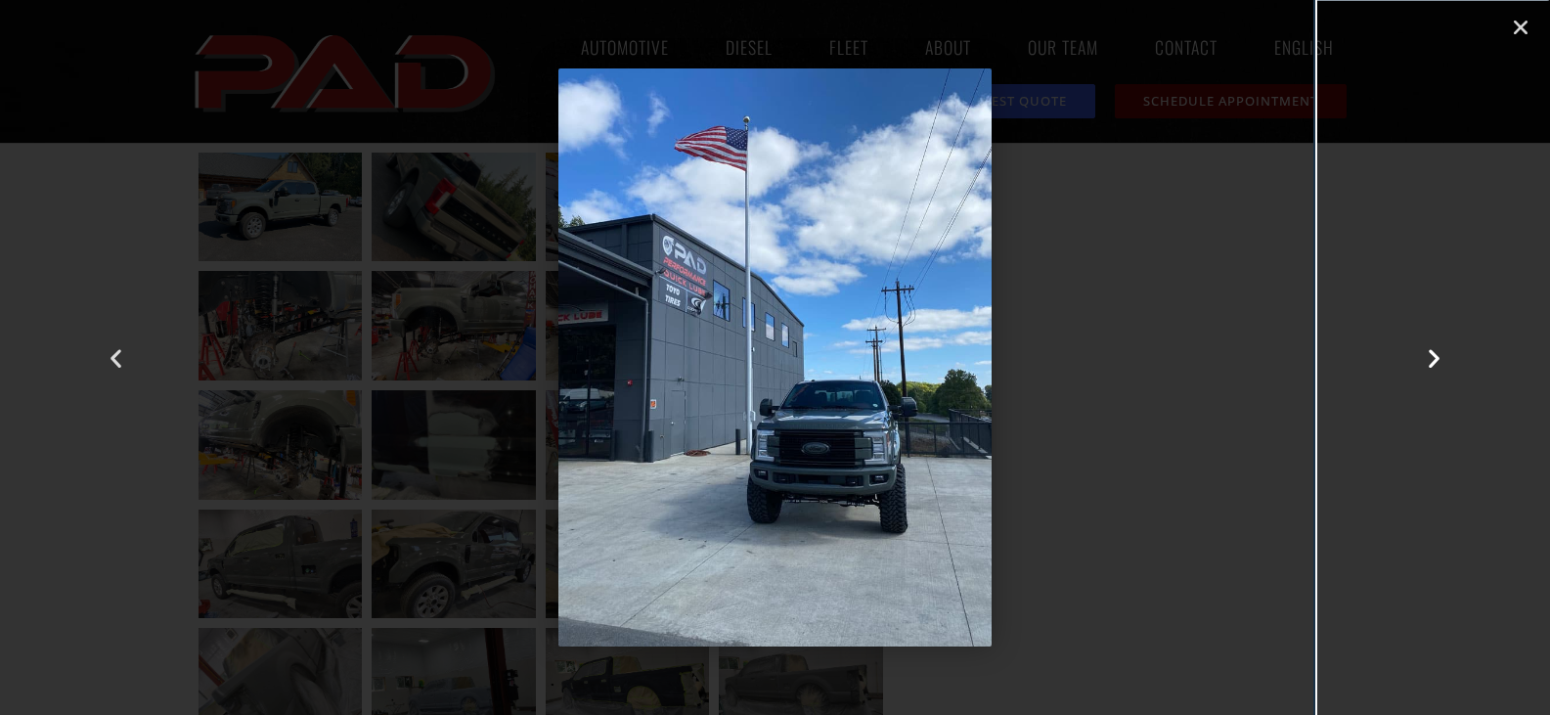
click at [1432, 352] on icon "Next slide" at bounding box center [1434, 357] width 24 height 24
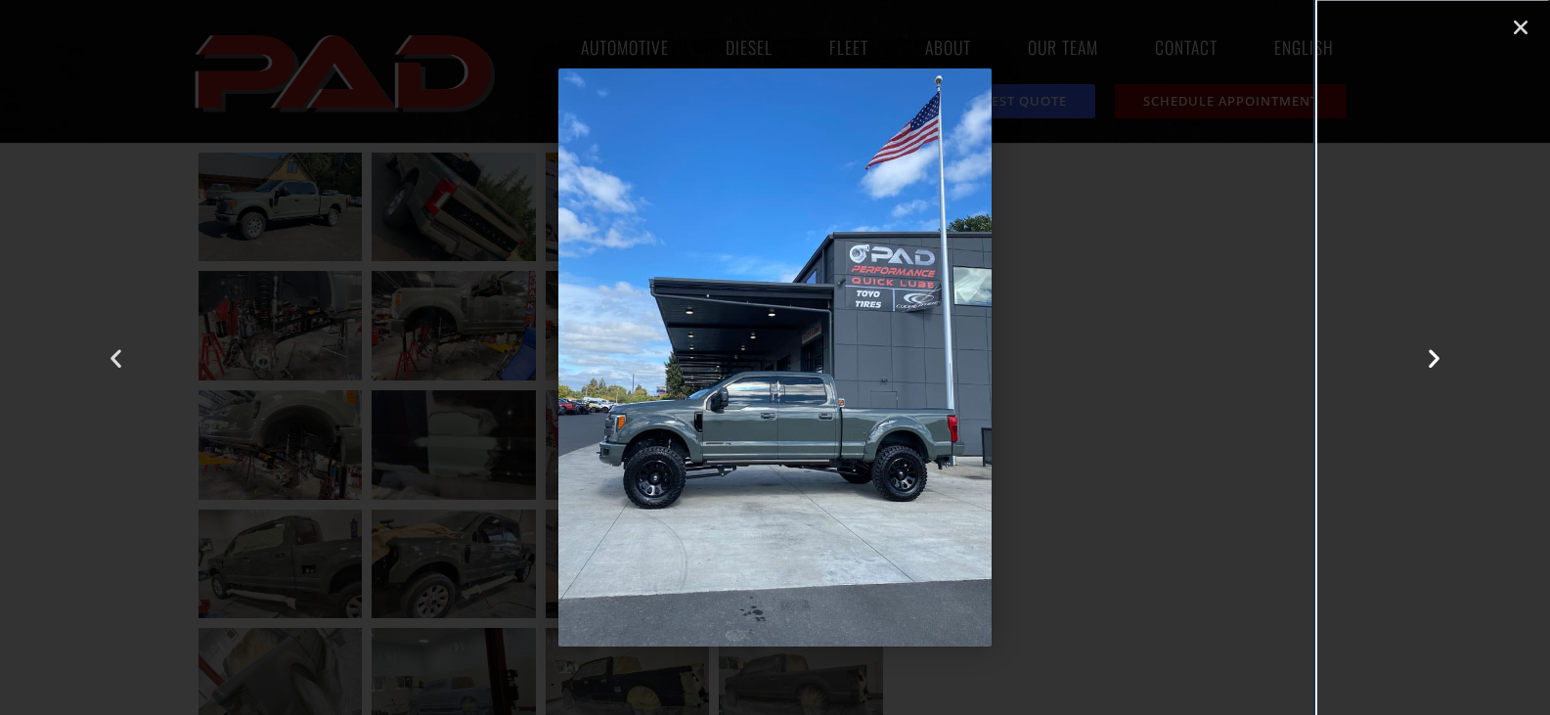
click at [1432, 352] on icon "Next slide" at bounding box center [1434, 357] width 24 height 24
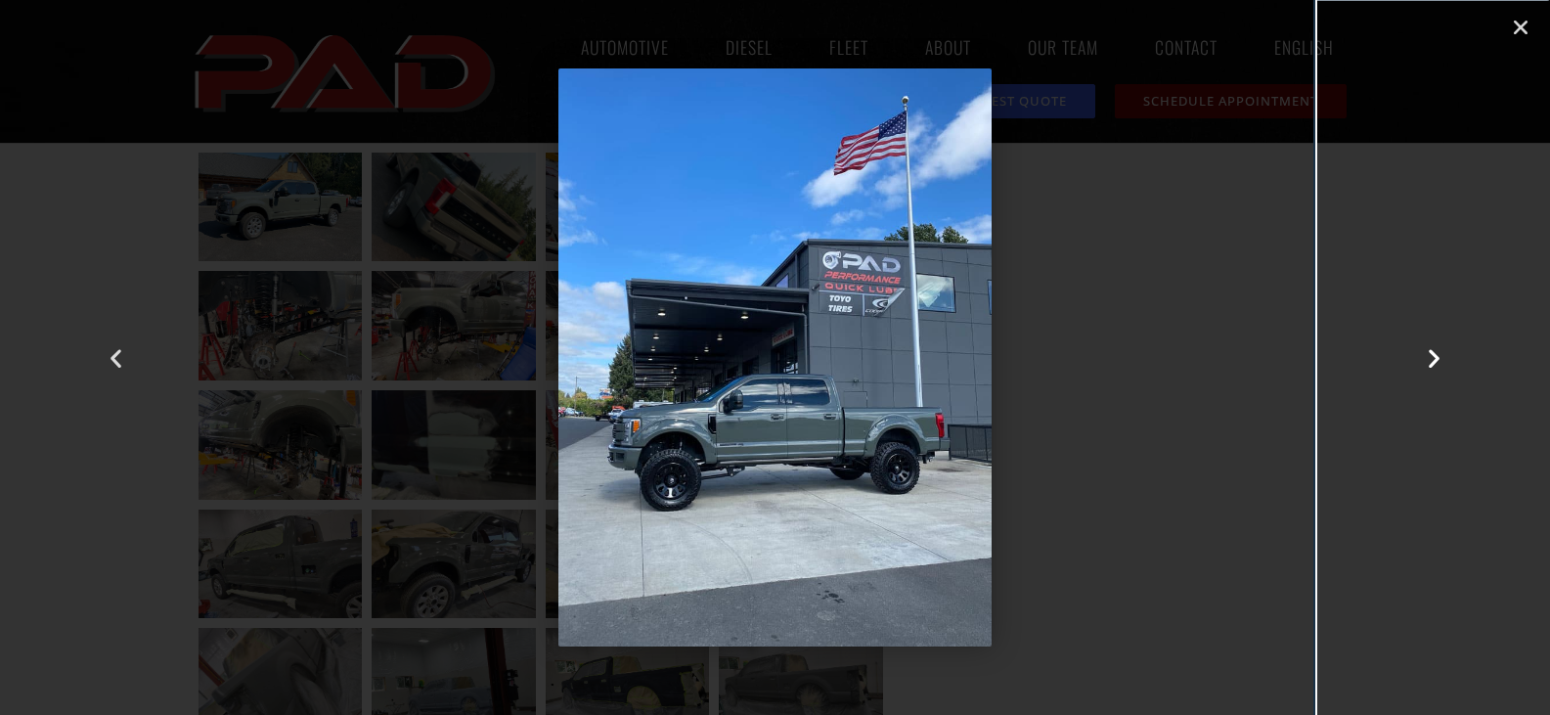
click at [1432, 352] on icon "Next slide" at bounding box center [1434, 357] width 24 height 24
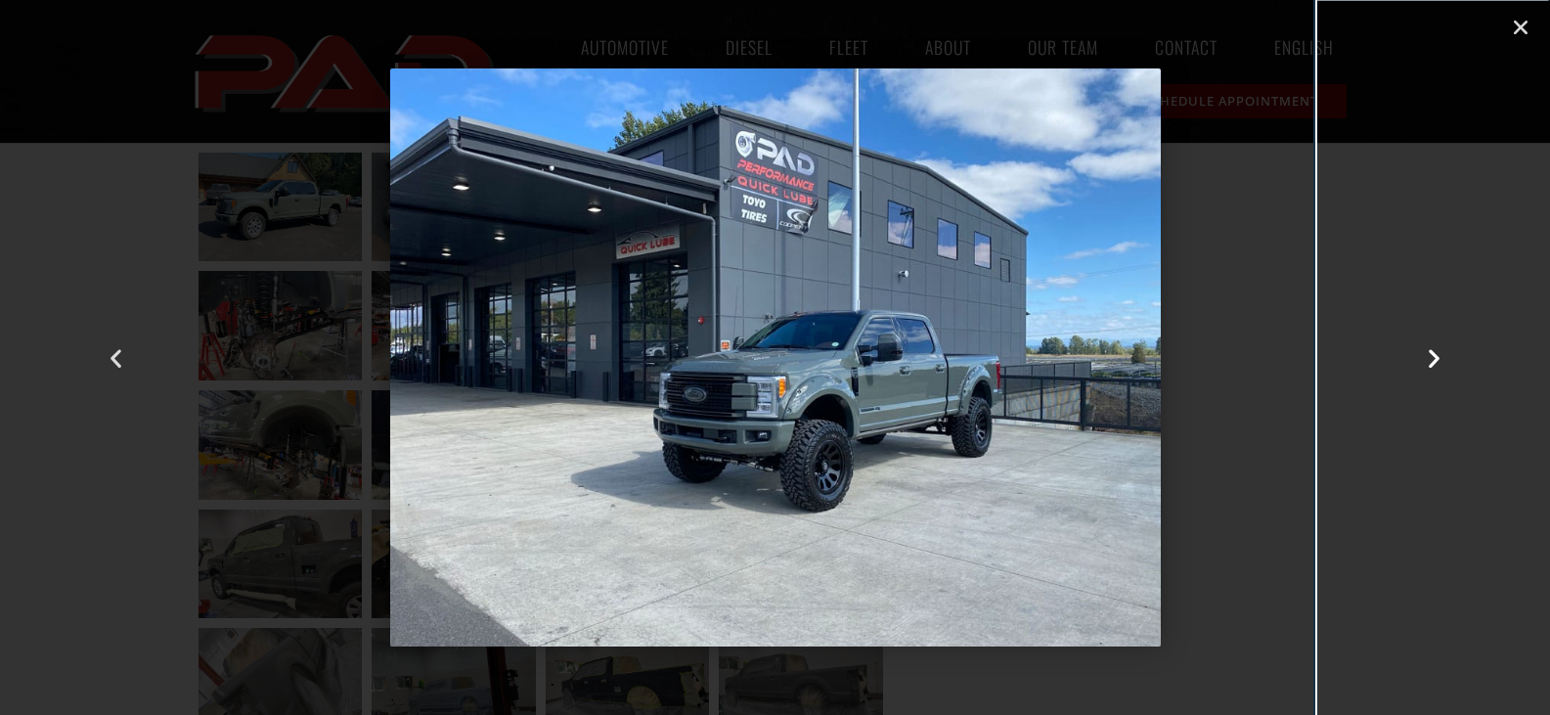
click at [1432, 352] on icon "Next slide" at bounding box center [1434, 357] width 24 height 24
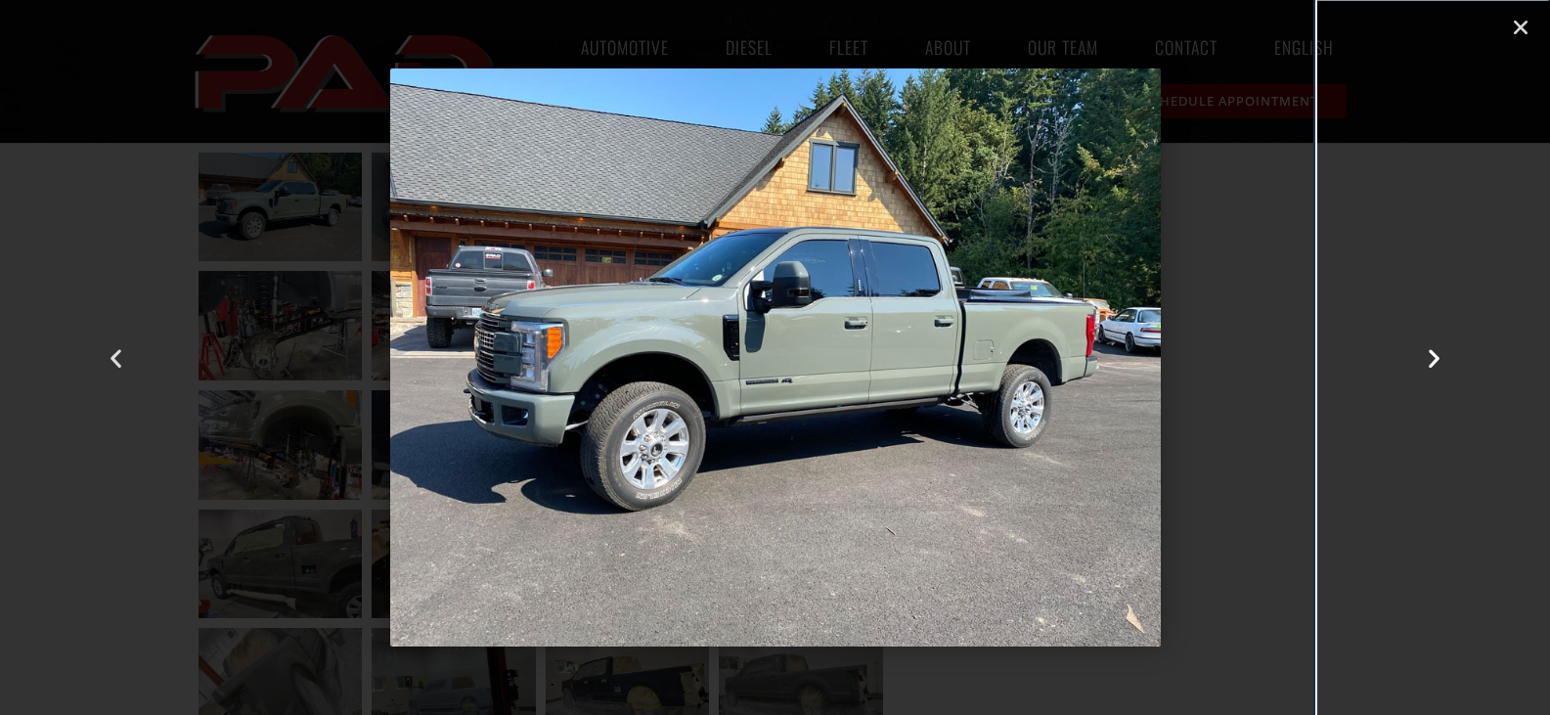
click at [1432, 352] on icon "Next slide" at bounding box center [1434, 357] width 24 height 24
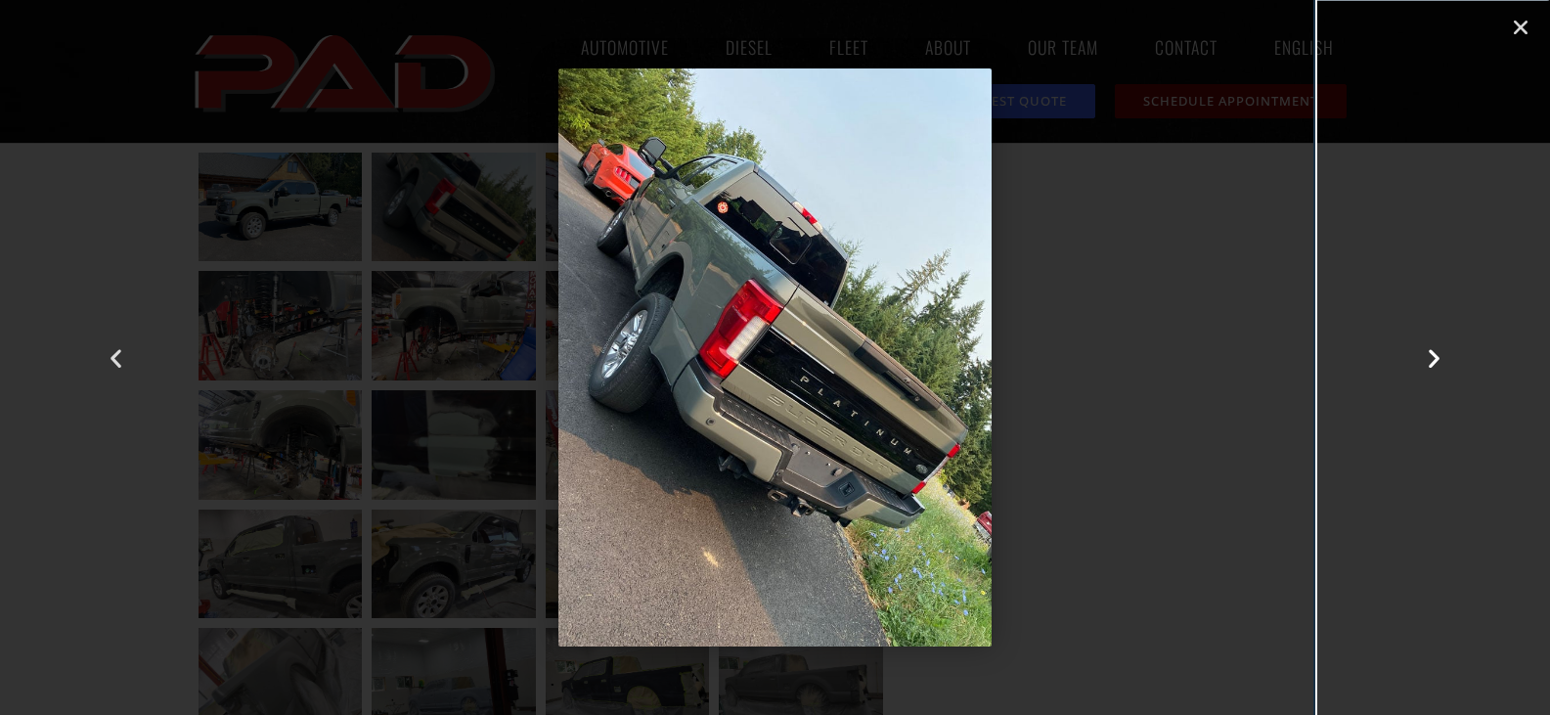
click at [1432, 352] on icon "Next slide" at bounding box center [1434, 357] width 24 height 24
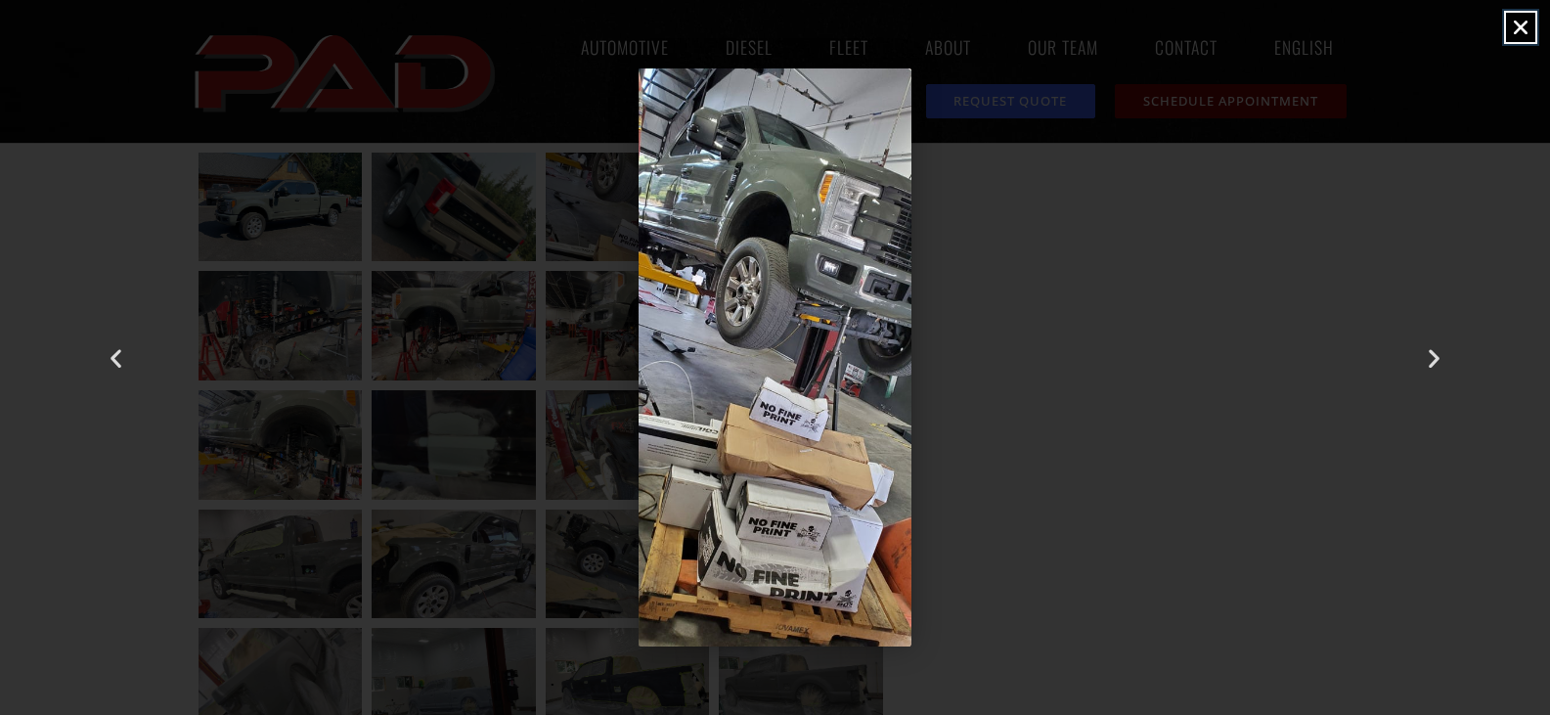
click at [1525, 16] on link "Close (Esc)" at bounding box center [1520, 27] width 29 height 29
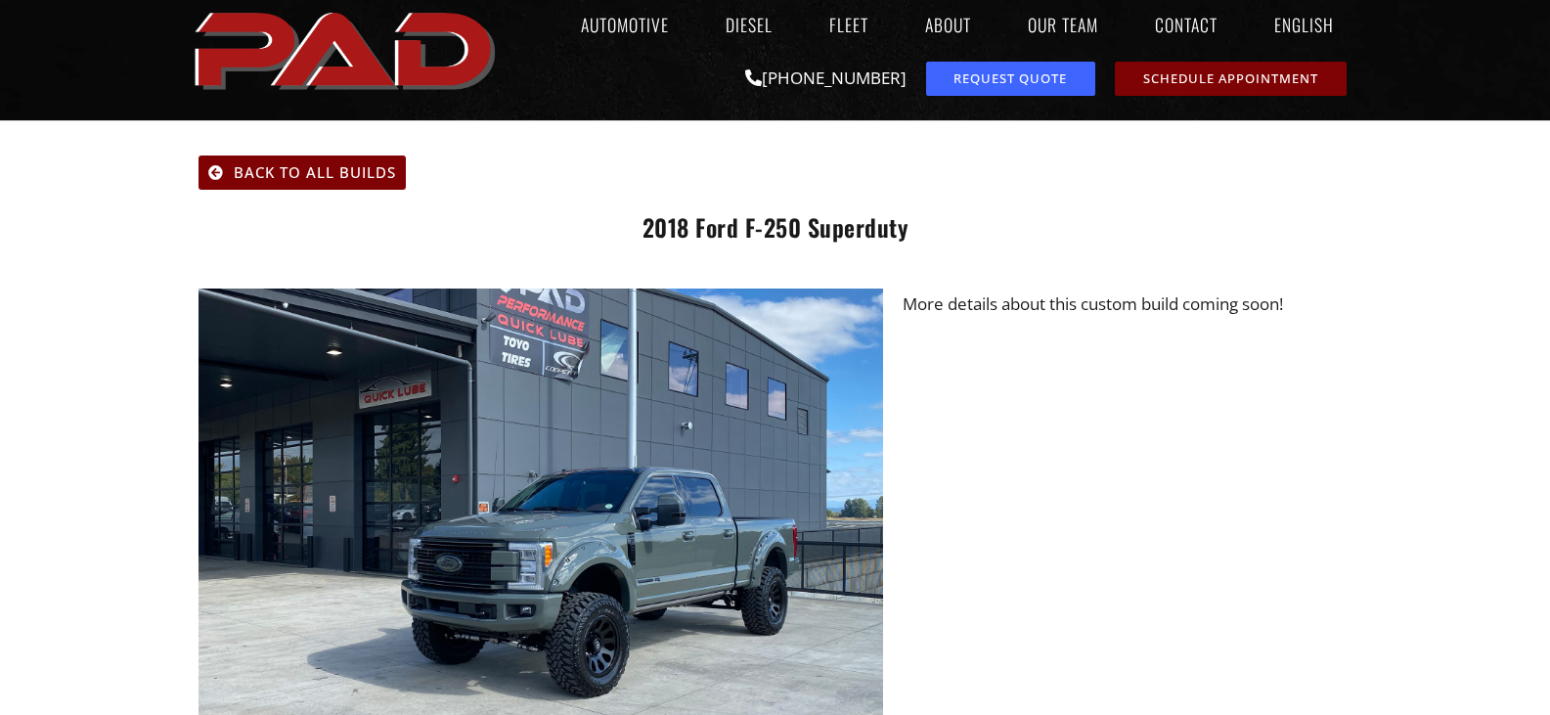
scroll to position [0, 0]
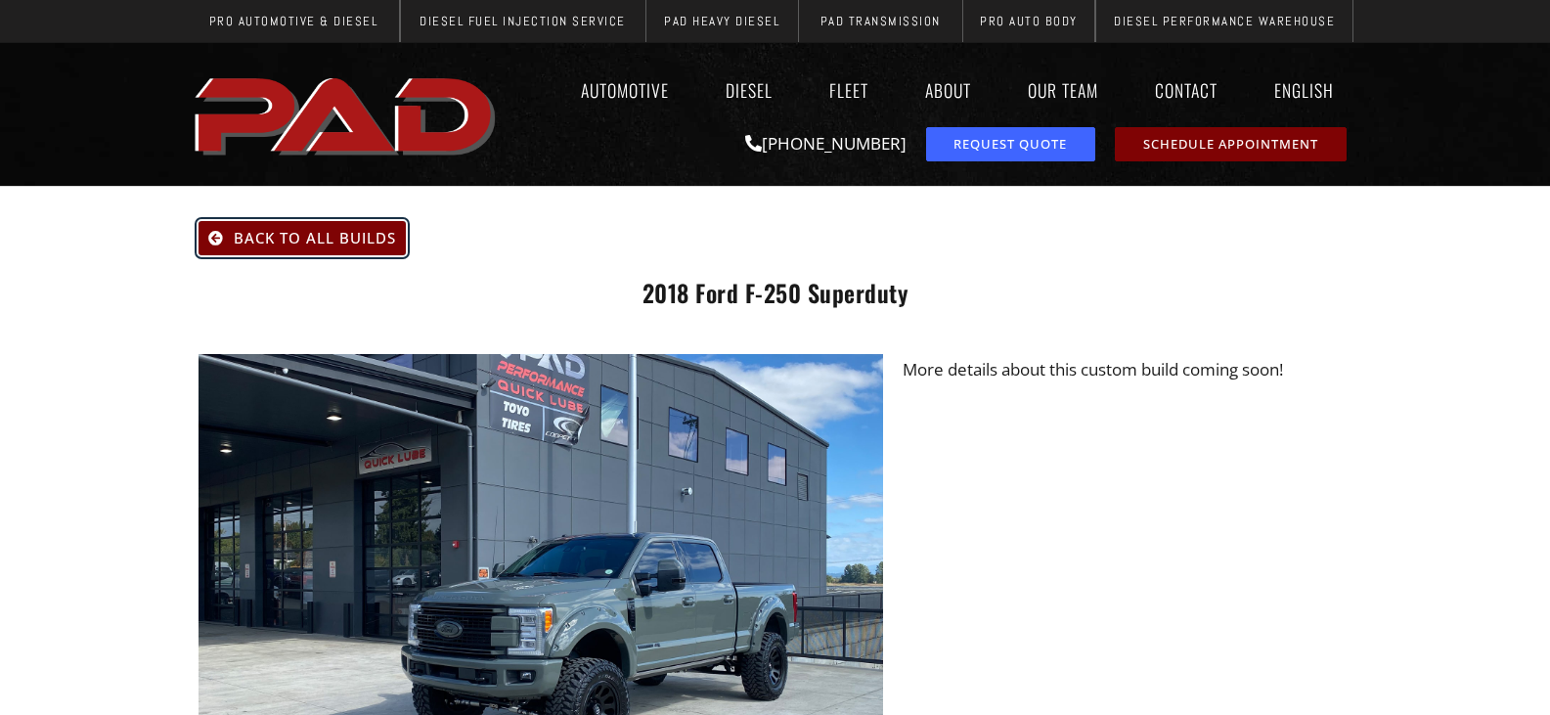
click at [221, 232] on icon at bounding box center [216, 238] width 16 height 15
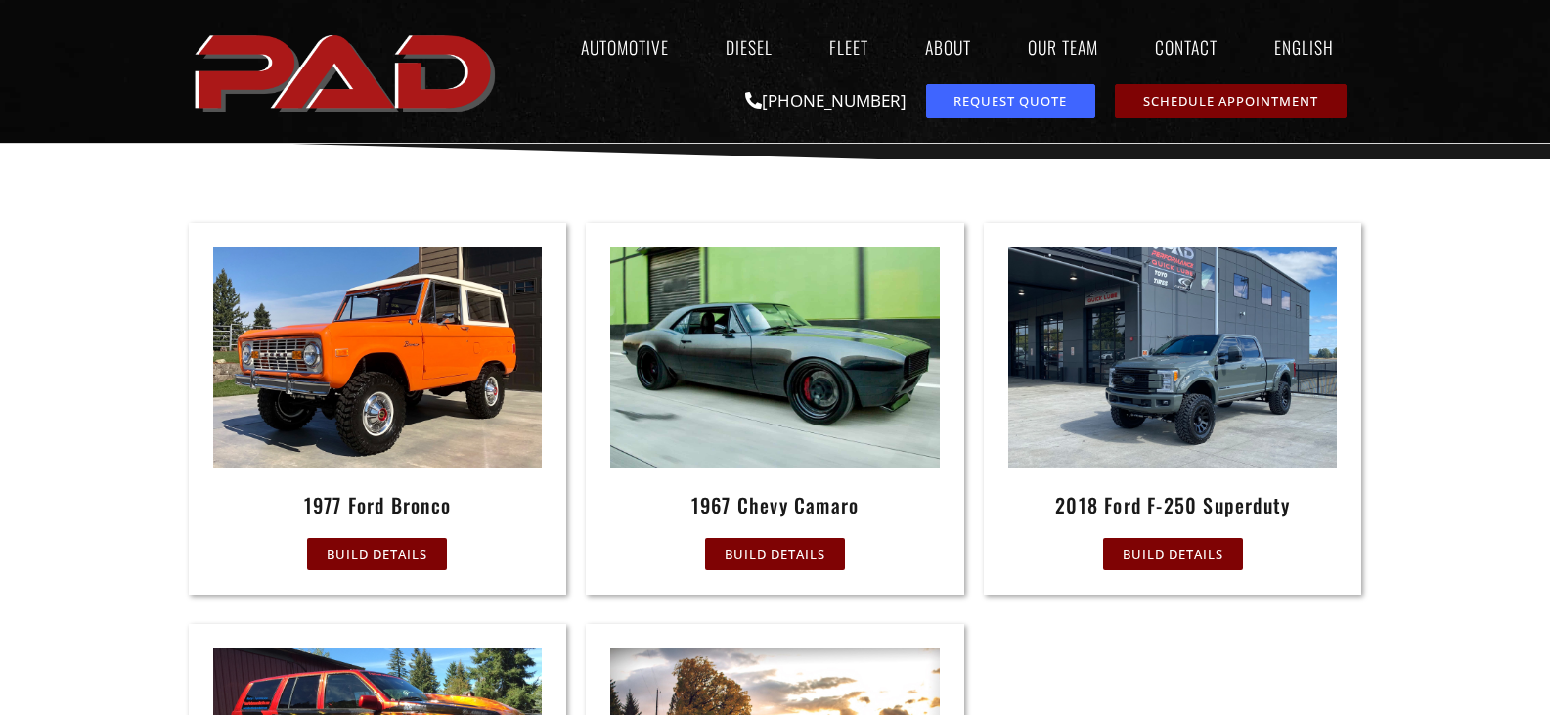
scroll to position [807, 0]
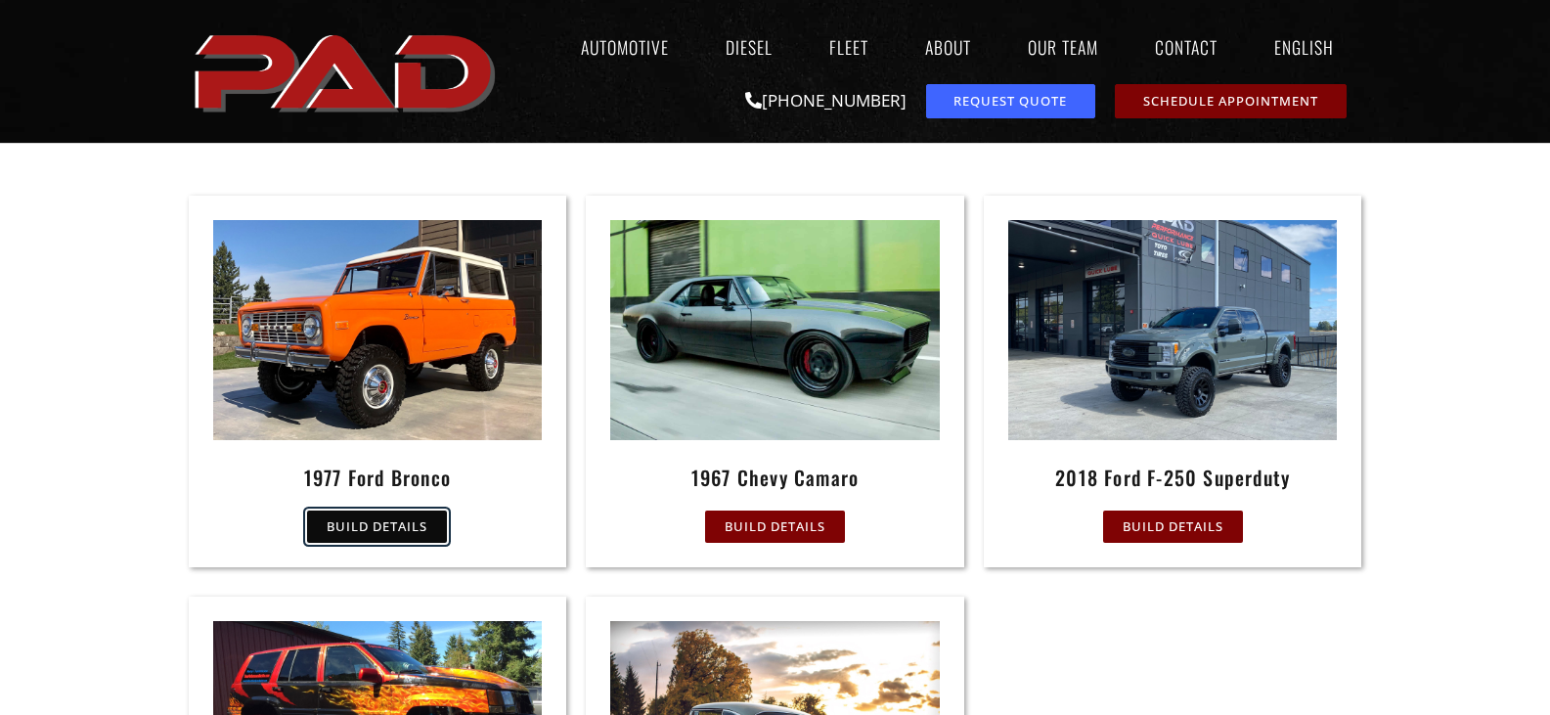
click at [411, 524] on span "Build Details" at bounding box center [377, 526] width 101 height 13
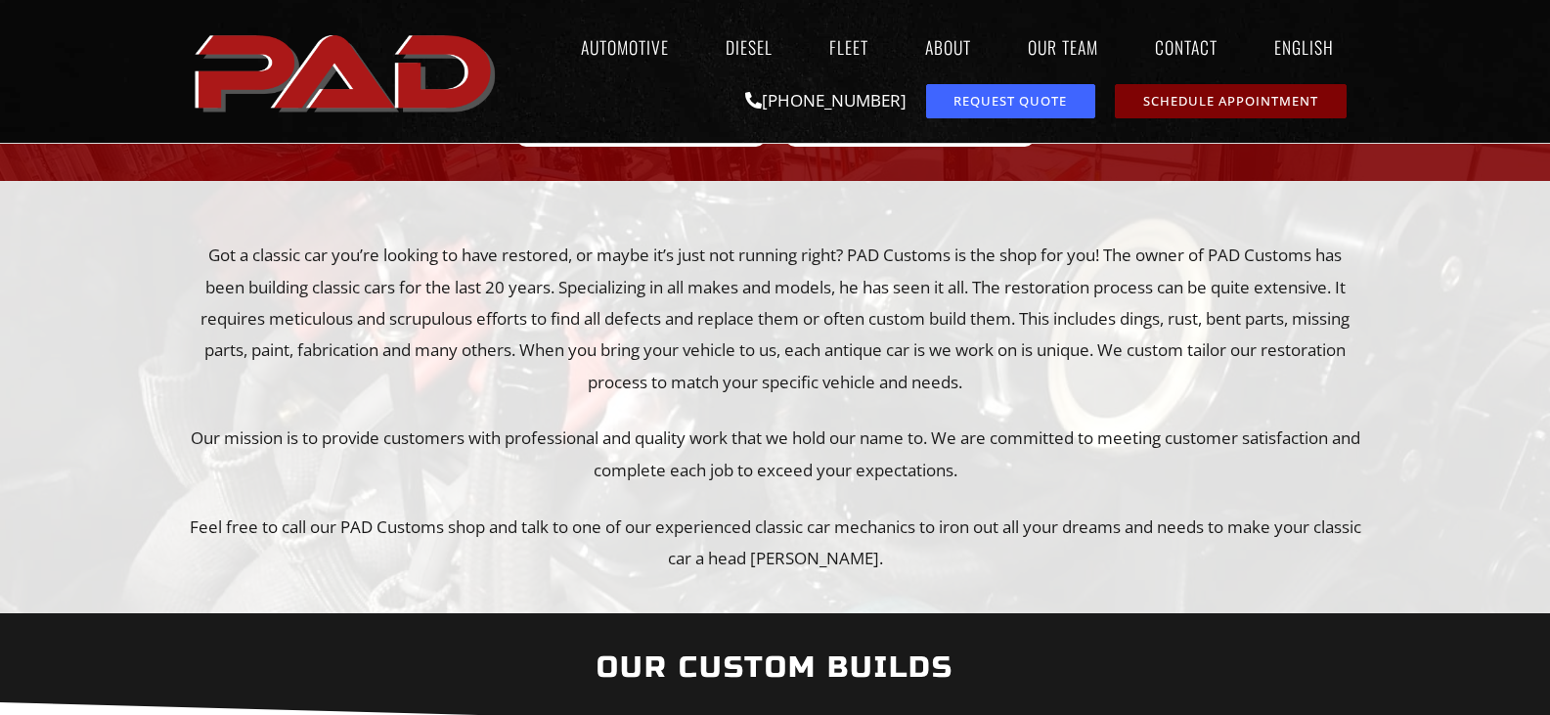
scroll to position [0, 0]
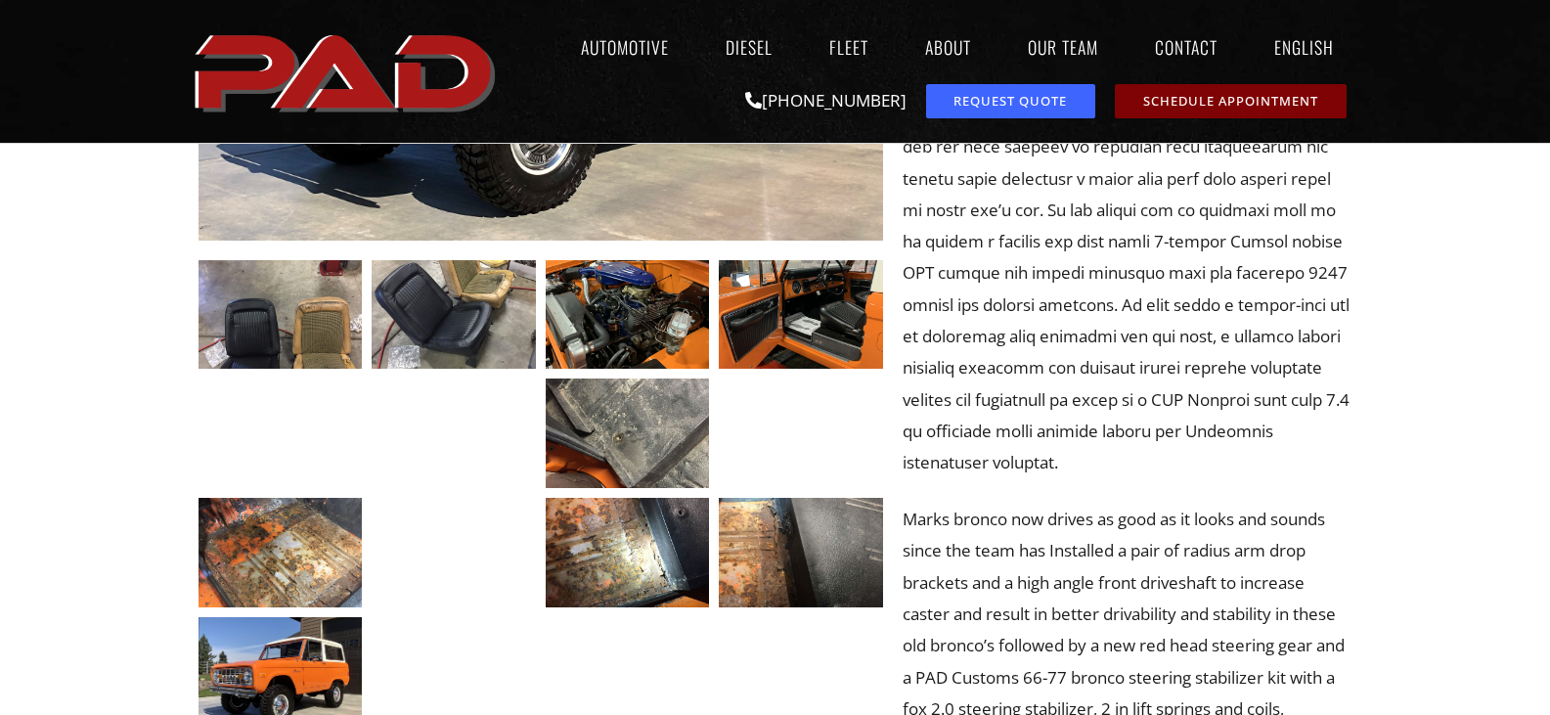
scroll to position [576, 0]
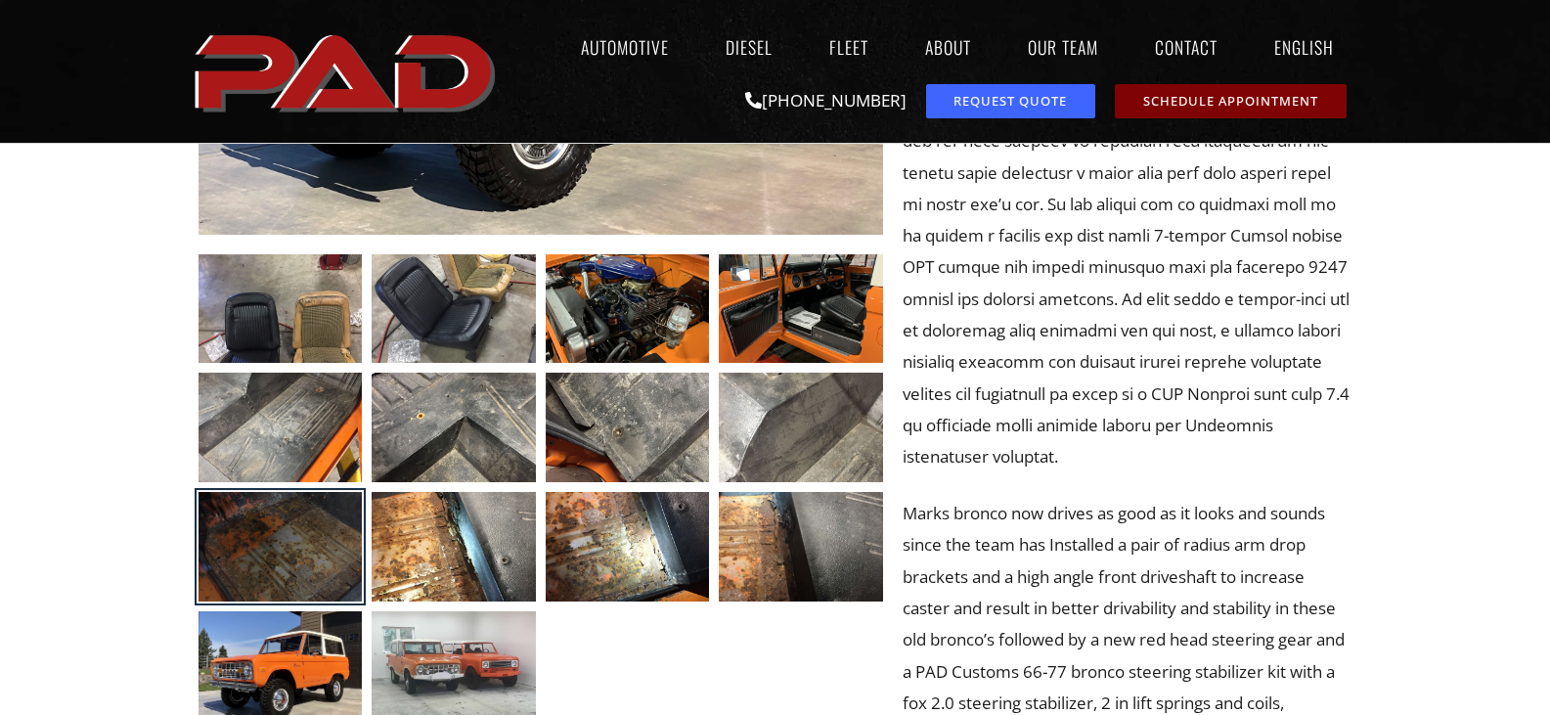
click at [290, 555] on div at bounding box center [281, 547] width 164 height 110
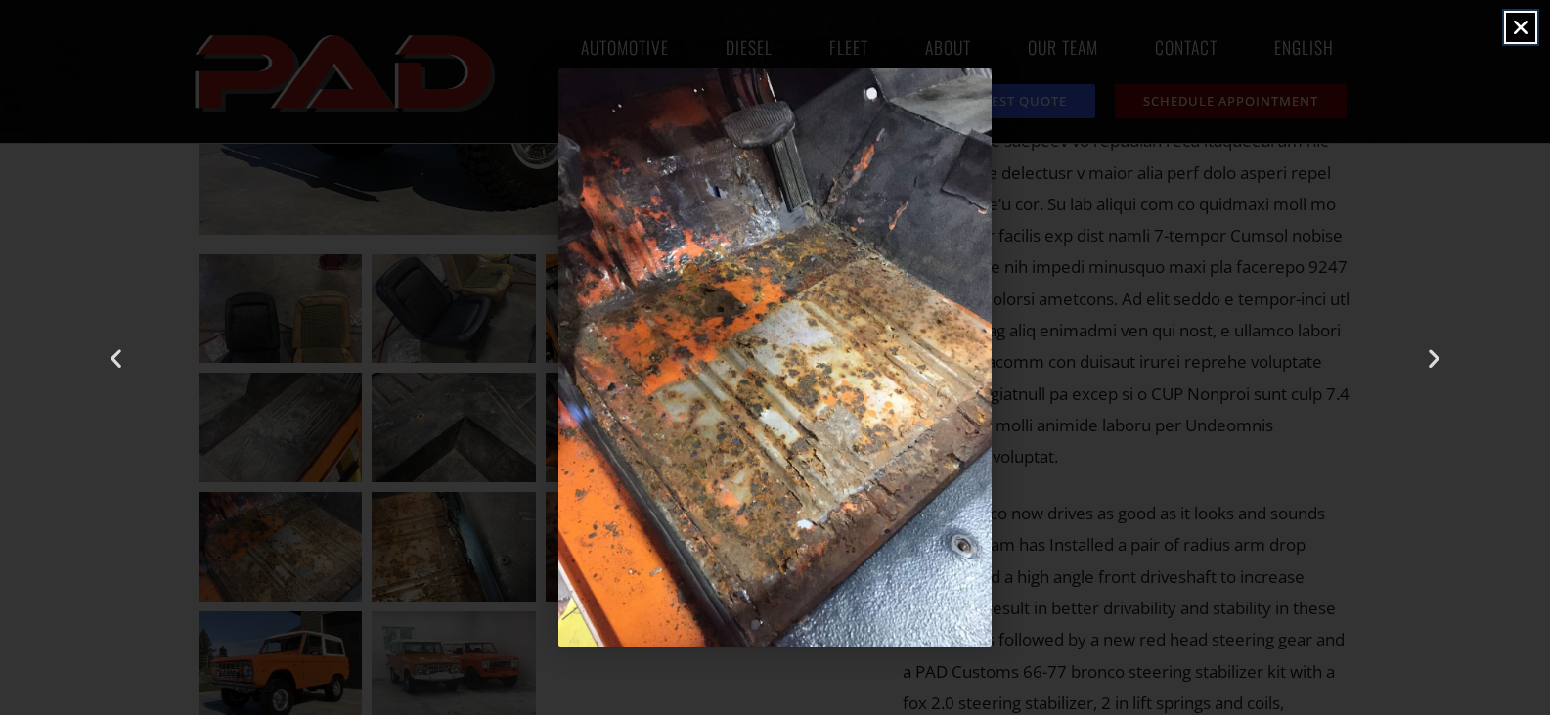
click at [1522, 20] on icon "Close (Esc)" at bounding box center [1521, 28] width 20 height 20
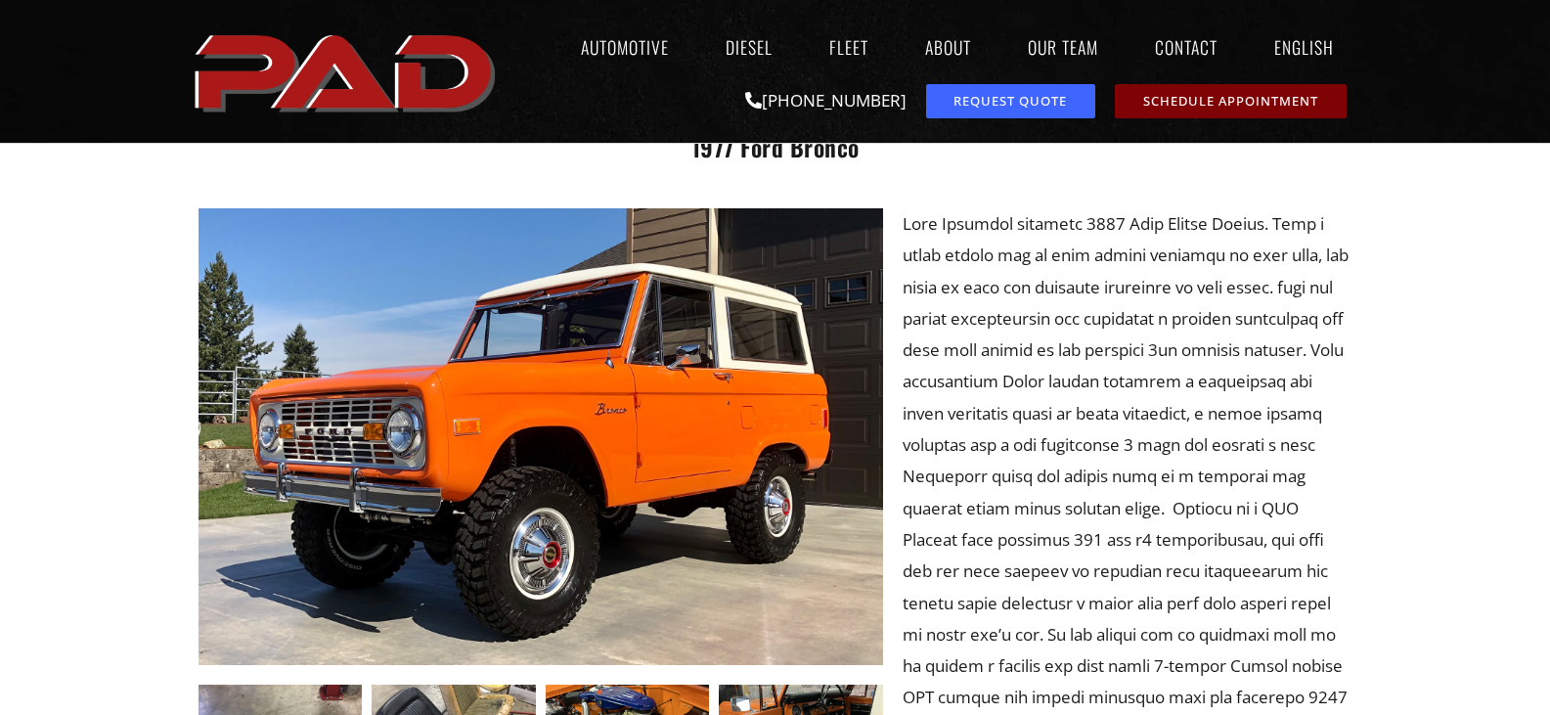
scroll to position [0, 0]
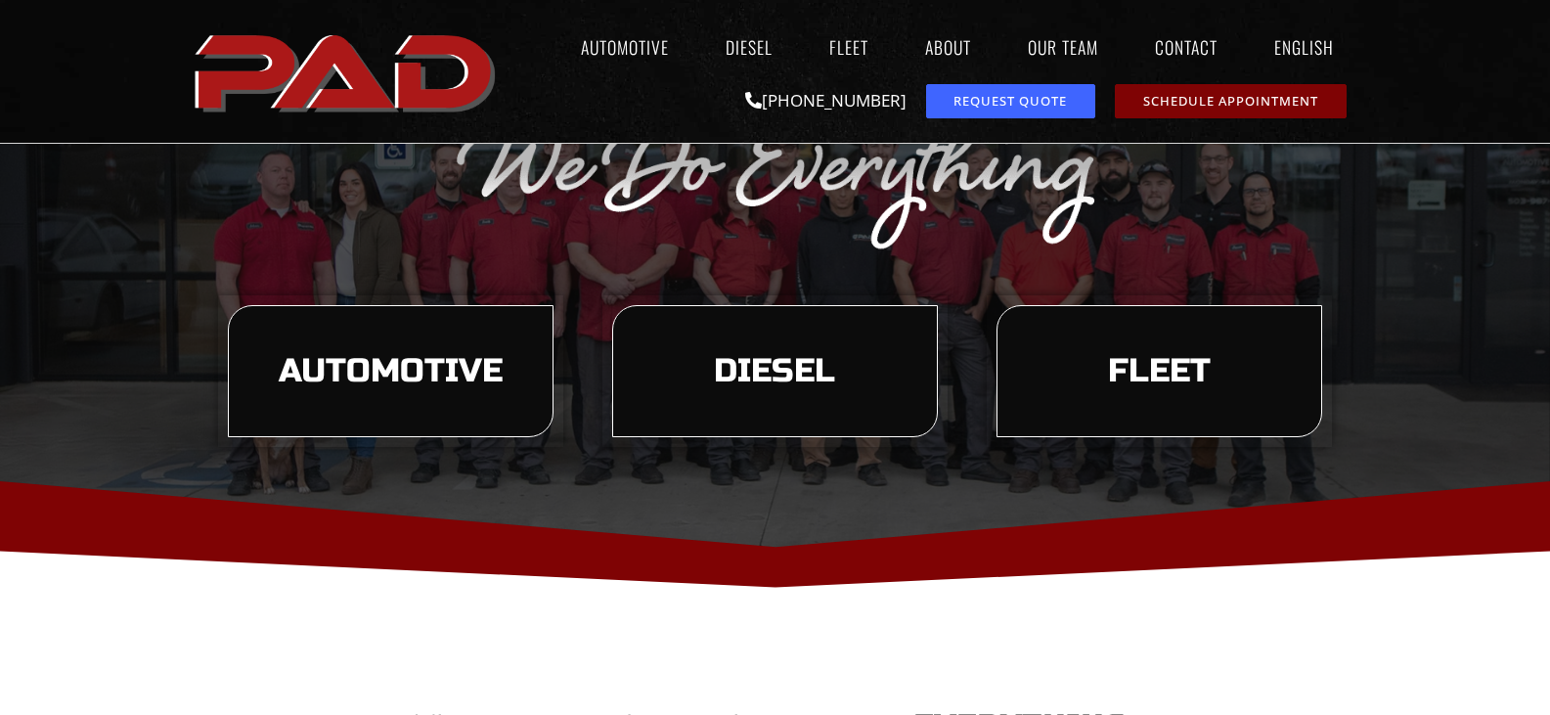
scroll to position [151, 0]
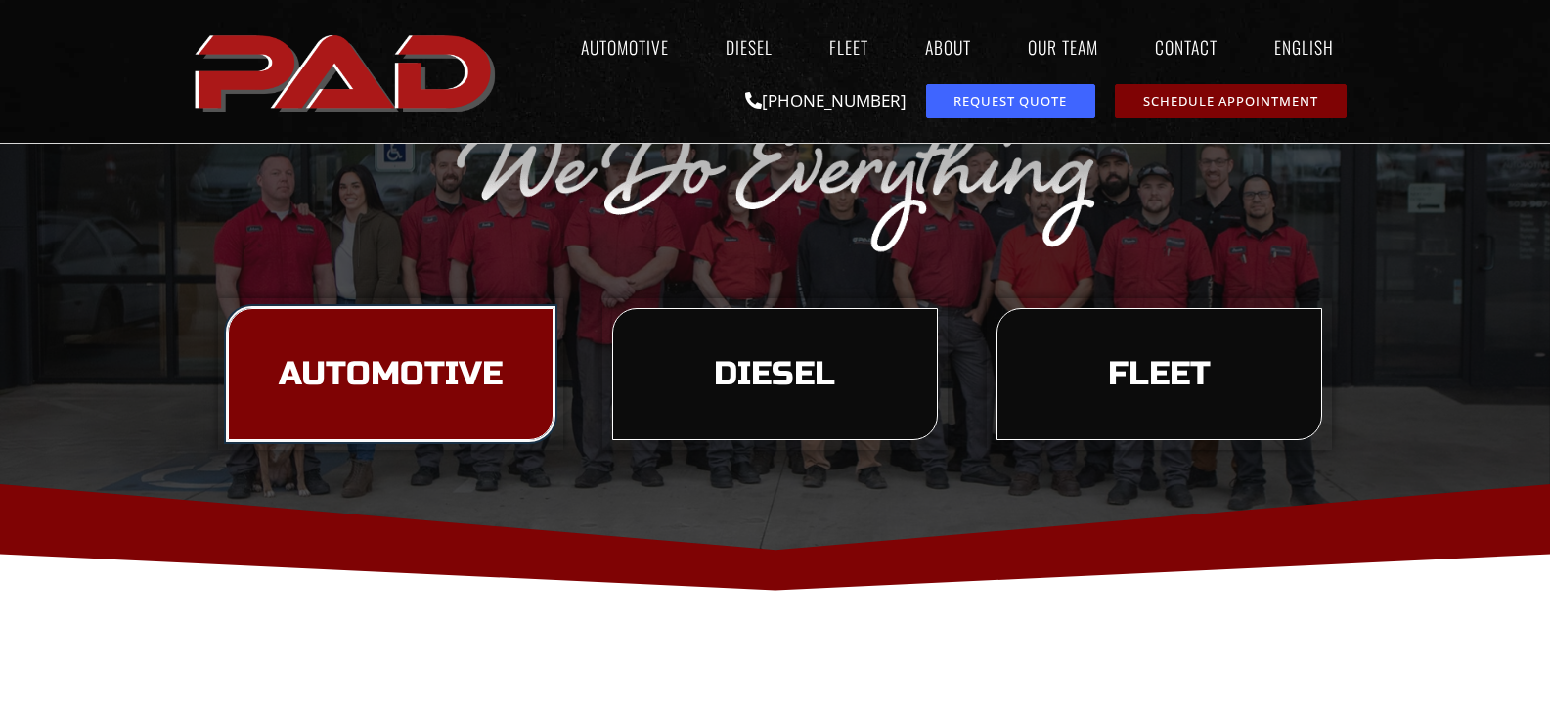
click at [307, 338] on link "Automotive" at bounding box center [391, 374] width 326 height 133
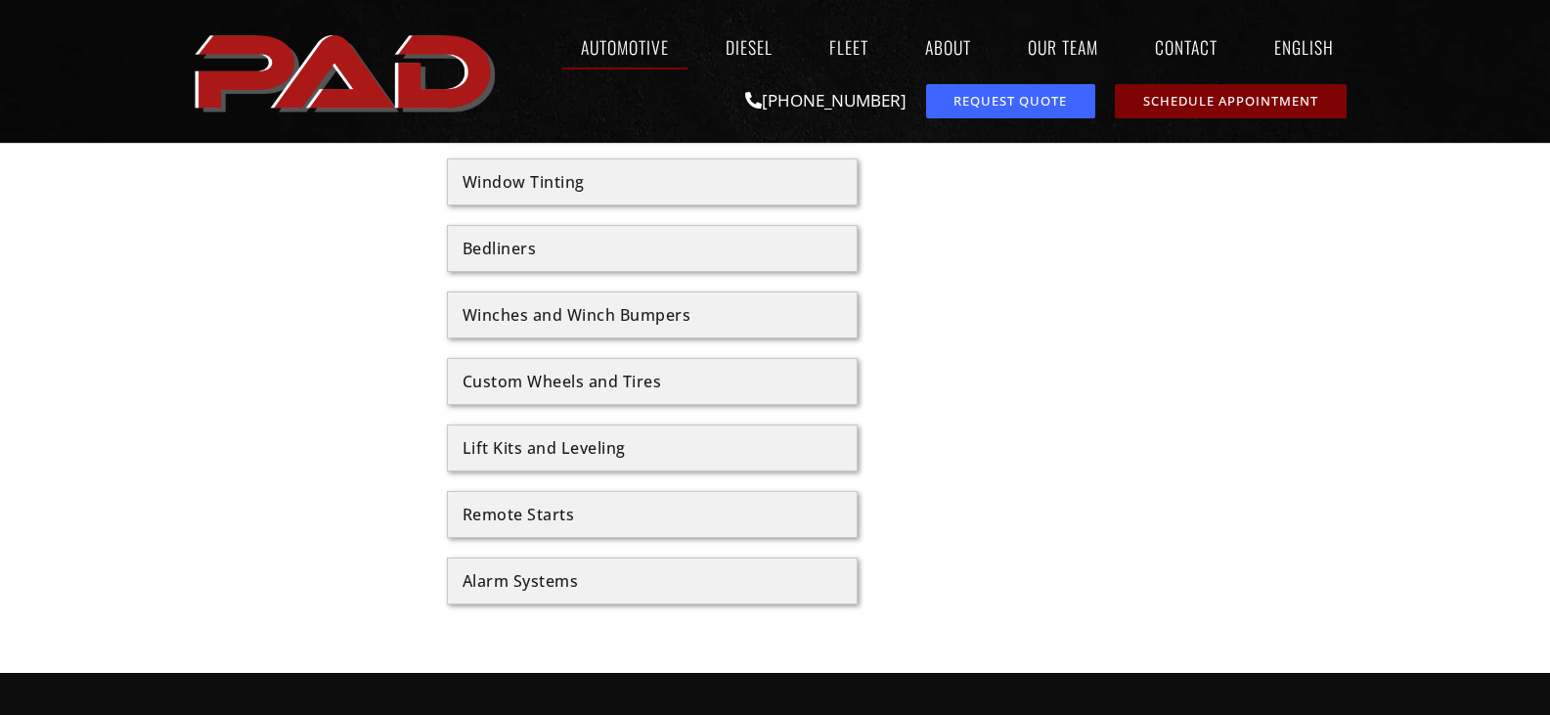
scroll to position [2587, 0]
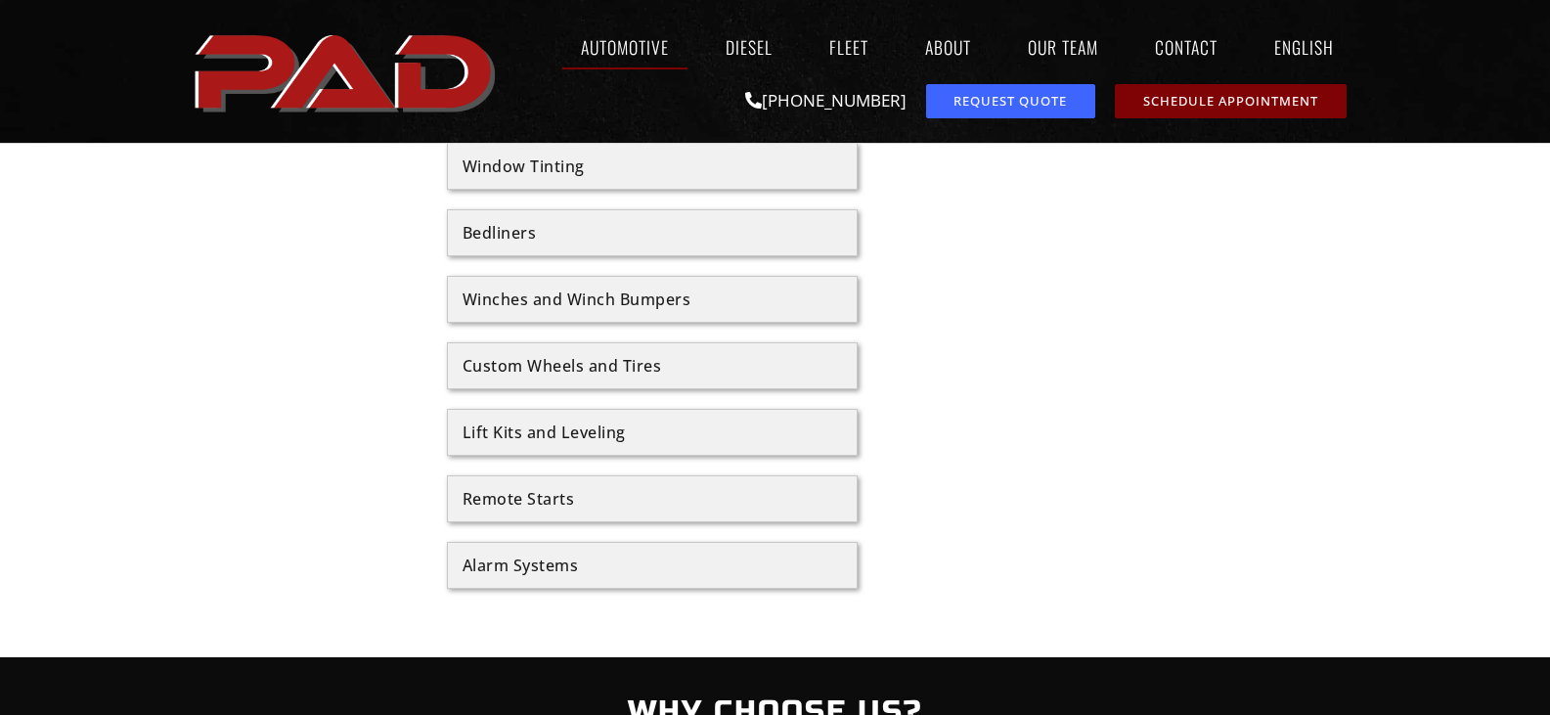
click at [506, 430] on div "Lift Kits and Leveling" at bounding box center [652, 432] width 379 height 16
click at [465, 436] on div "Lift Kits and Leveling" at bounding box center [652, 432] width 379 height 16
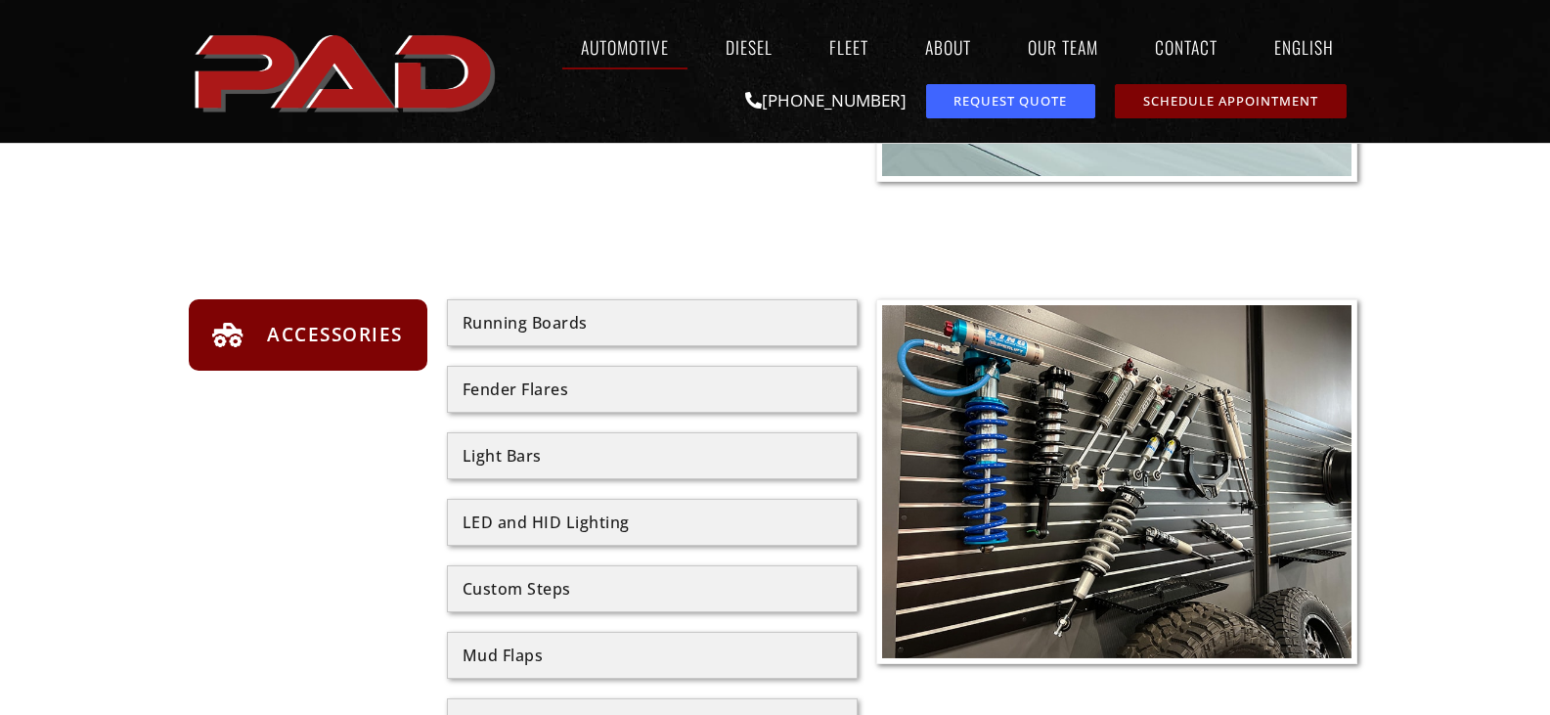
scroll to position [2041, 0]
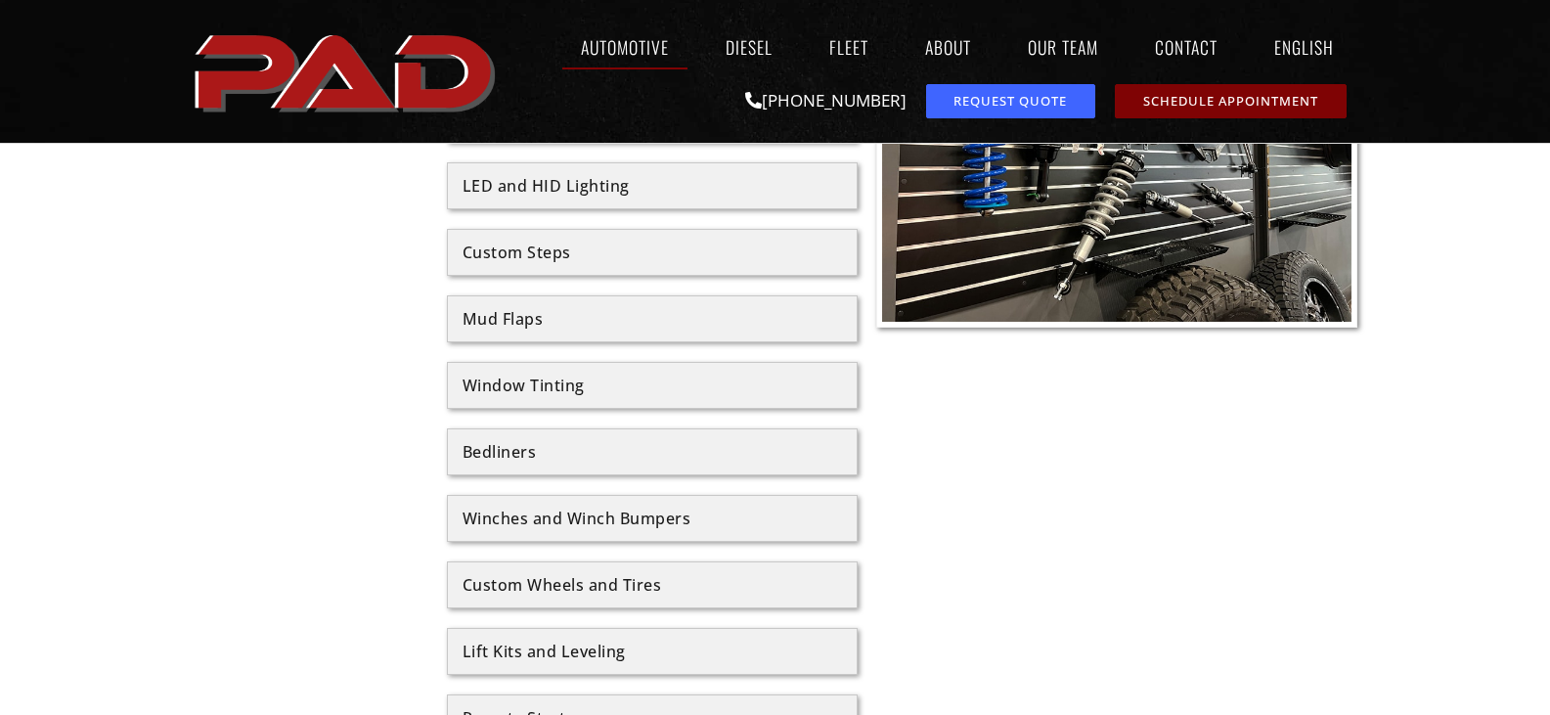
scroll to position [2373, 0]
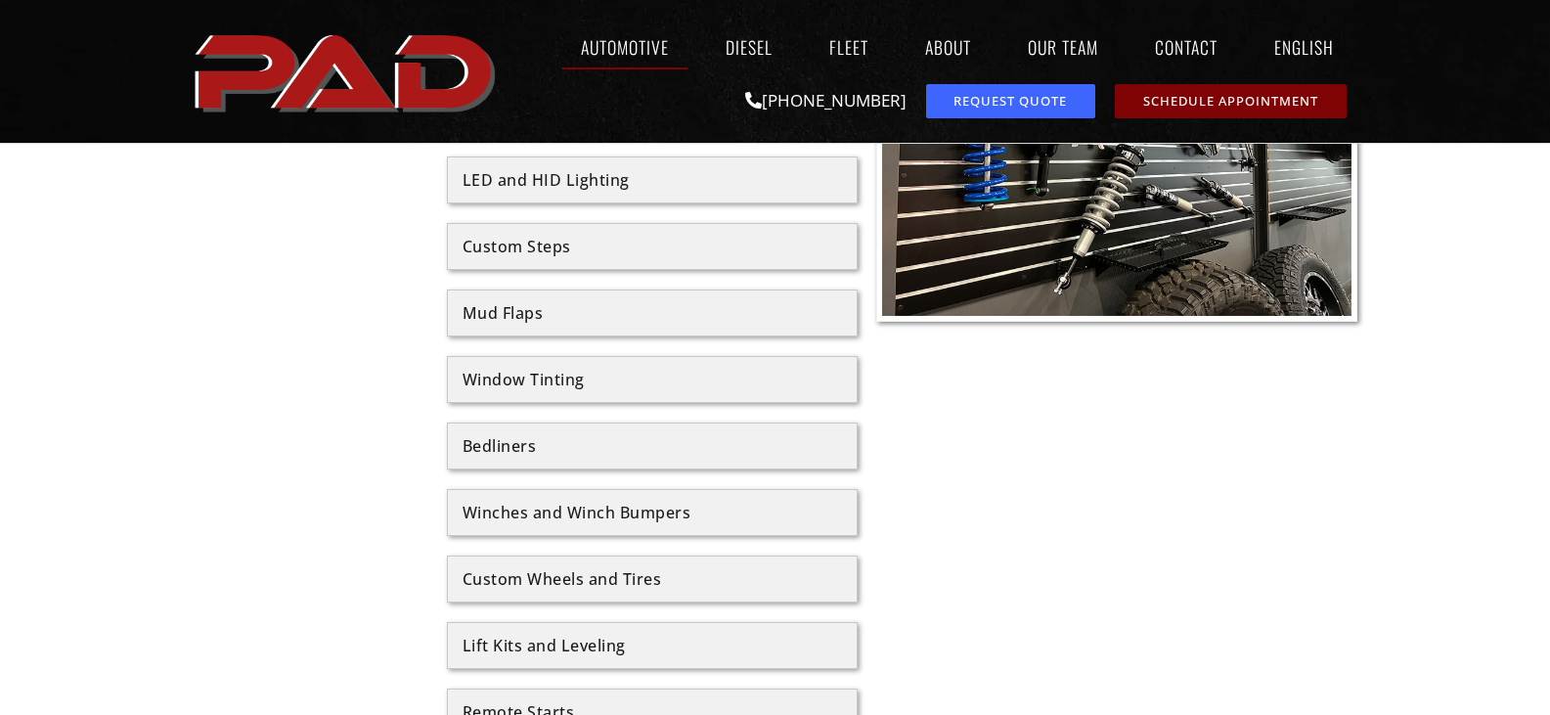
click at [467, 643] on div "Lift Kits and Leveling" at bounding box center [652, 646] width 379 height 16
click at [583, 646] on div "Lift Kits and Leveling" at bounding box center [652, 646] width 379 height 16
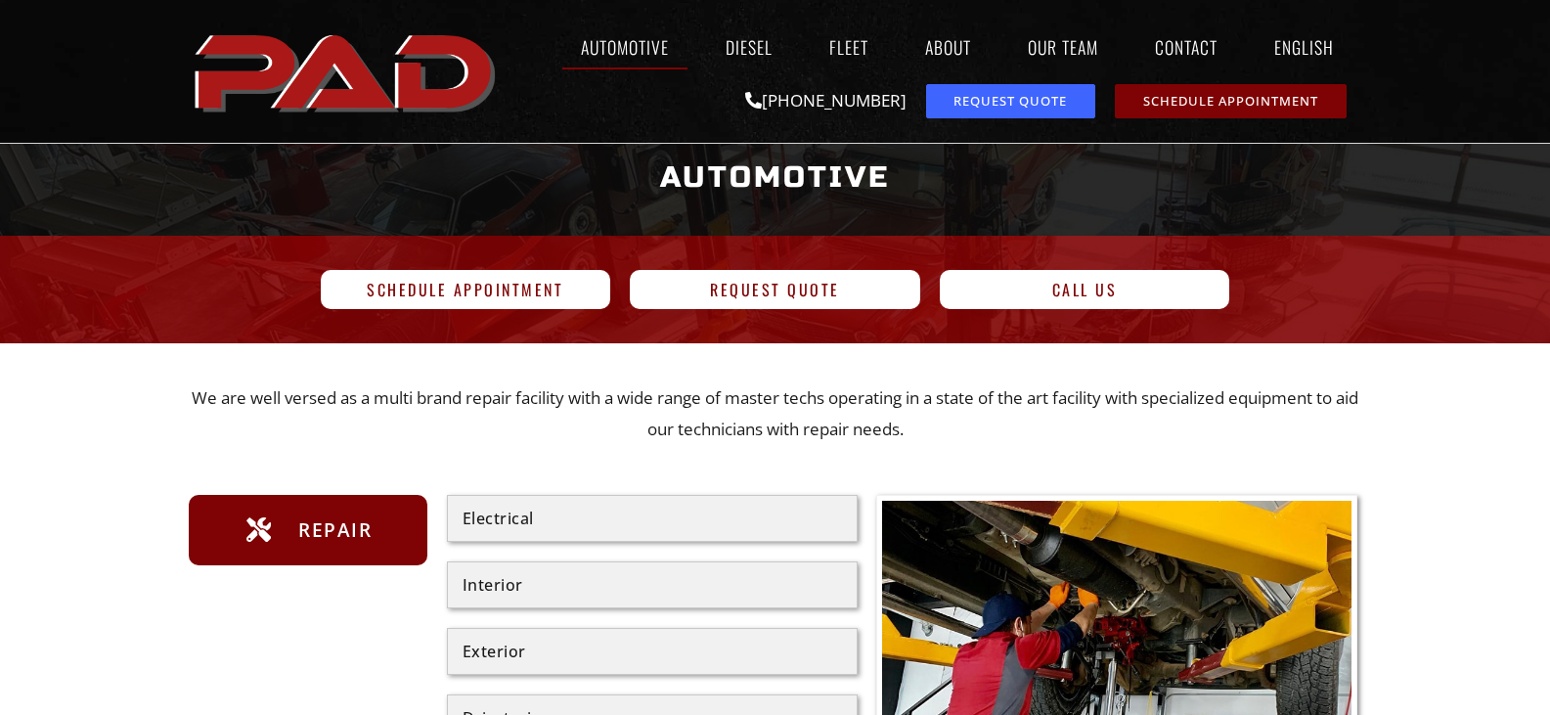
scroll to position [0, 0]
